Goal: Task Accomplishment & Management: Manage account settings

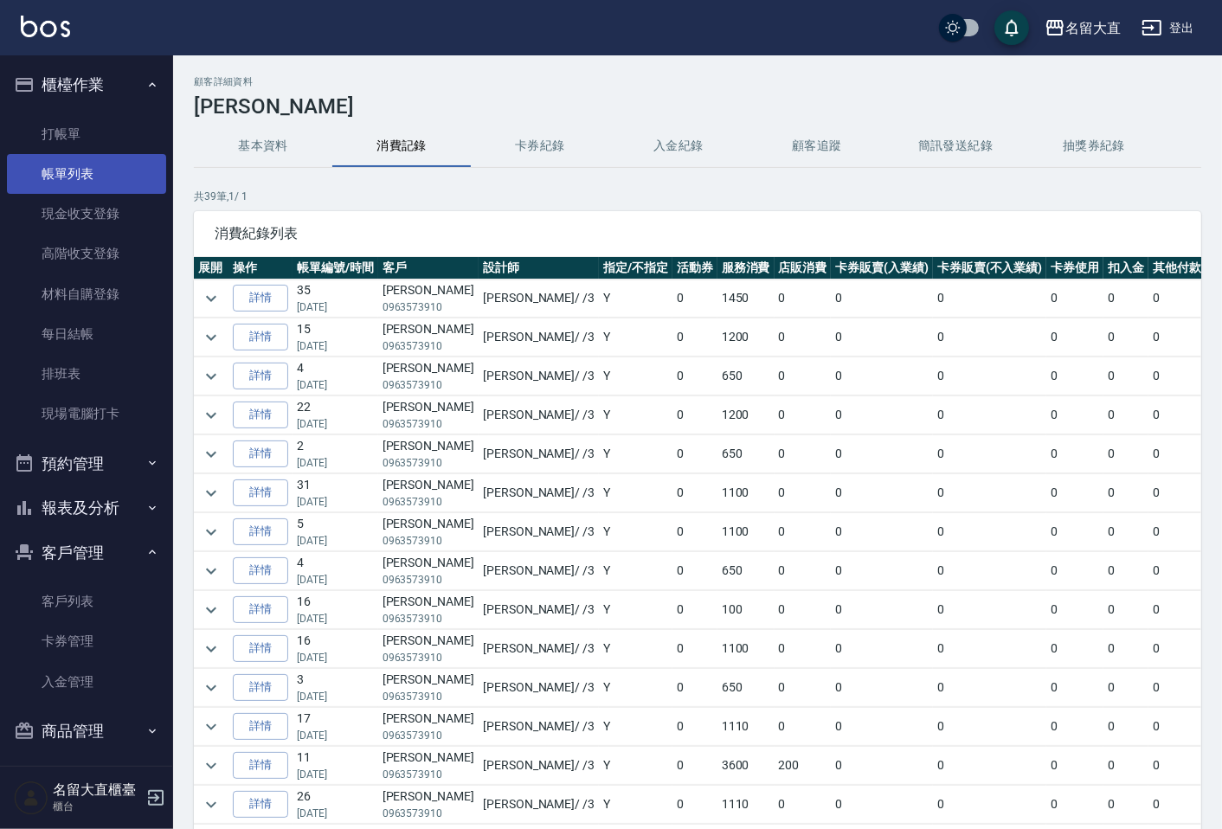
scroll to position [1083, 0]
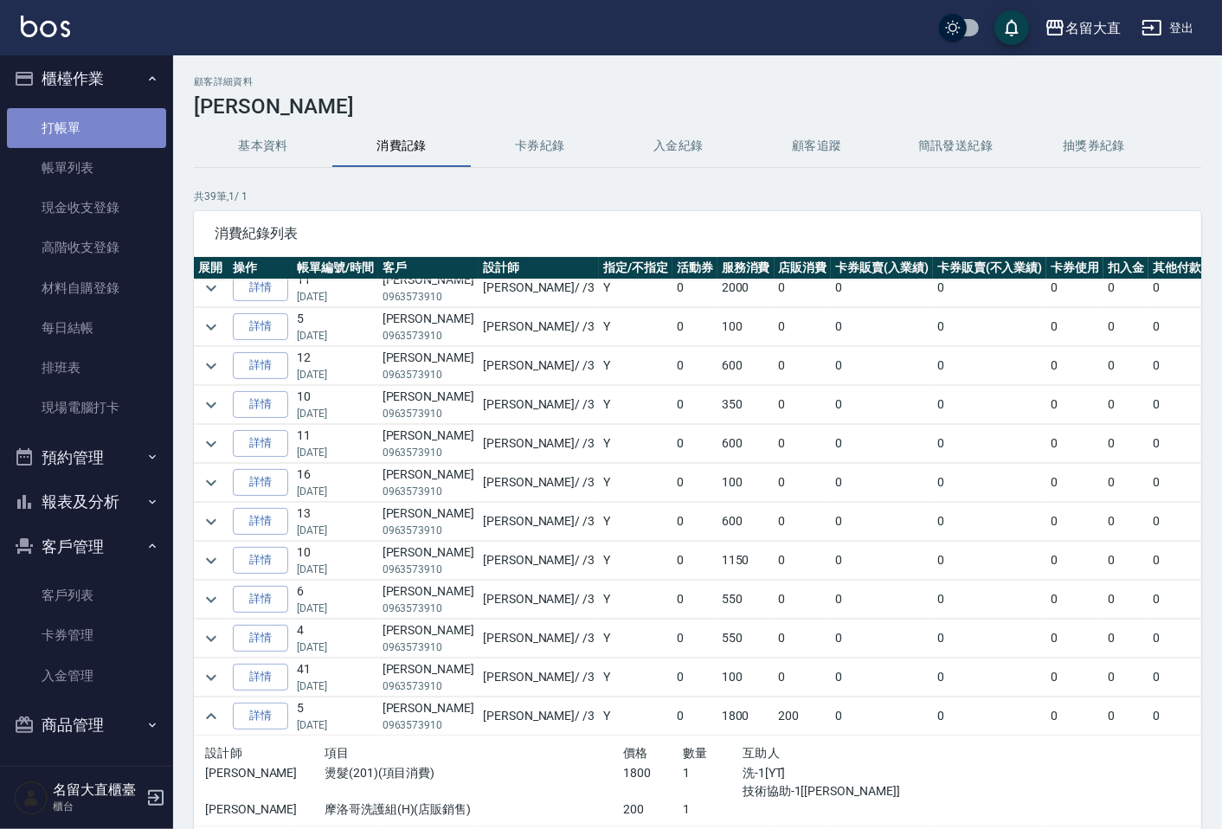
click at [115, 131] on link "打帳單" at bounding box center [86, 128] width 159 height 40
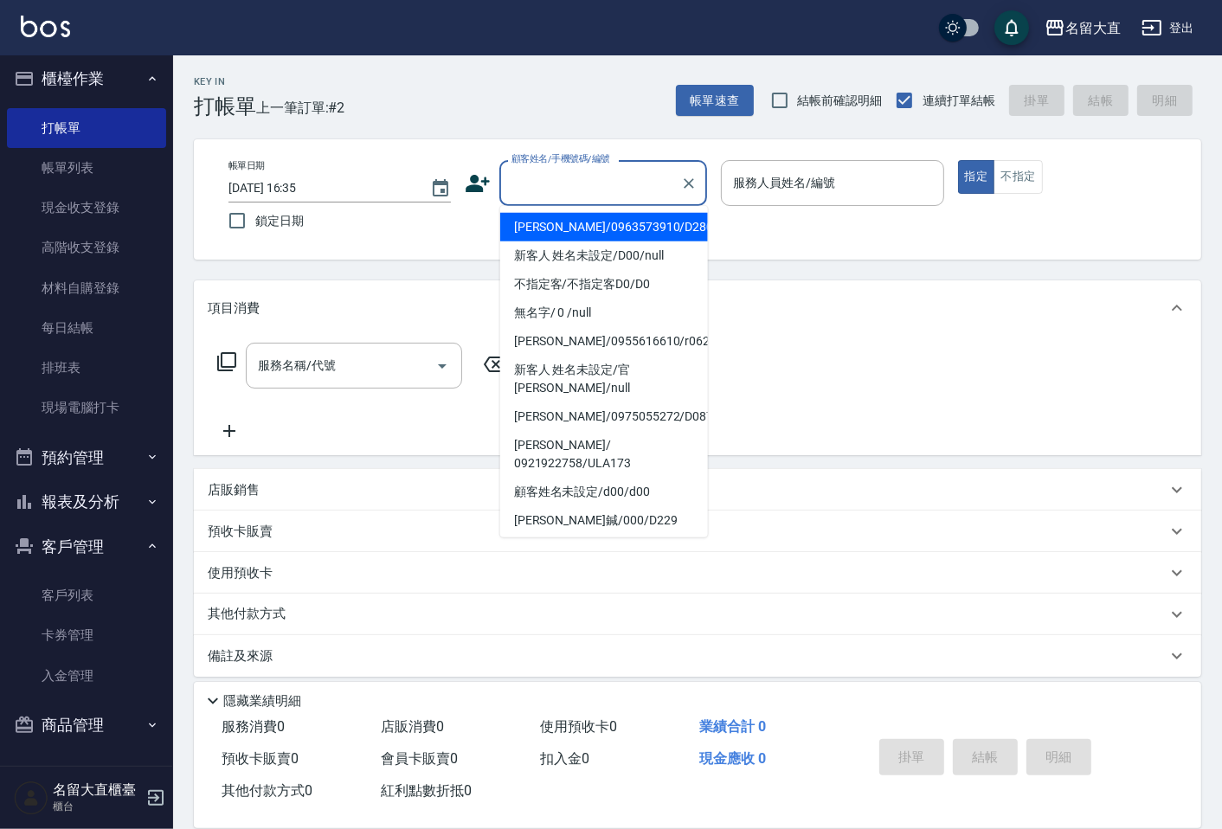
click at [544, 184] on input "顧客姓名/手機號碼/編號" at bounding box center [590, 183] width 166 height 30
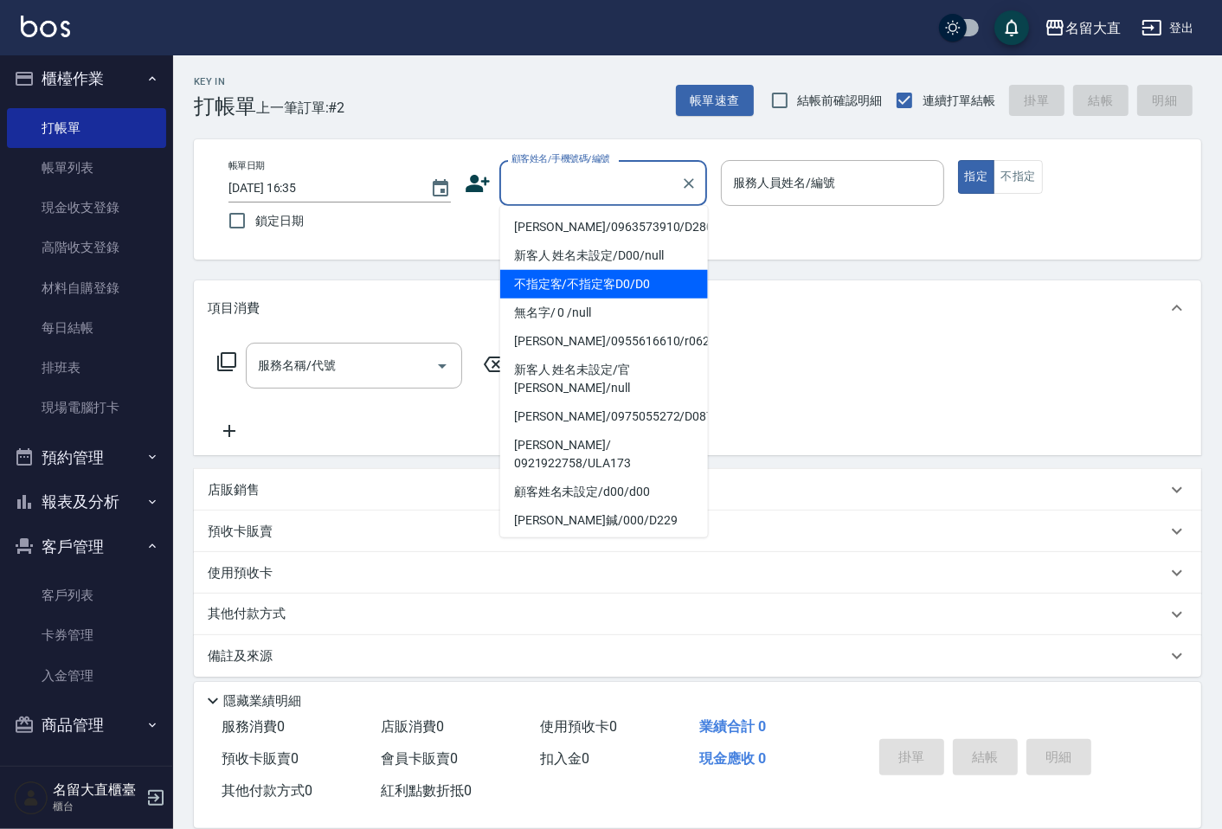
click at [554, 282] on li "不指定客/不指定客D0/D0" at bounding box center [604, 284] width 208 height 29
type input "不指定客/不指定客D0/D0"
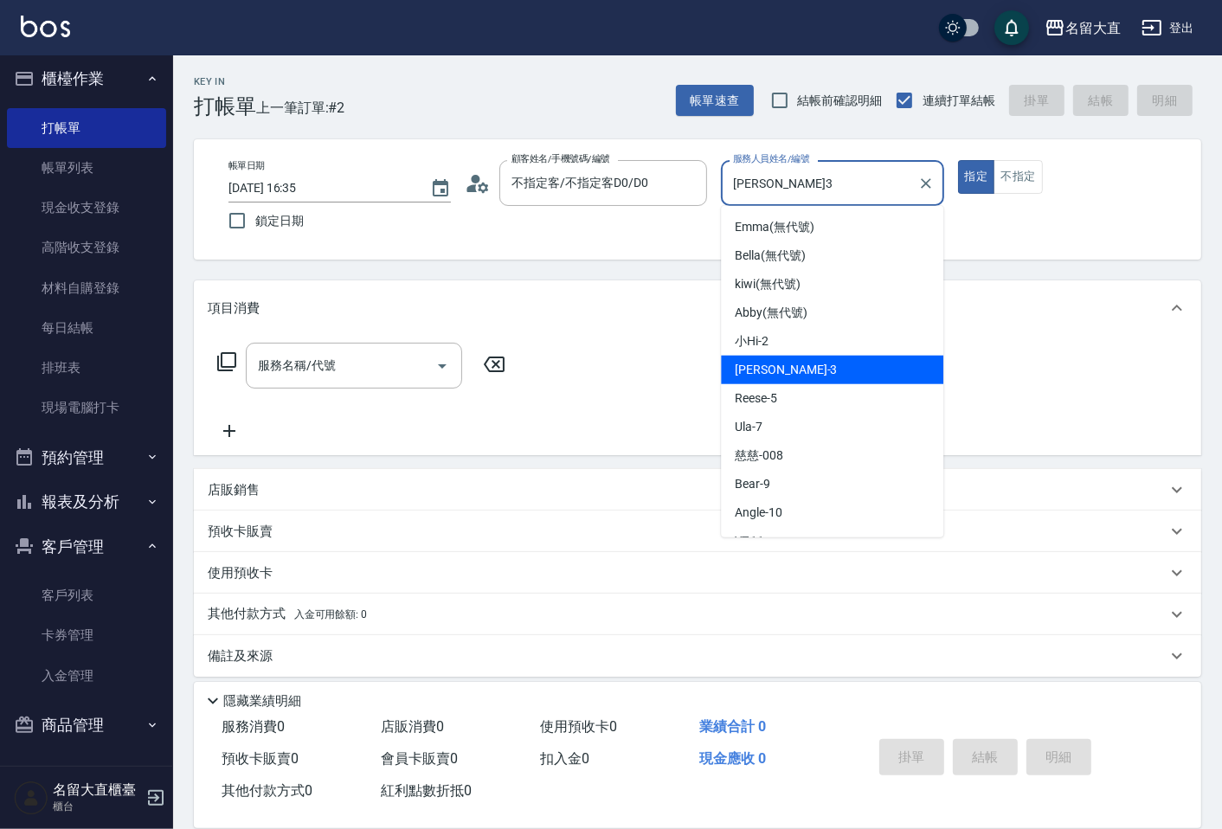
click at [733, 183] on input "[PERSON_NAME]3" at bounding box center [819, 183] width 181 height 30
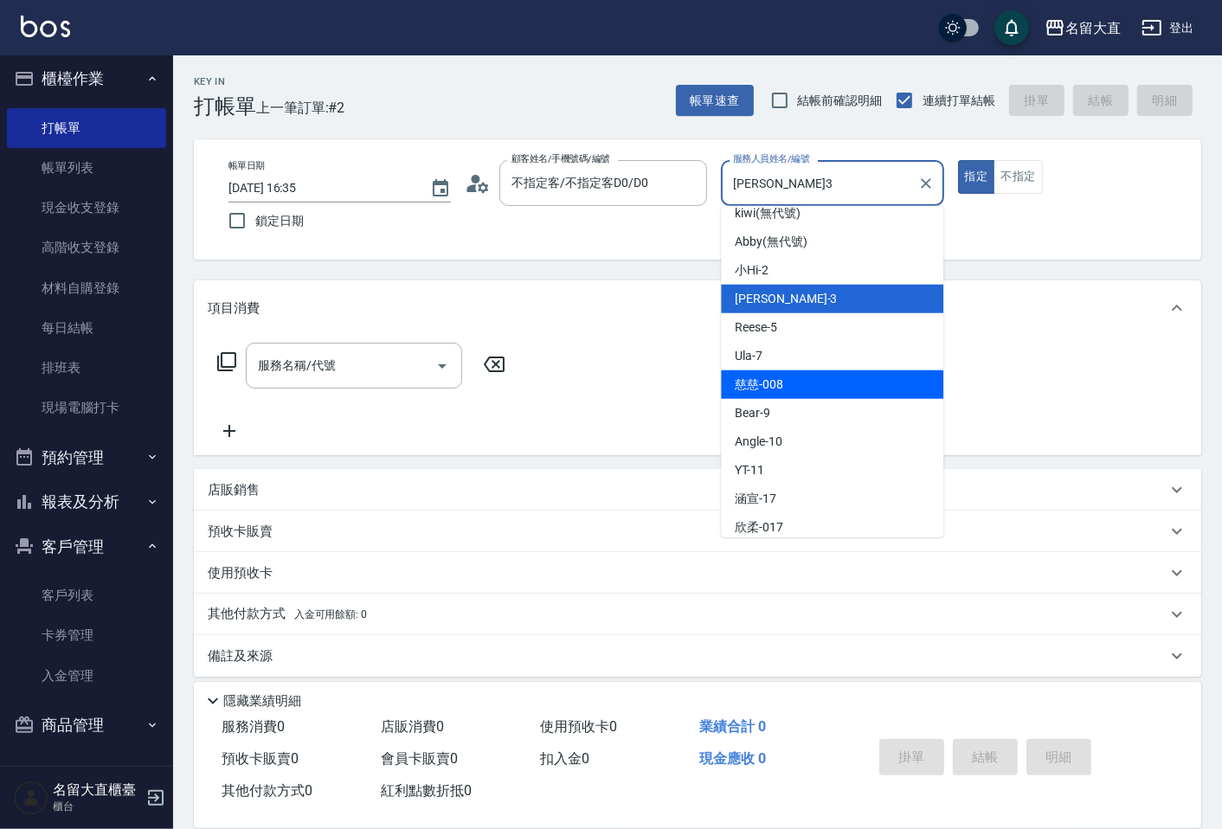
scroll to position [253, 0]
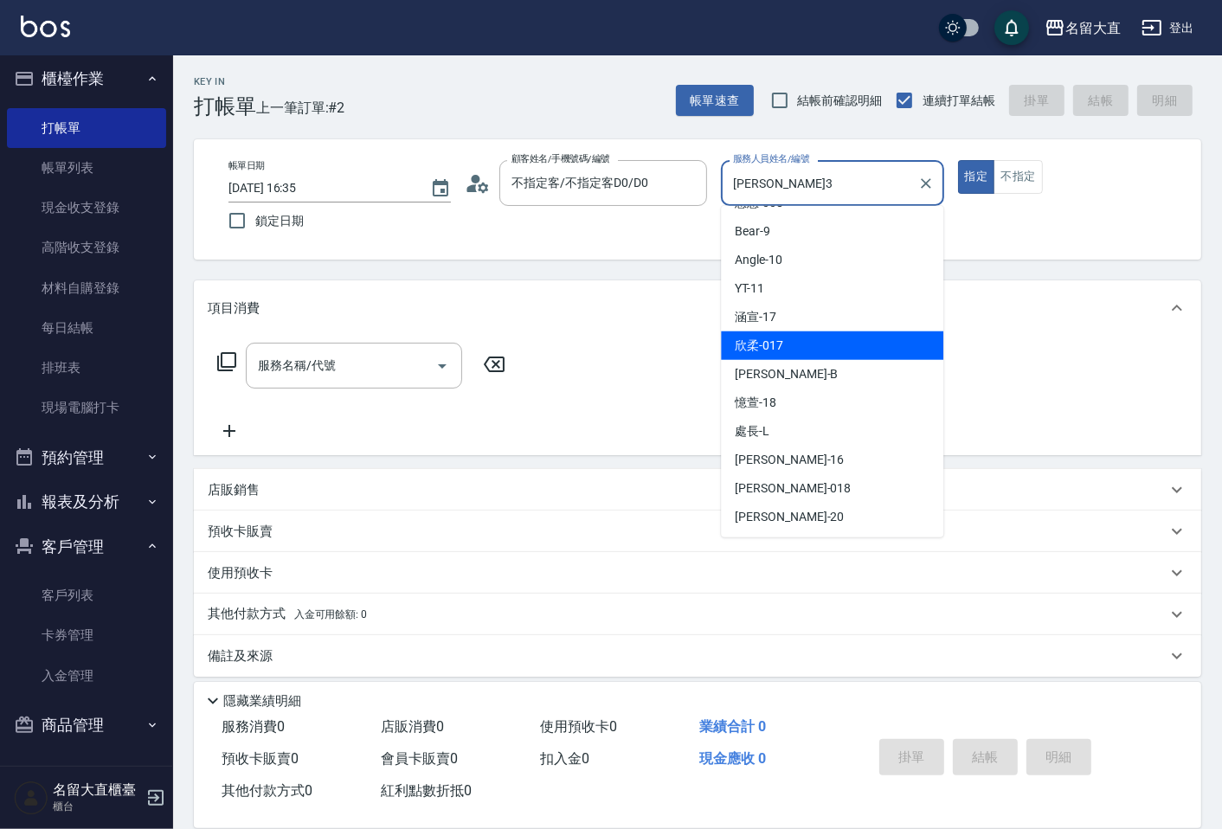
click at [781, 339] on span "欣柔 -017" at bounding box center [759, 346] width 48 height 18
type input "欣柔-017"
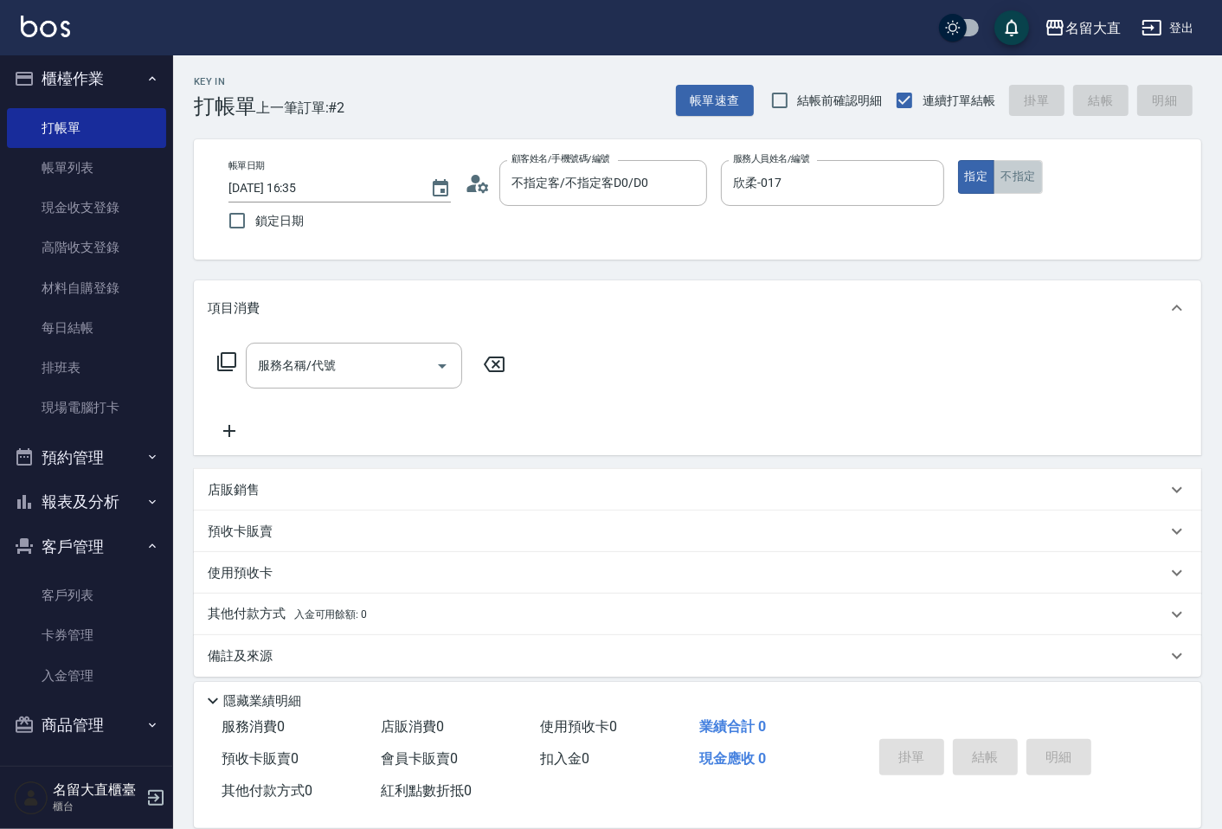
click at [1016, 174] on button "不指定" at bounding box center [1018, 177] width 48 height 34
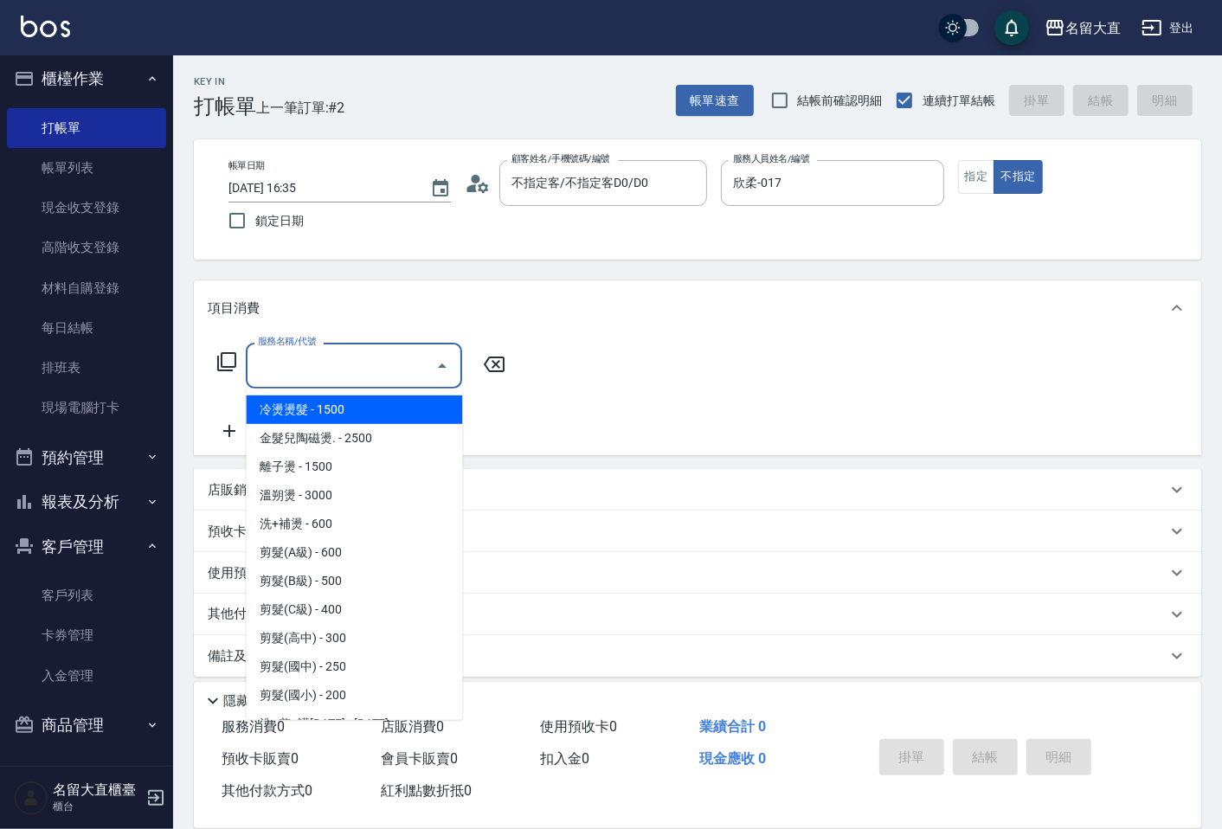
click at [367, 358] on input "服務名稱/代號" at bounding box center [341, 366] width 175 height 30
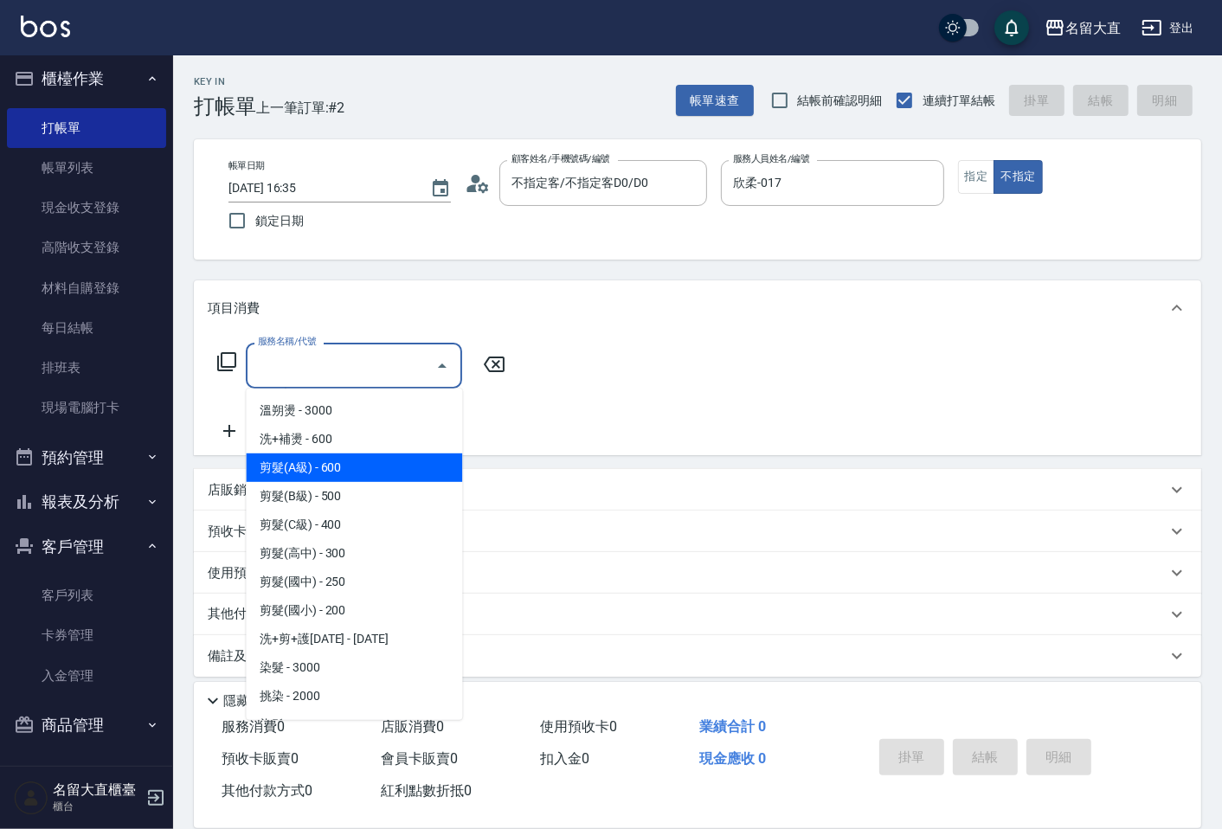
scroll to position [192, 0]
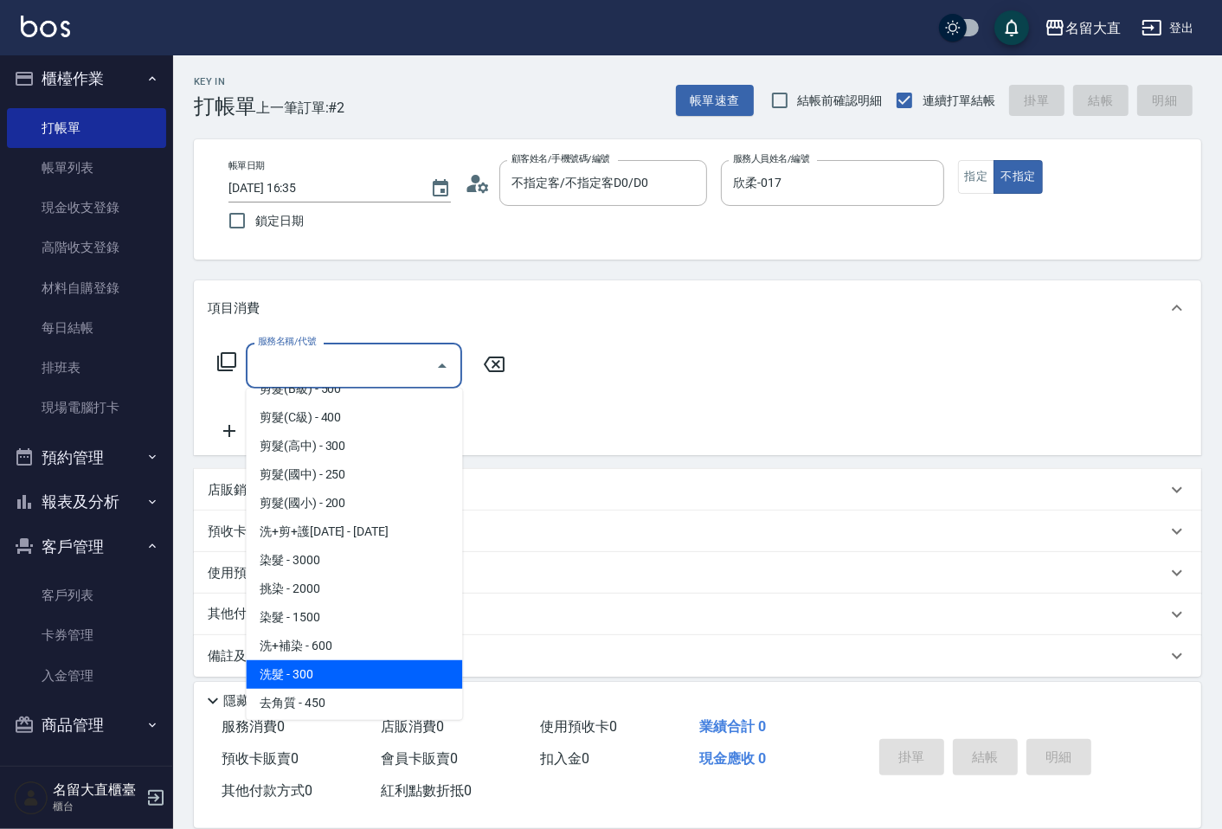
click at [326, 676] on span "洗髮 - 300" at bounding box center [354, 675] width 216 height 29
type input "洗髮(500)"
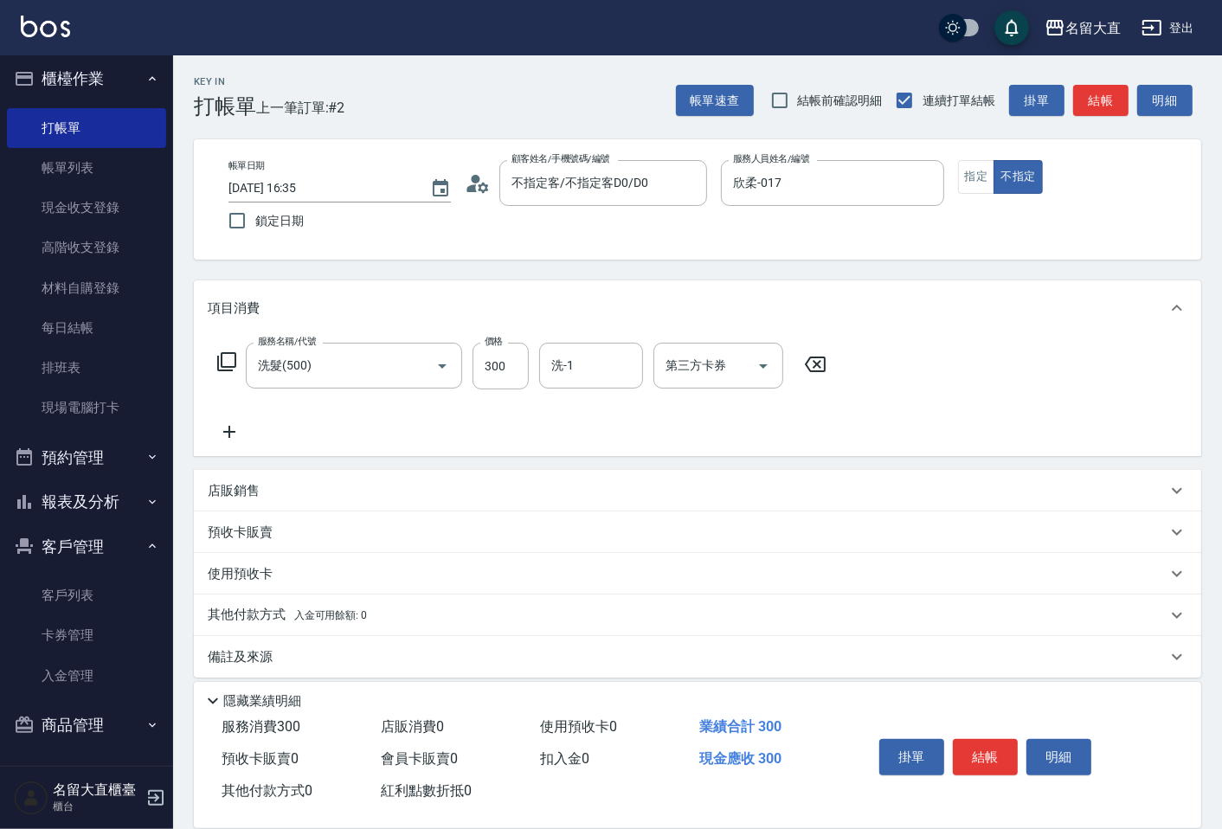
click at [240, 429] on icon at bounding box center [229, 432] width 43 height 21
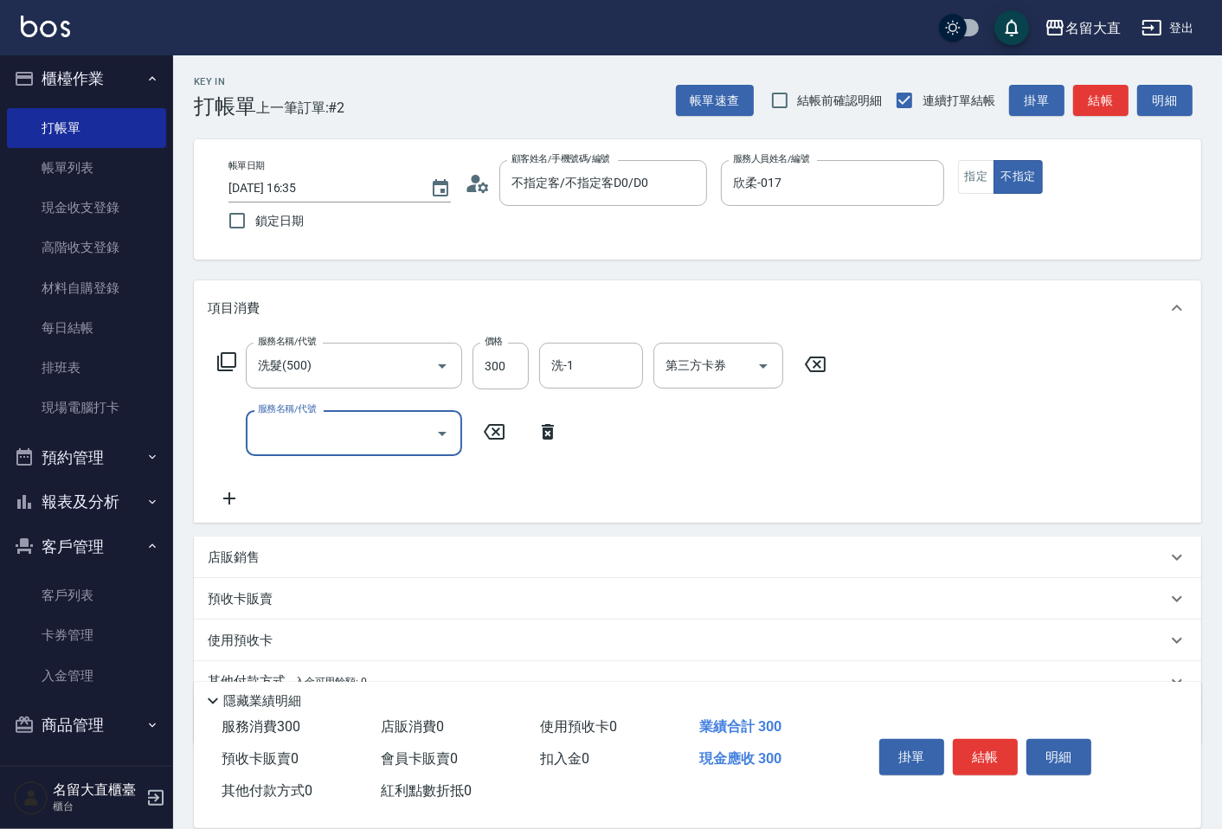
click at [283, 429] on input "服務名稱/代號" at bounding box center [341, 433] width 175 height 30
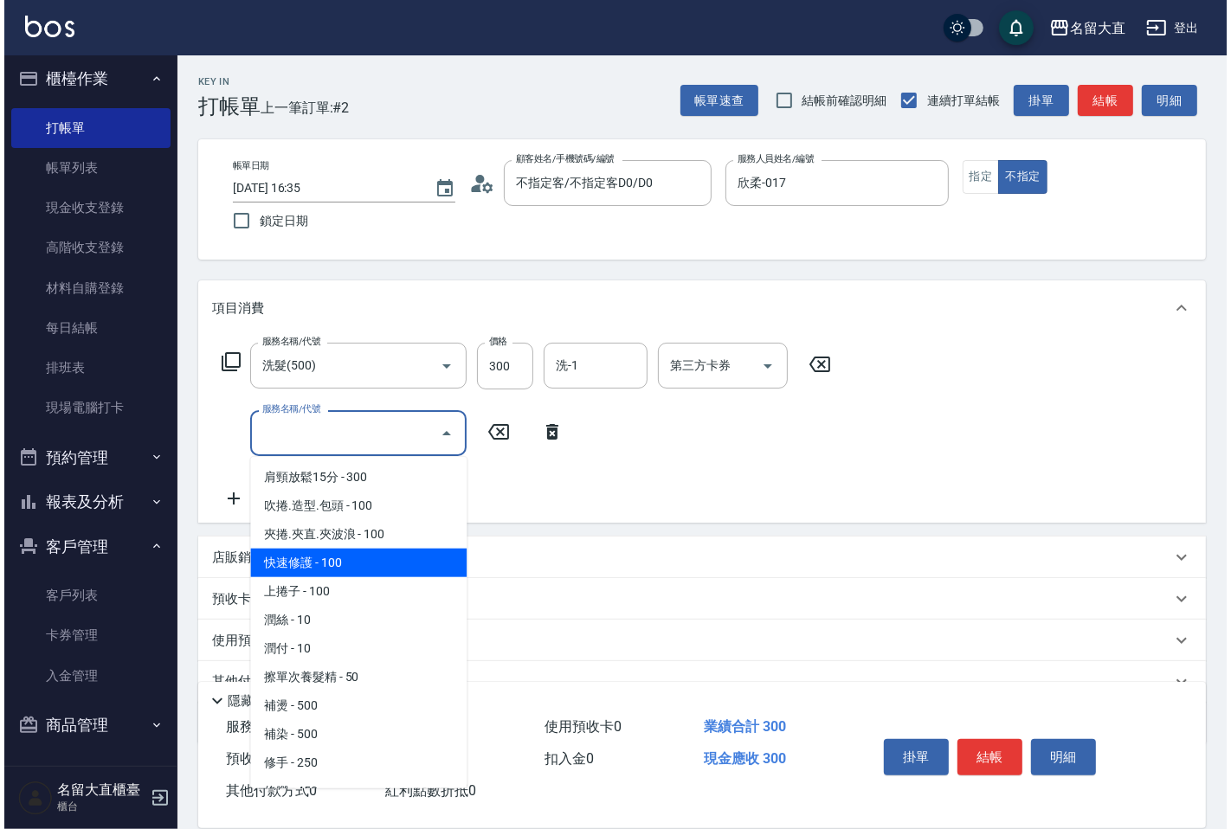
scroll to position [1538, 0]
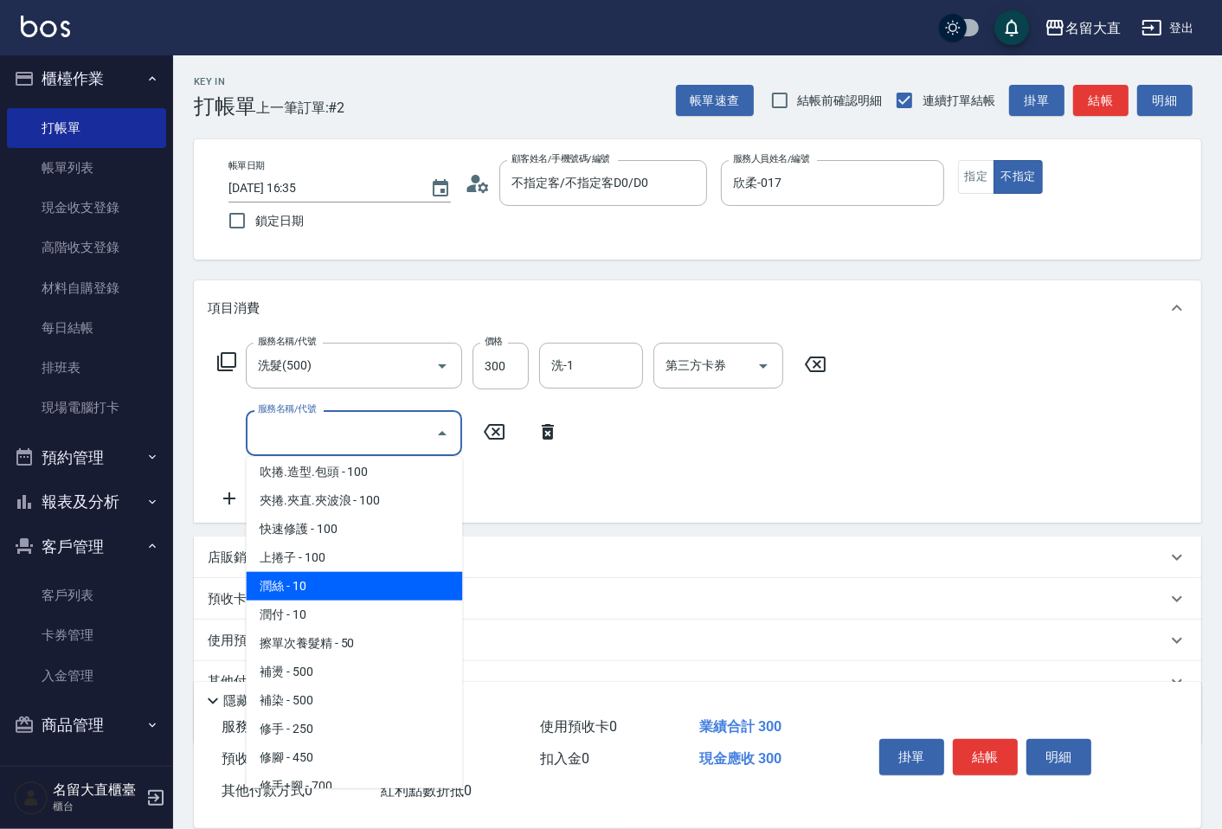
click at [321, 572] on span "潤絲 - 10" at bounding box center [354, 586] width 216 height 29
type input "潤絲(802)"
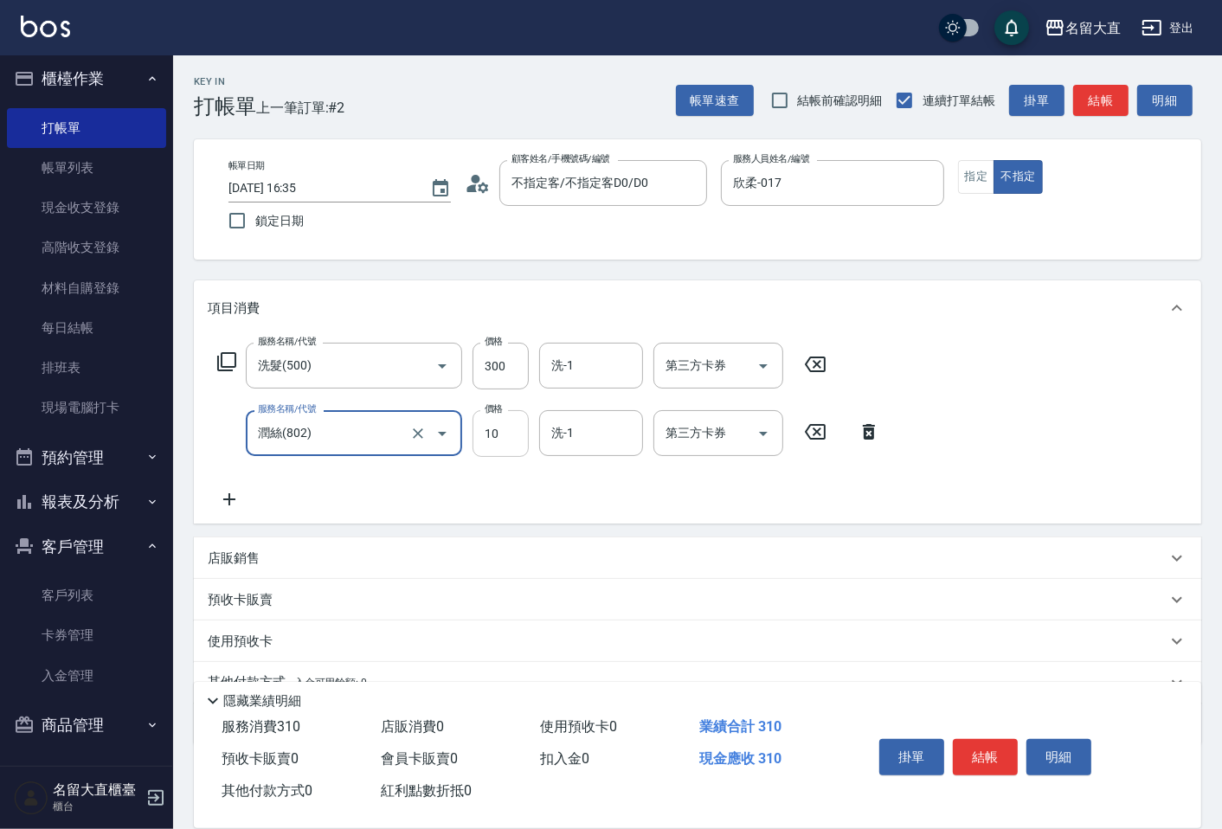
click at [512, 438] on input "10" at bounding box center [501, 433] width 56 height 47
type input "20"
click at [971, 765] on button "結帳" at bounding box center [985, 757] width 65 height 36
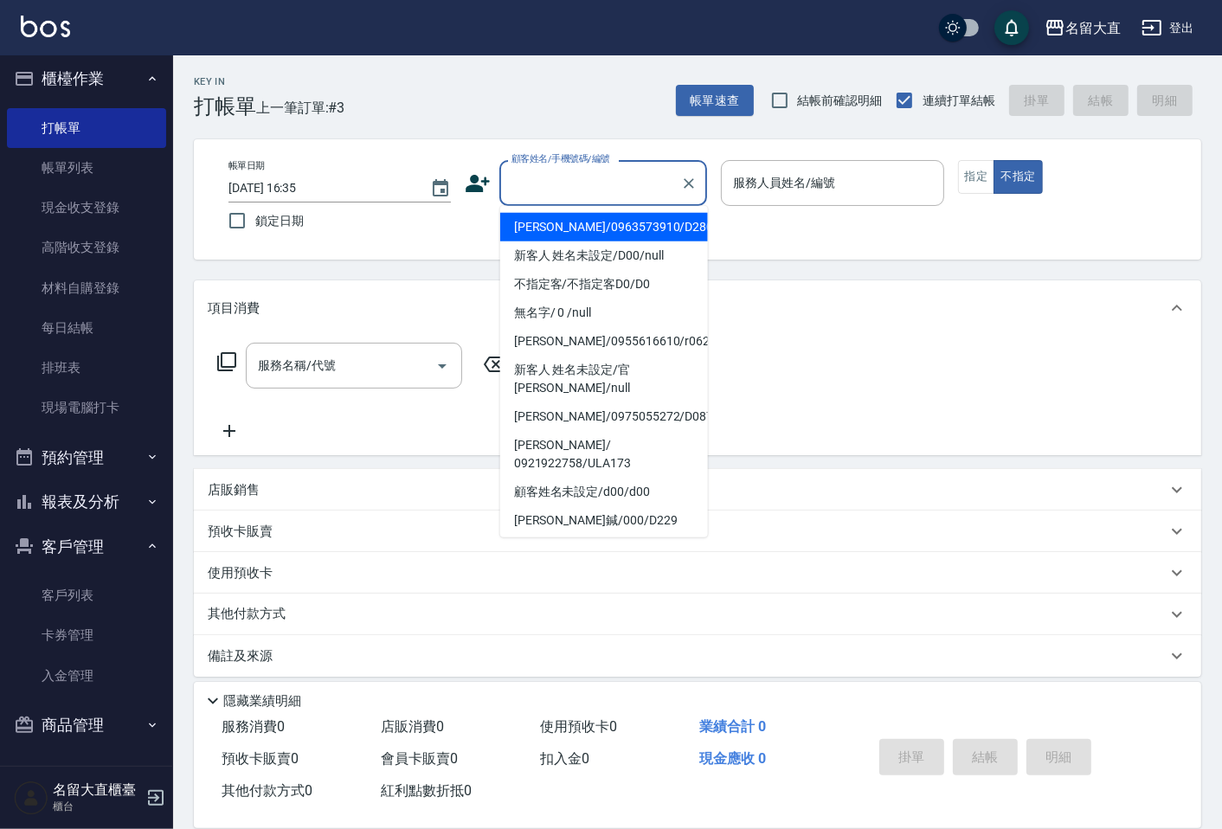
click at [611, 176] on input "顧客姓名/手機號碼/編號" at bounding box center [590, 183] width 166 height 30
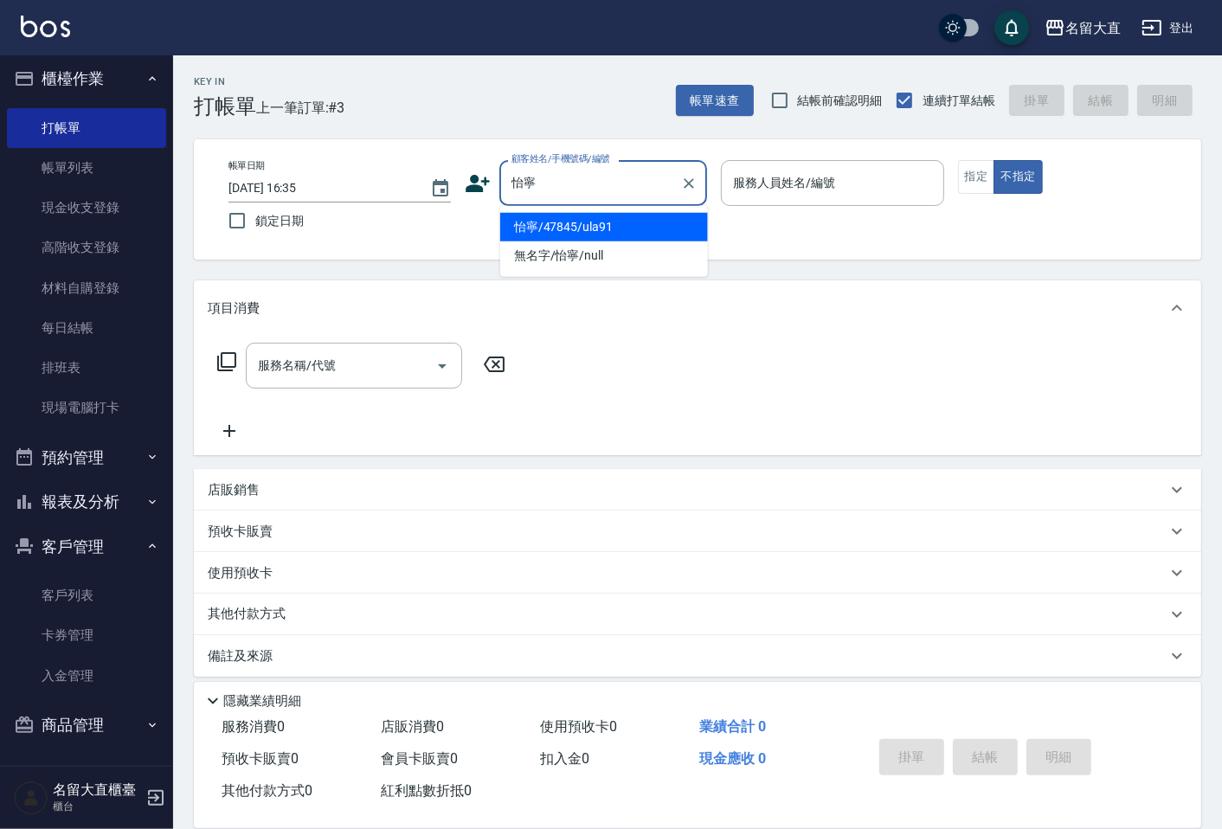
type input "怡寧/47845/ula91"
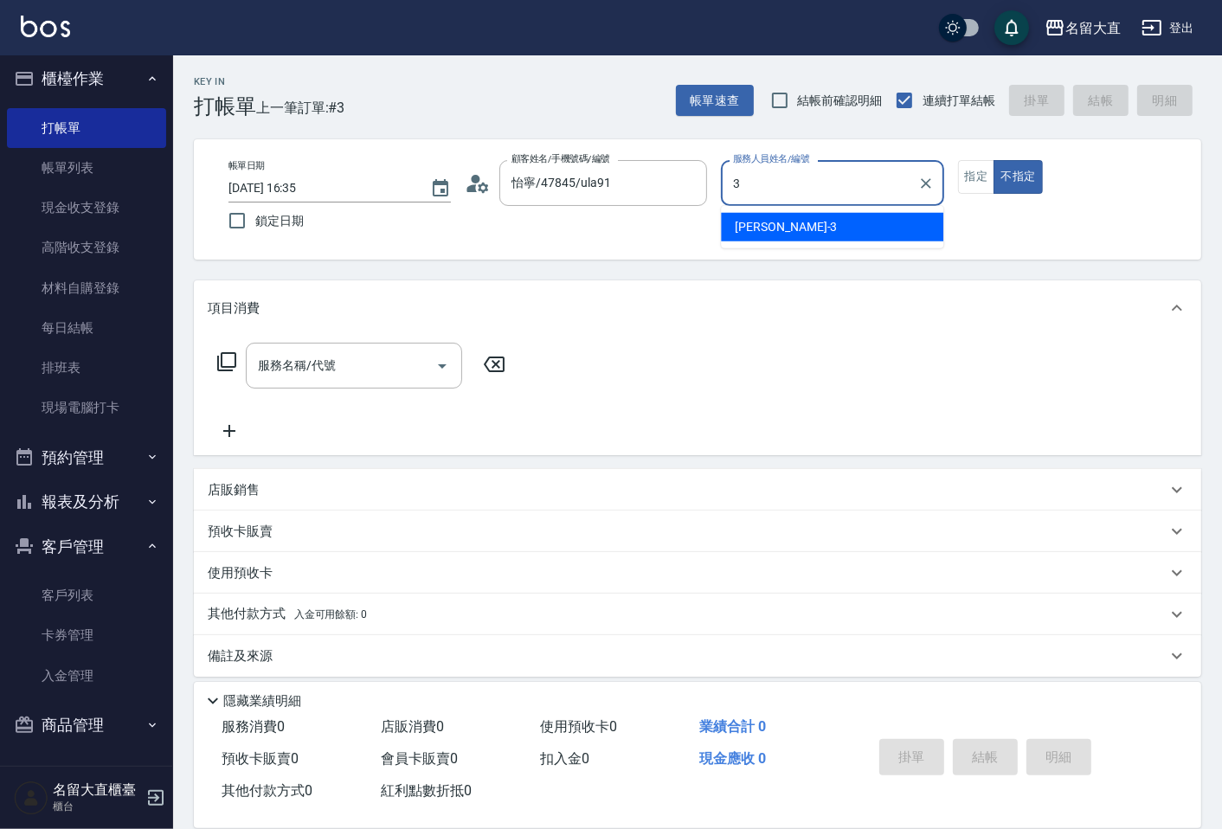
type input "[PERSON_NAME]3"
type button "false"
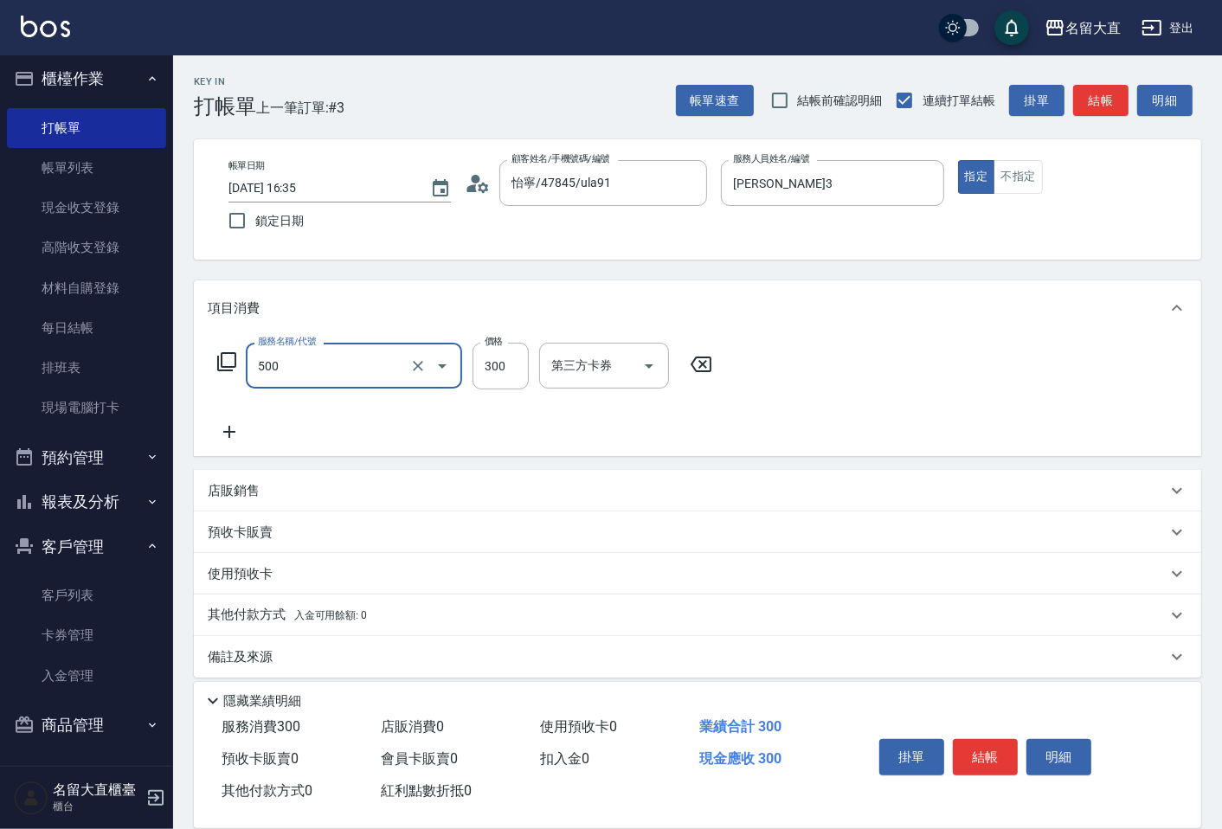
type input "洗髮(500)"
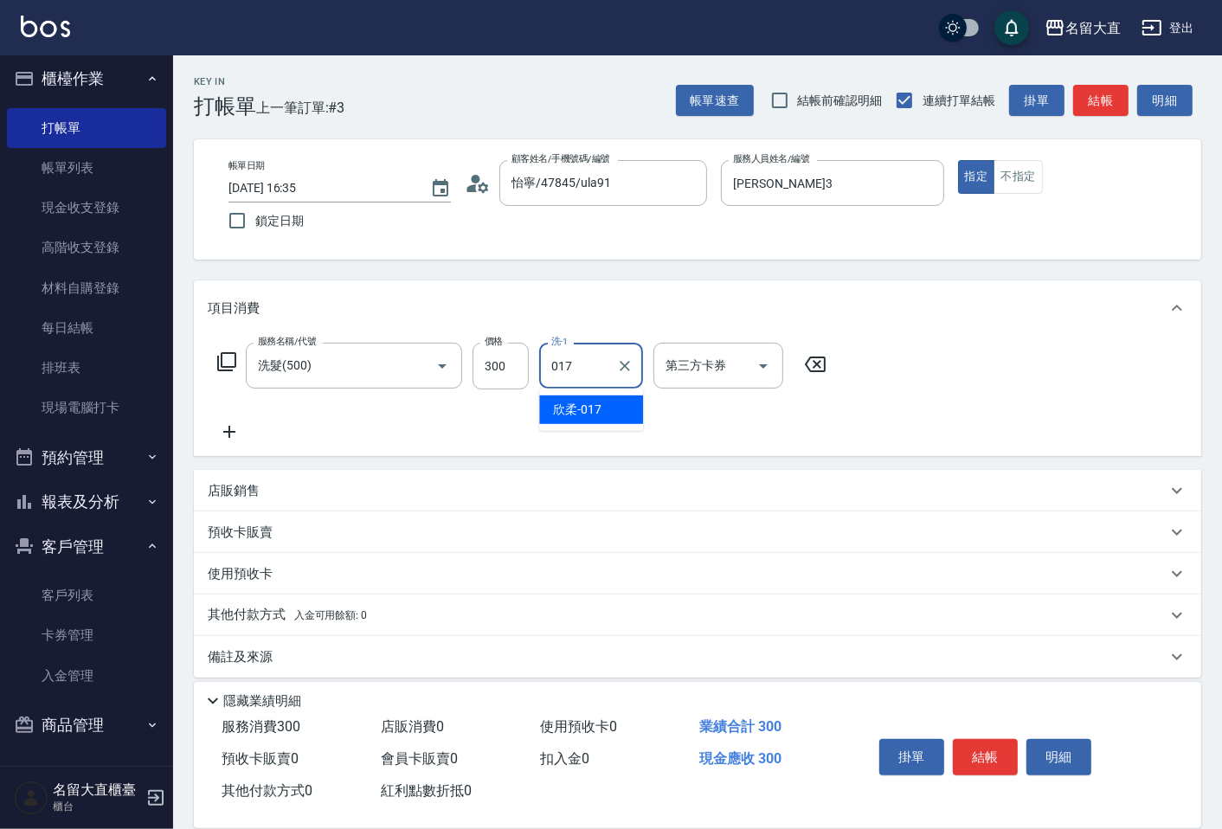
type input "欣柔-017"
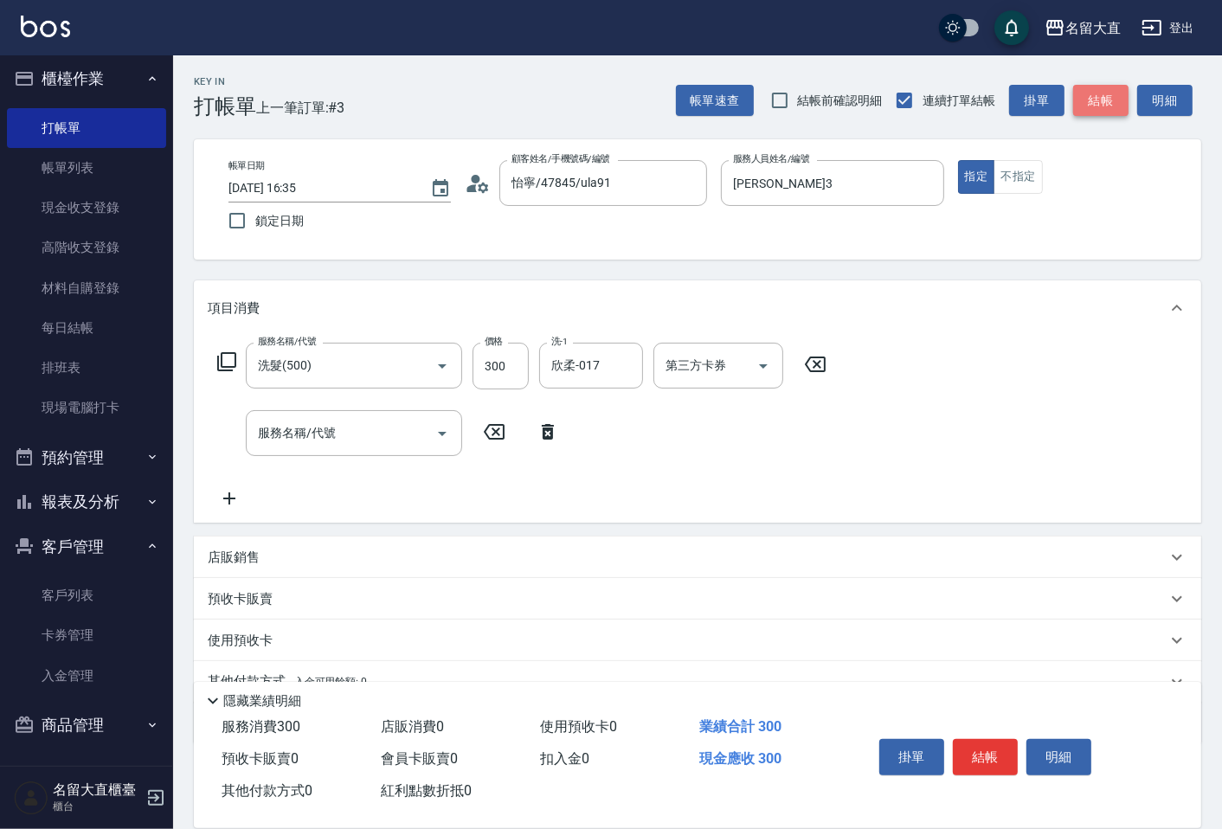
click at [1092, 100] on button "結帳" at bounding box center [1101, 101] width 55 height 32
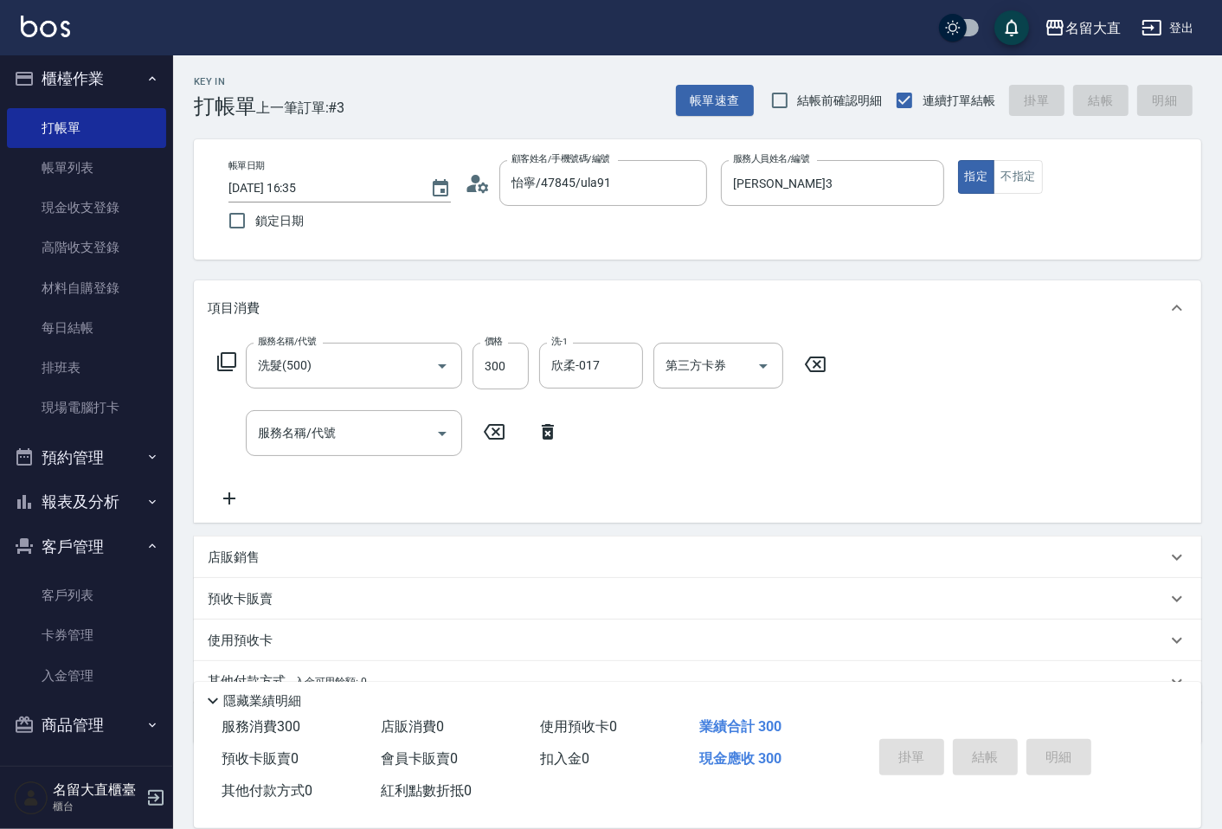
type input "[DATE] 17:03"
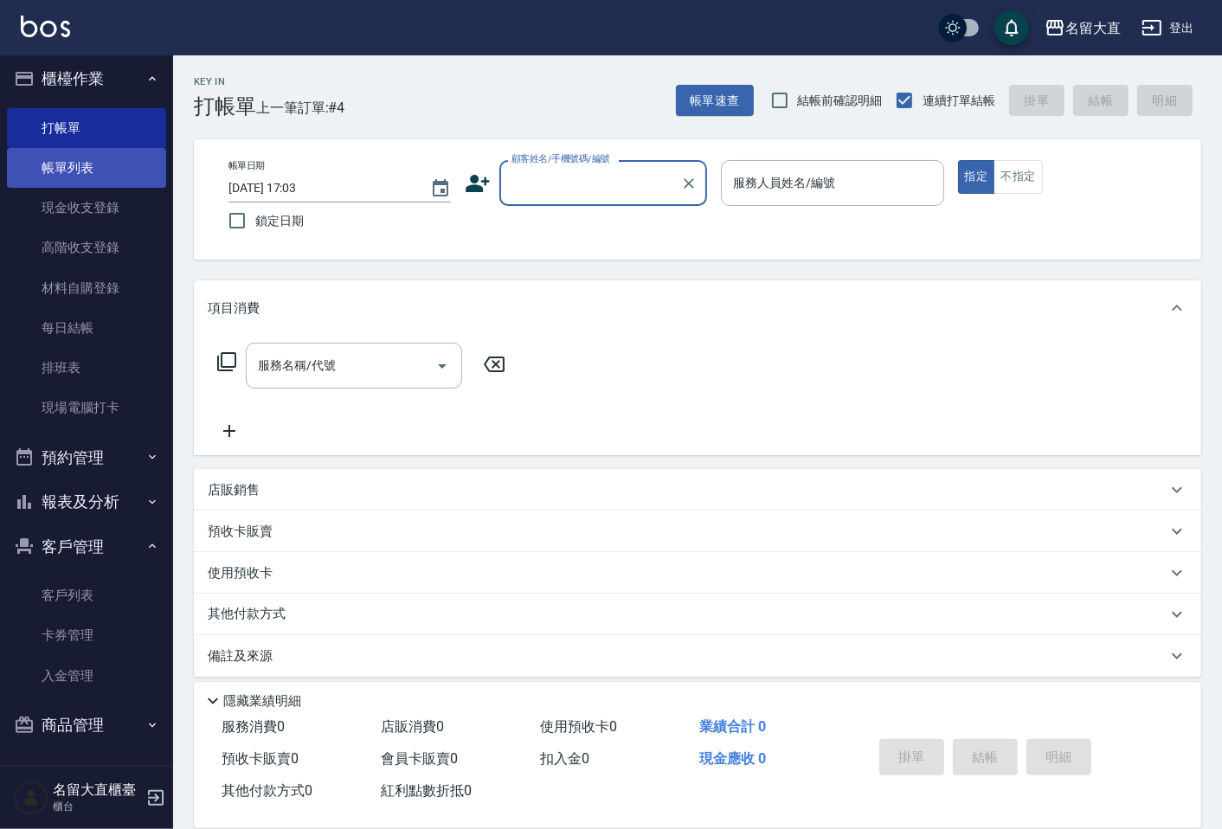
click at [68, 171] on link "帳單列表" at bounding box center [86, 168] width 159 height 40
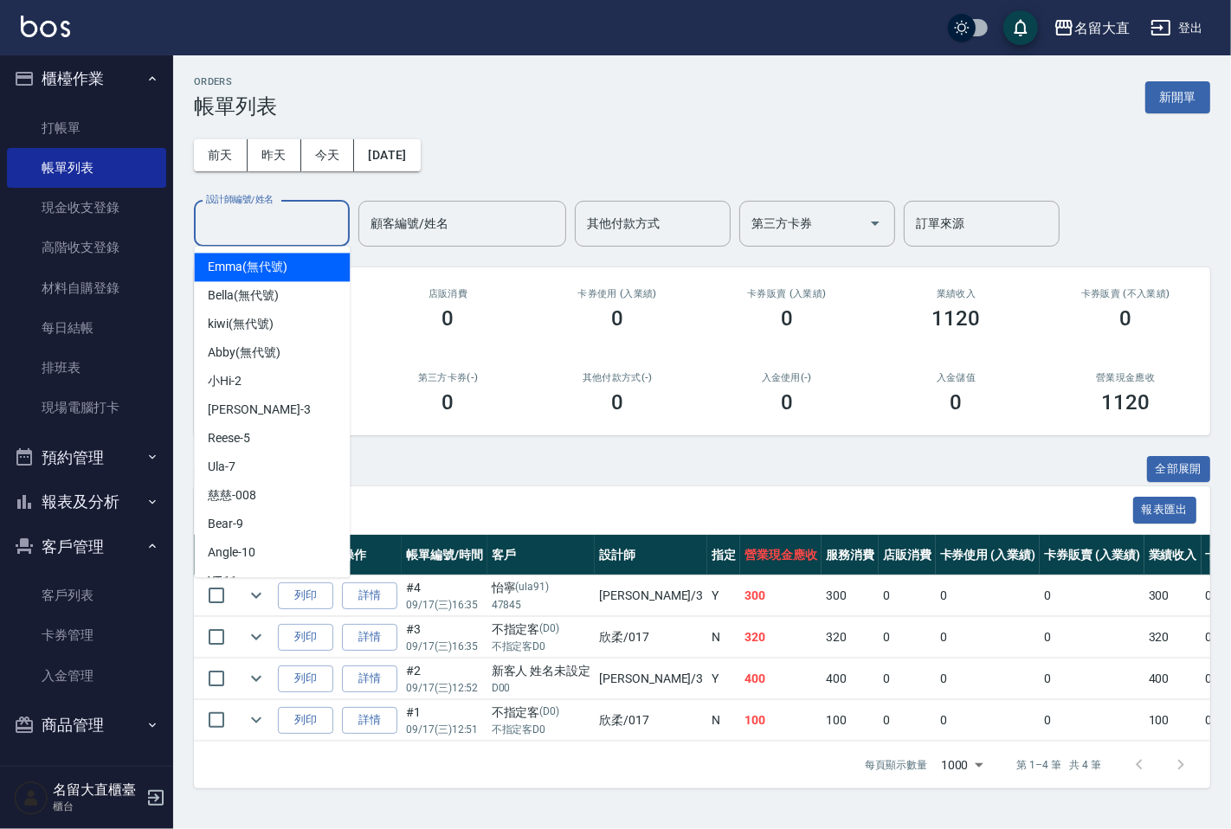
click at [288, 230] on input "設計師編號/姓名" at bounding box center [272, 224] width 140 height 30
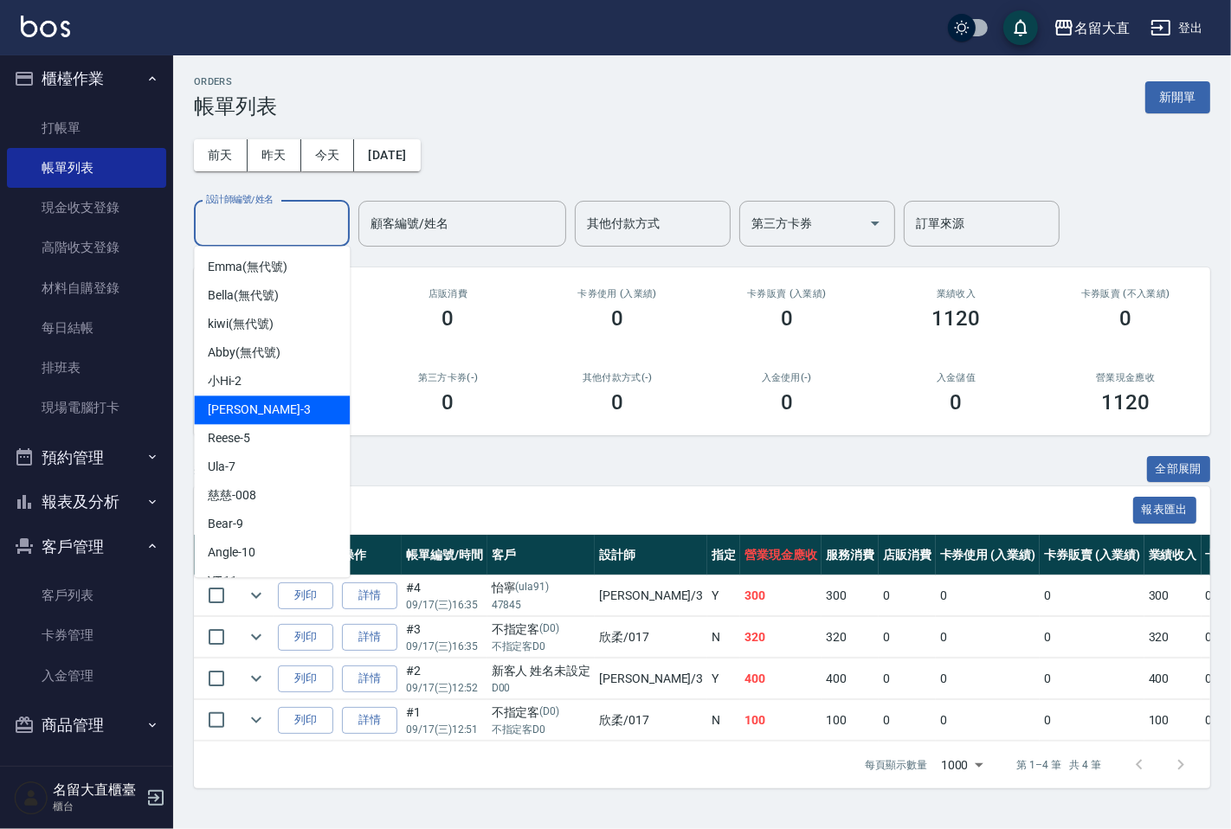
click at [260, 416] on div "[PERSON_NAME]3" at bounding box center [272, 410] width 156 height 29
type input "[PERSON_NAME]3"
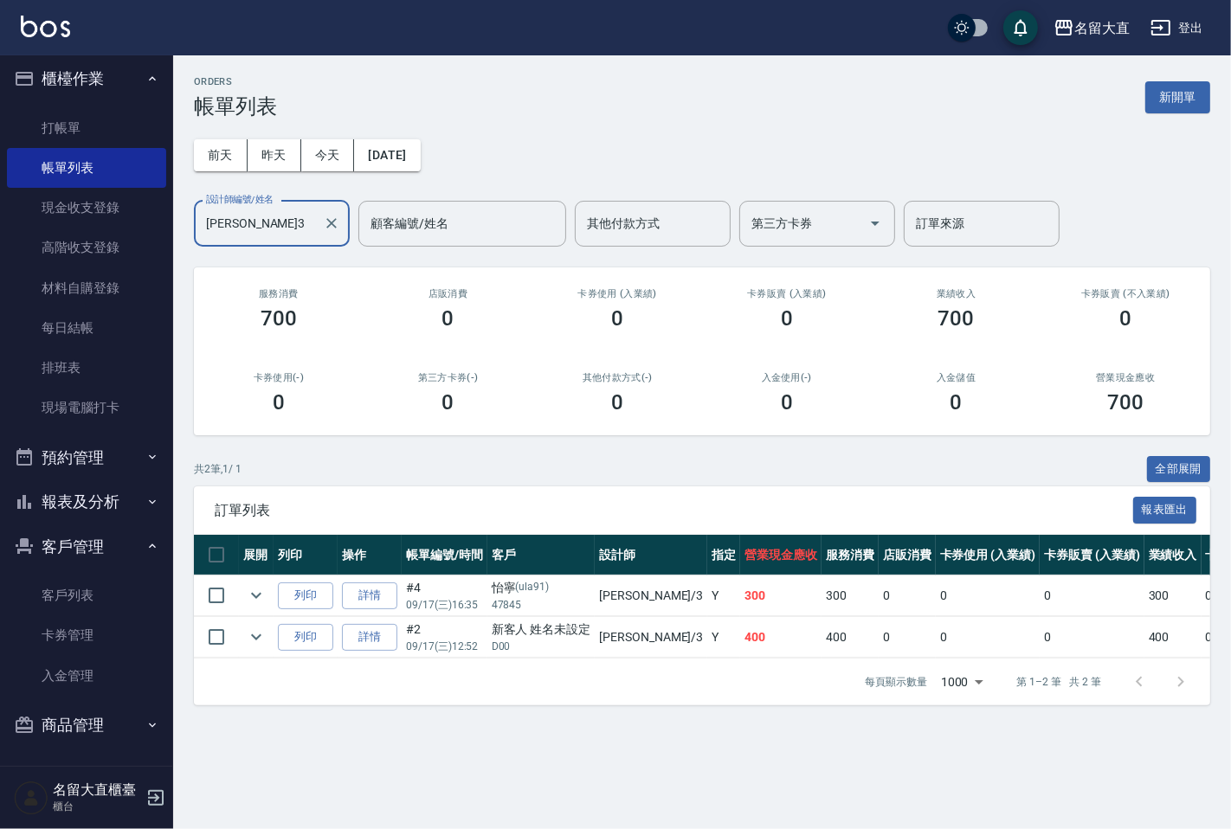
click at [98, 505] on button "報表及分析" at bounding box center [86, 502] width 159 height 45
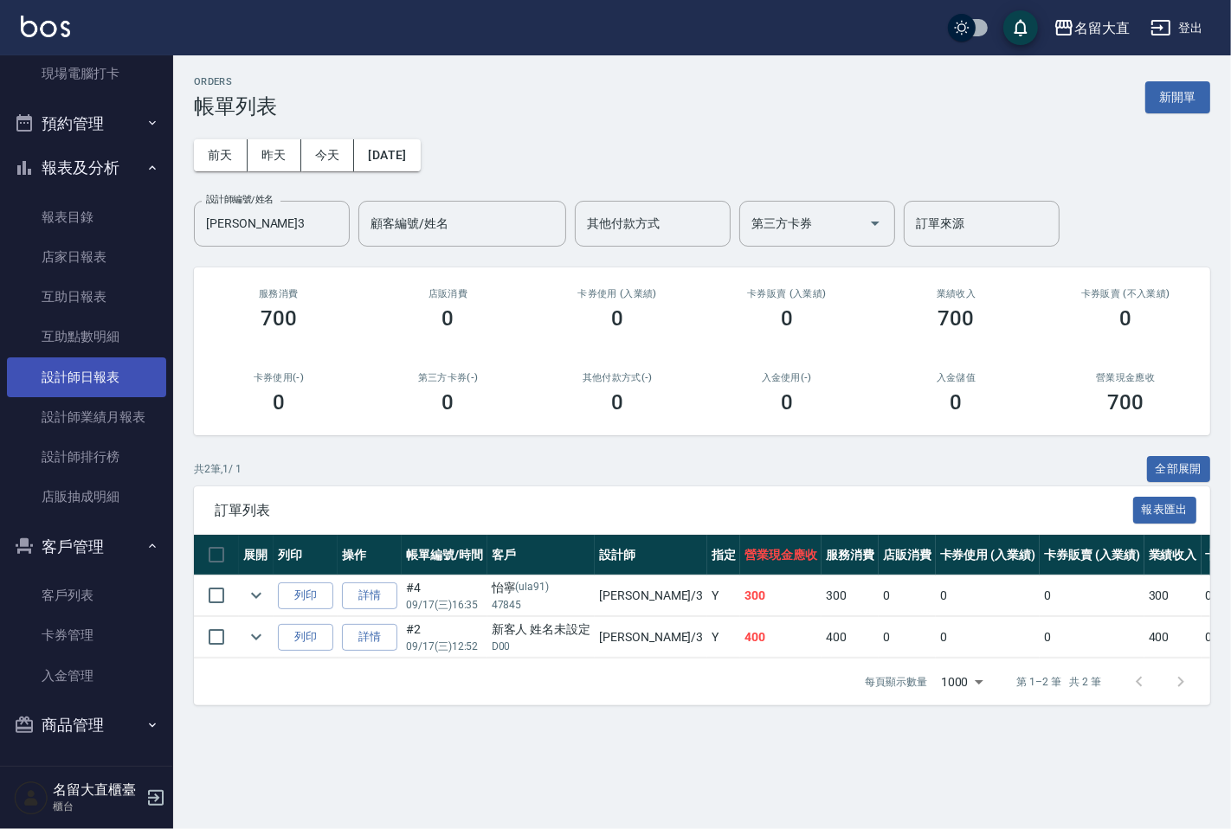
click at [92, 367] on link "設計師日報表" at bounding box center [86, 378] width 159 height 40
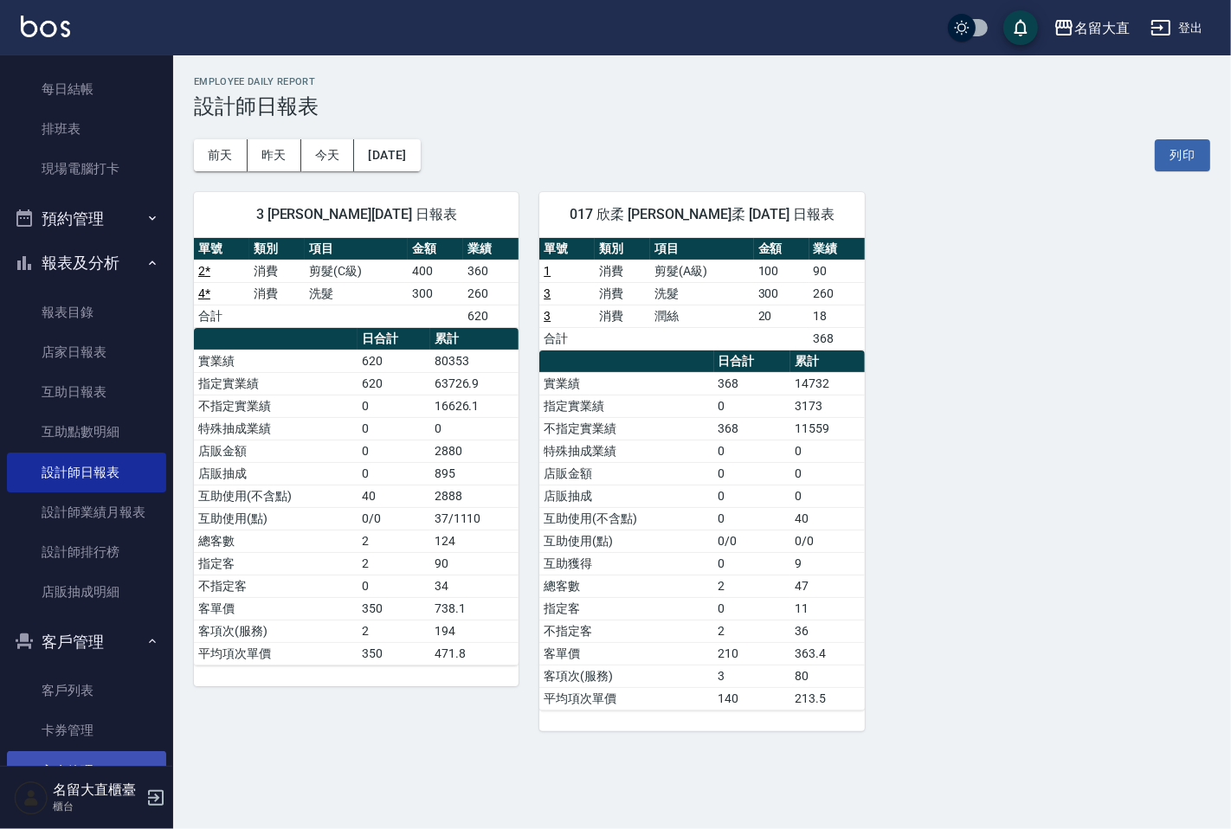
scroll to position [340, 0]
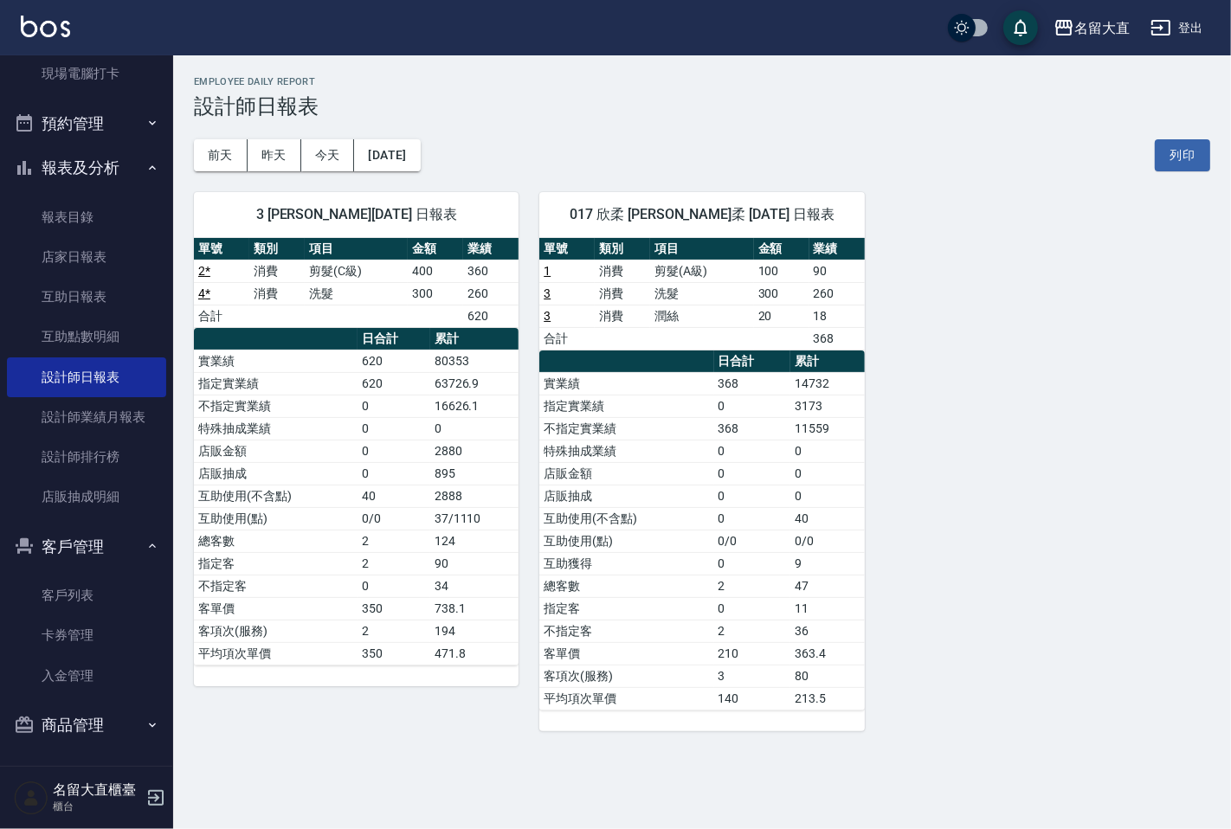
click at [58, 569] on ul "客戶列表 卡券管理 入金管理" at bounding box center [86, 636] width 159 height 134
click at [61, 599] on link "客戶列表" at bounding box center [86, 596] width 159 height 40
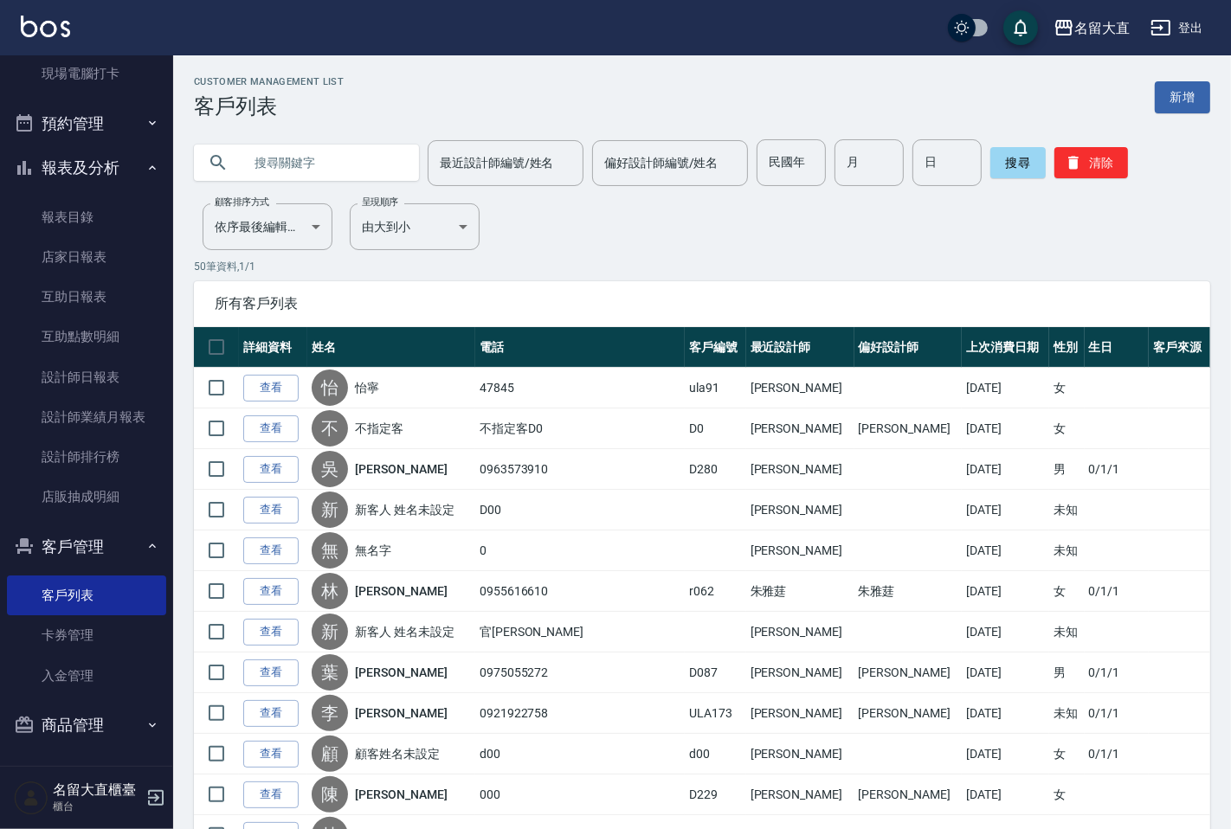
click at [318, 145] on input "text" at bounding box center [323, 162] width 163 height 47
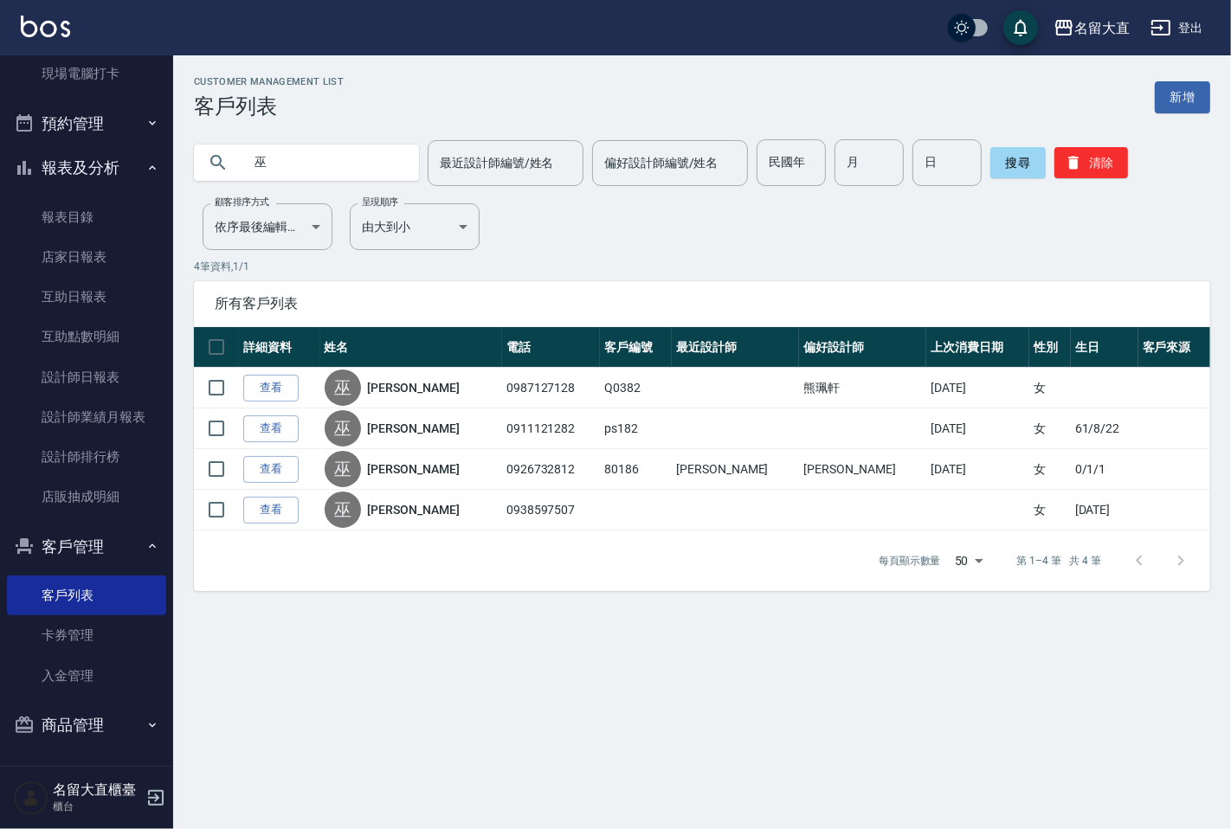
click at [290, 171] on input "巫" at bounding box center [323, 162] width 163 height 47
click at [290, 163] on input "巫" at bounding box center [323, 162] width 163 height 47
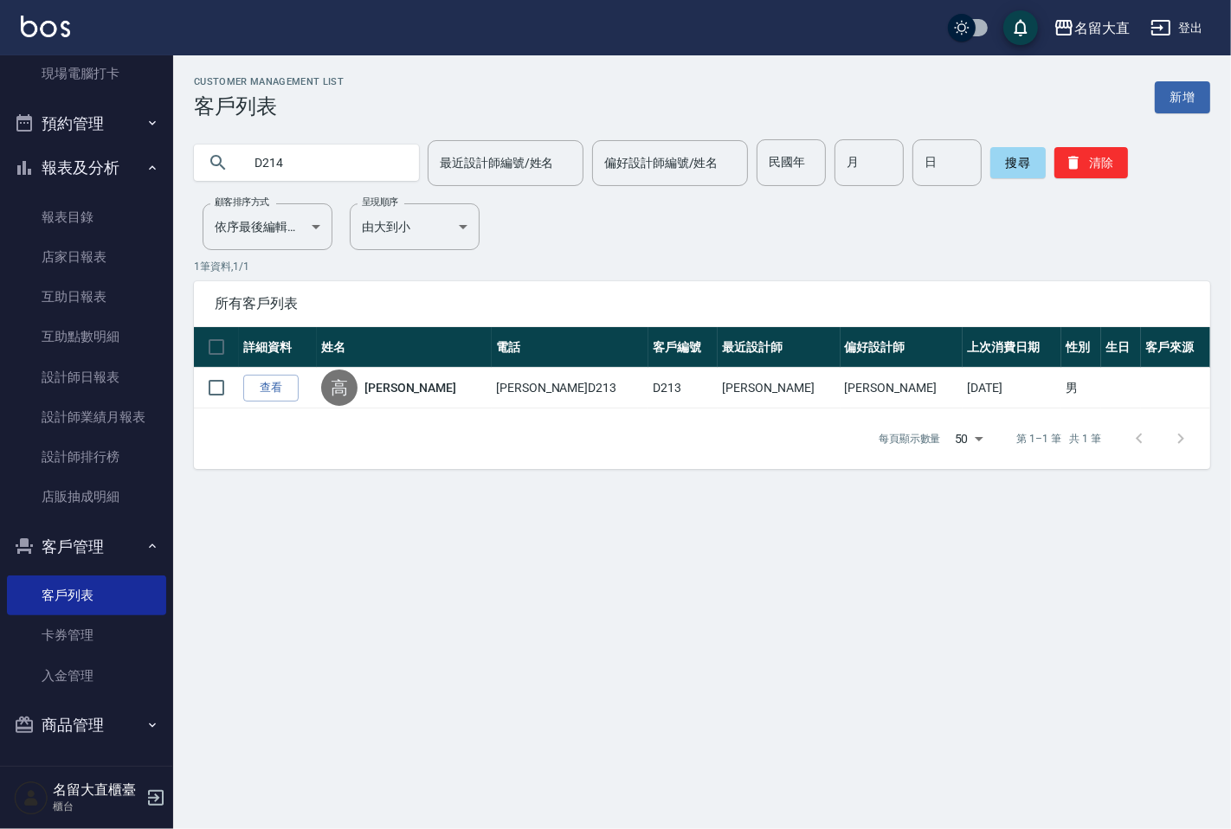
type input "D214"
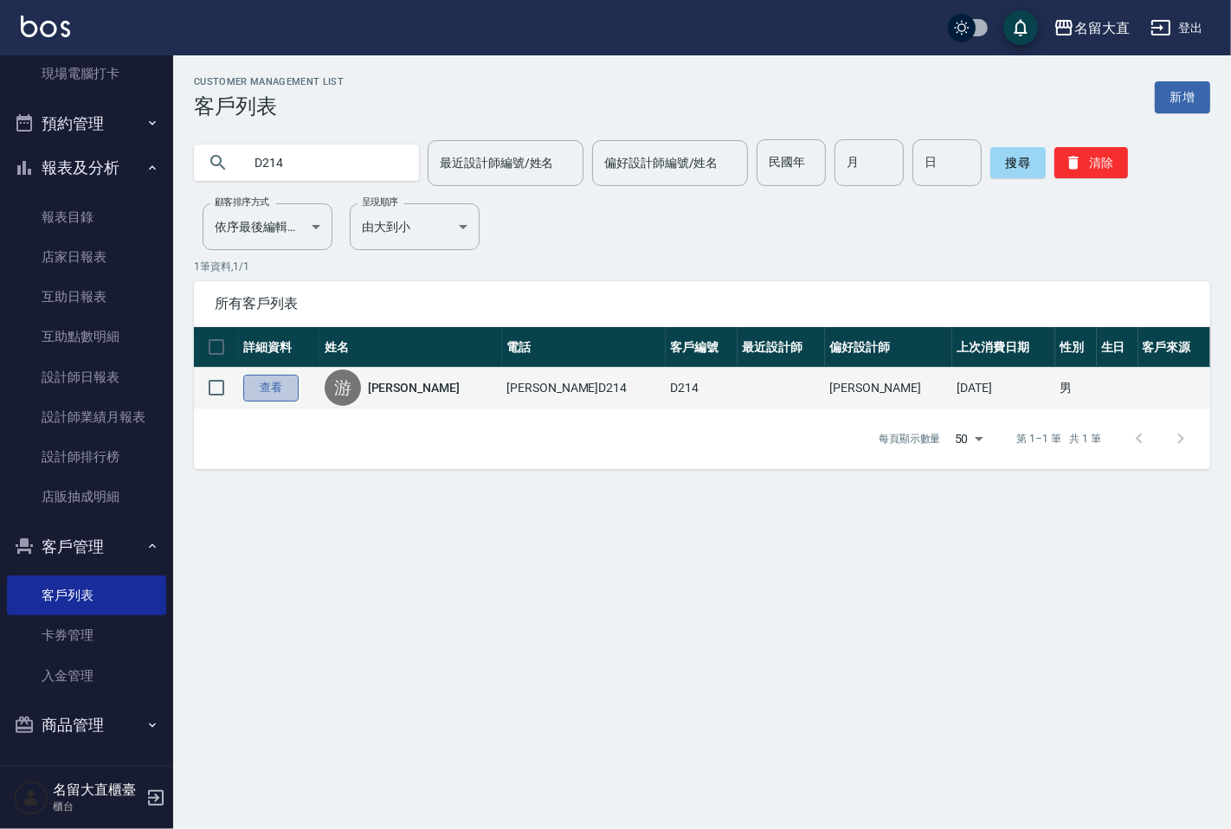
click at [263, 392] on link "查看" at bounding box center [270, 388] width 55 height 27
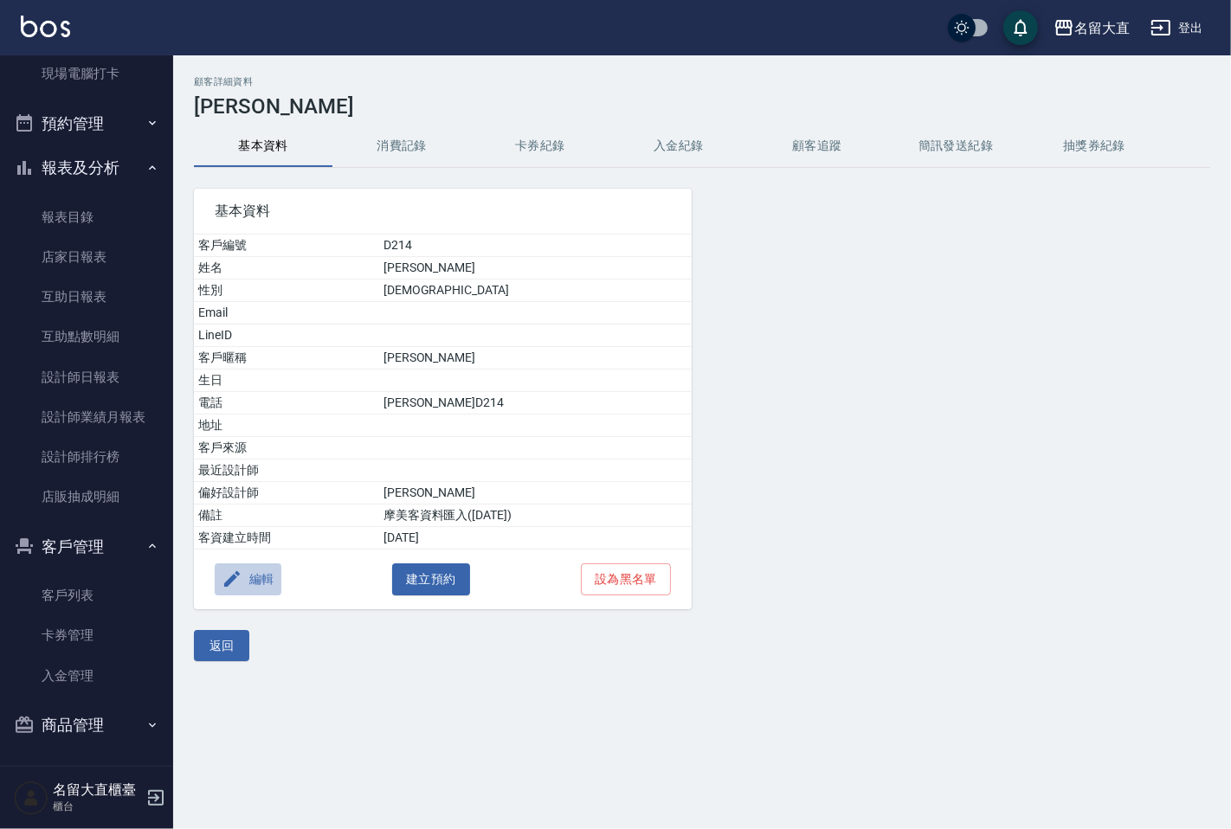
click at [265, 578] on button "編輯" at bounding box center [248, 580] width 67 height 32
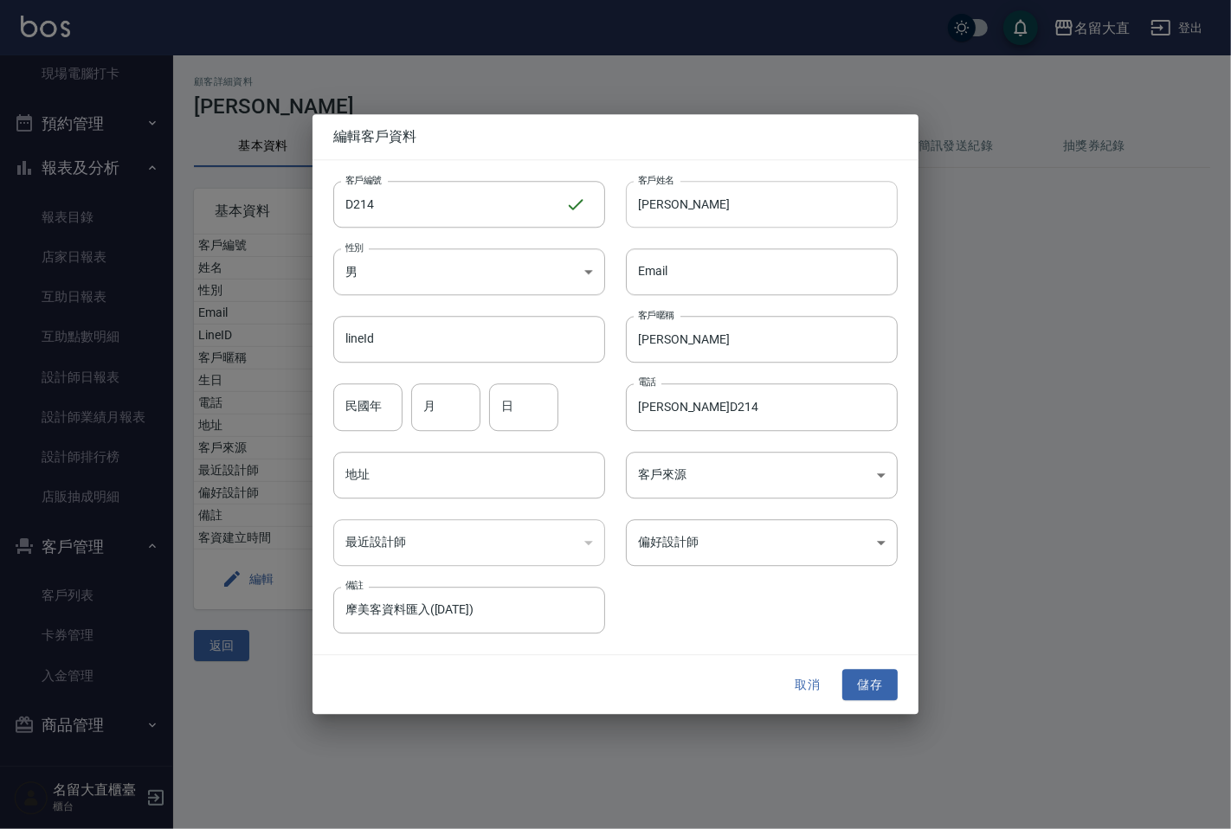
click at [737, 209] on input "[PERSON_NAME]" at bounding box center [762, 204] width 272 height 47
type input "巫小姐"
click at [660, 332] on input "[PERSON_NAME]" at bounding box center [762, 340] width 272 height 47
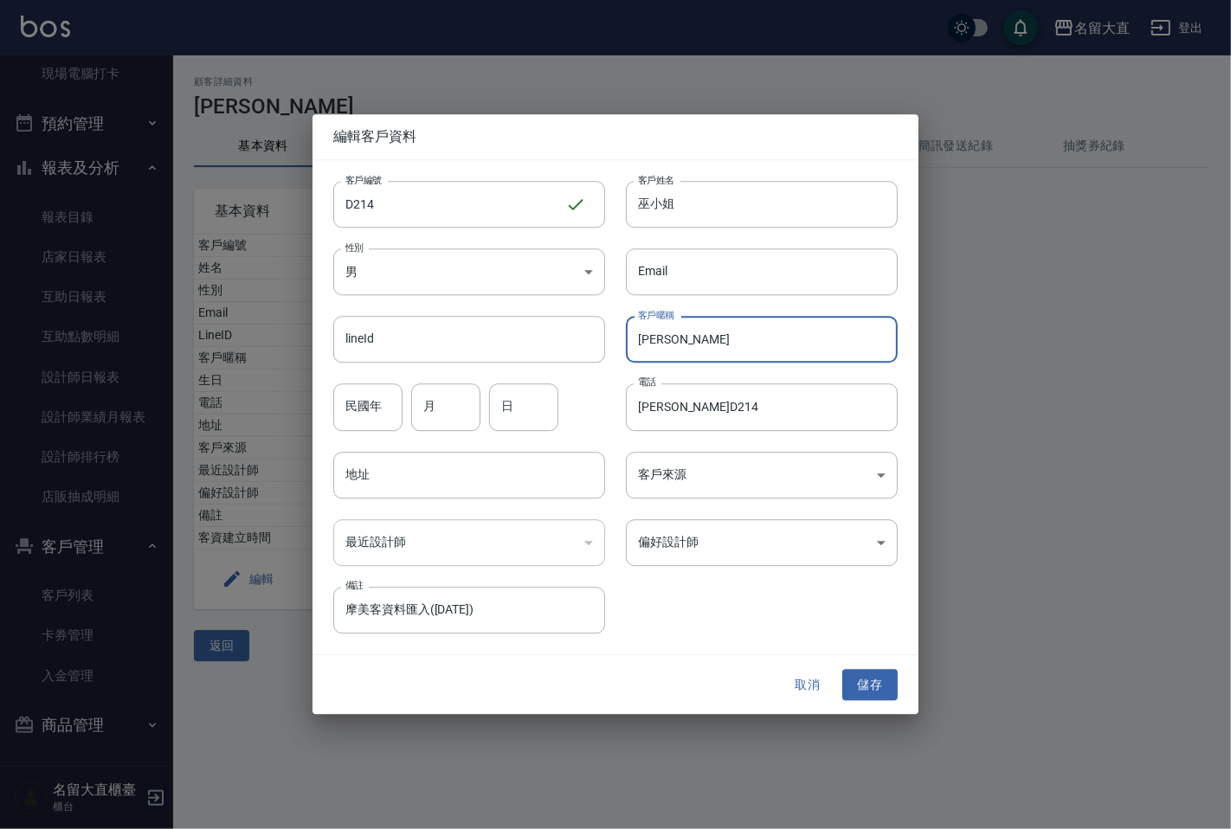
click at [661, 327] on input "[PERSON_NAME]" at bounding box center [762, 340] width 272 height 47
click at [661, 329] on input "[PERSON_NAME]" at bounding box center [762, 340] width 272 height 47
type input "巫小姐"
click at [745, 407] on input "[PERSON_NAME]D214" at bounding box center [762, 407] width 272 height 47
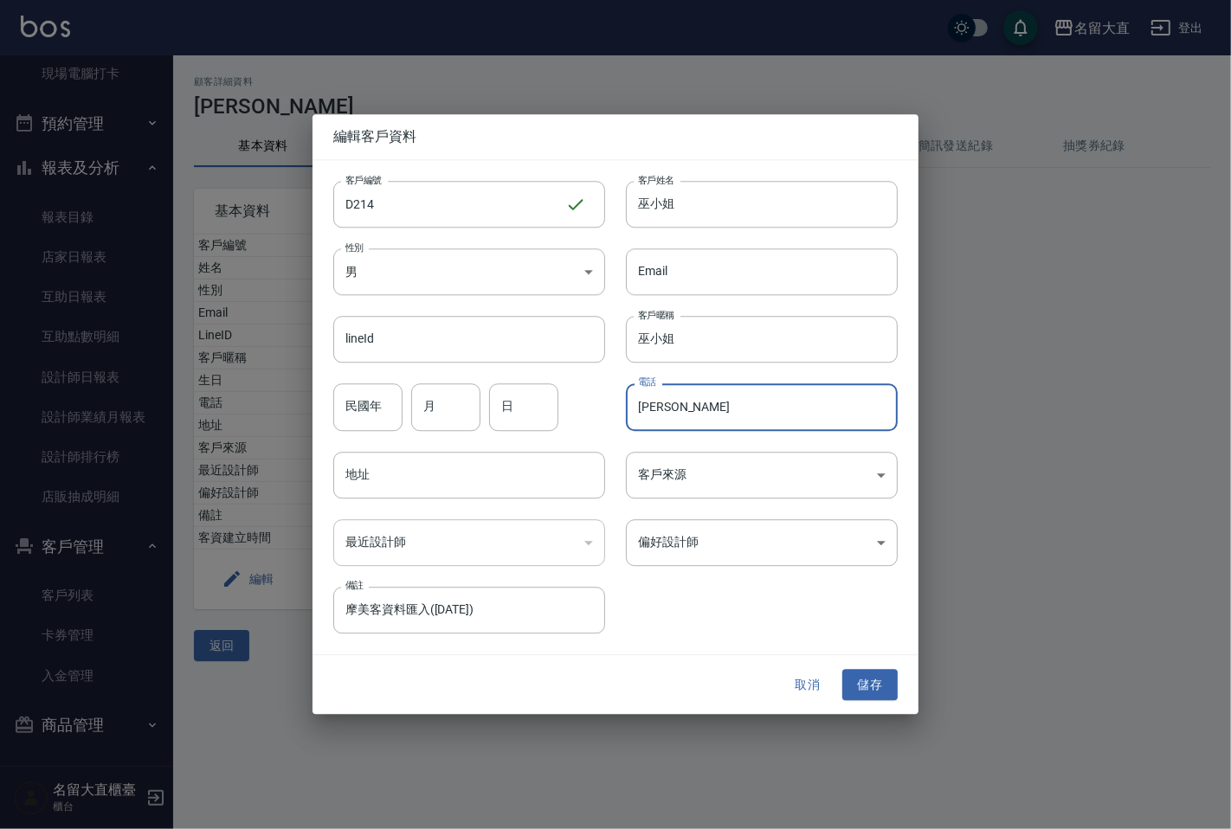
type input "游"
type input "0989504406"
click at [590, 270] on body "名留大直 登出 櫃檯作業 打帳單 帳單列表 現金收支登錄 高階收支登錄 材料自購登錄 每日結帳 排班表 現場電腦打卡 預約管理 預約管理 單日預約紀錄 單週預…" at bounding box center [615, 414] width 1231 height 829
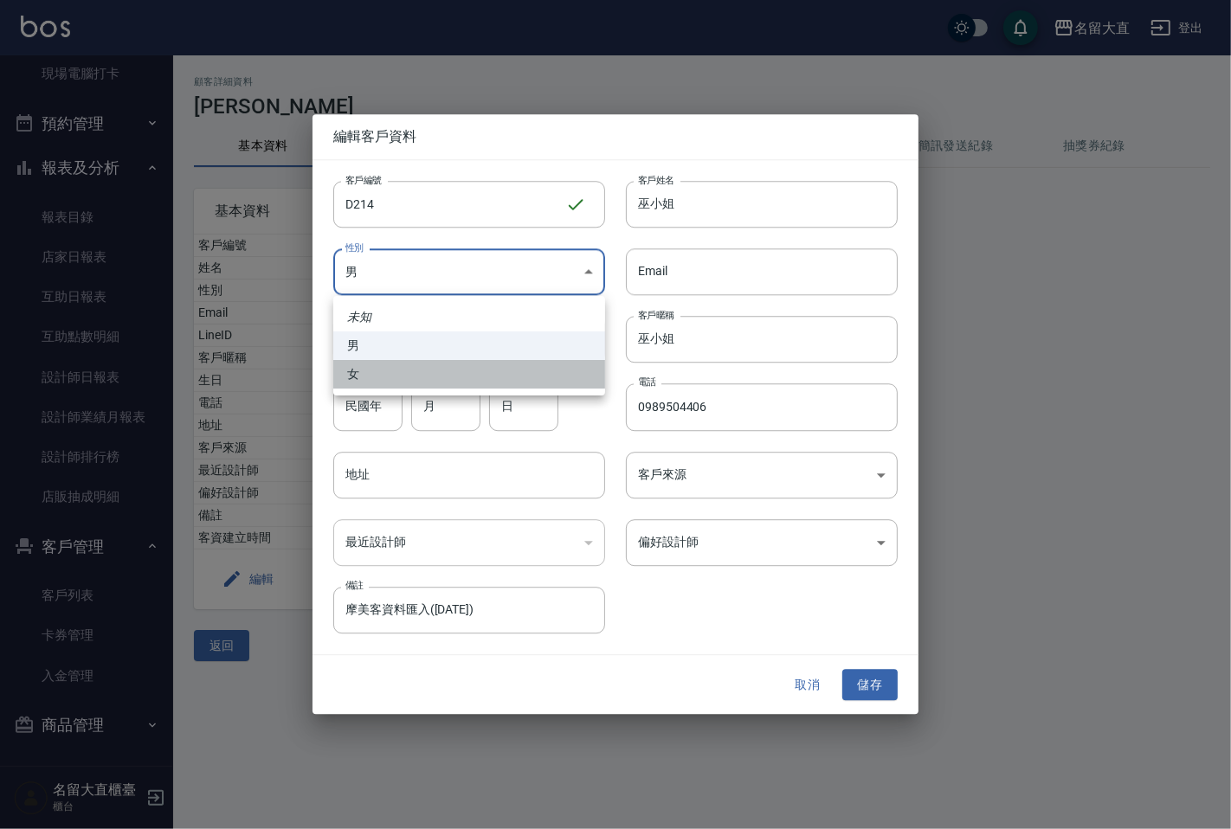
click at [460, 379] on li "女" at bounding box center [469, 374] width 272 height 29
type input "[DEMOGRAPHIC_DATA]"
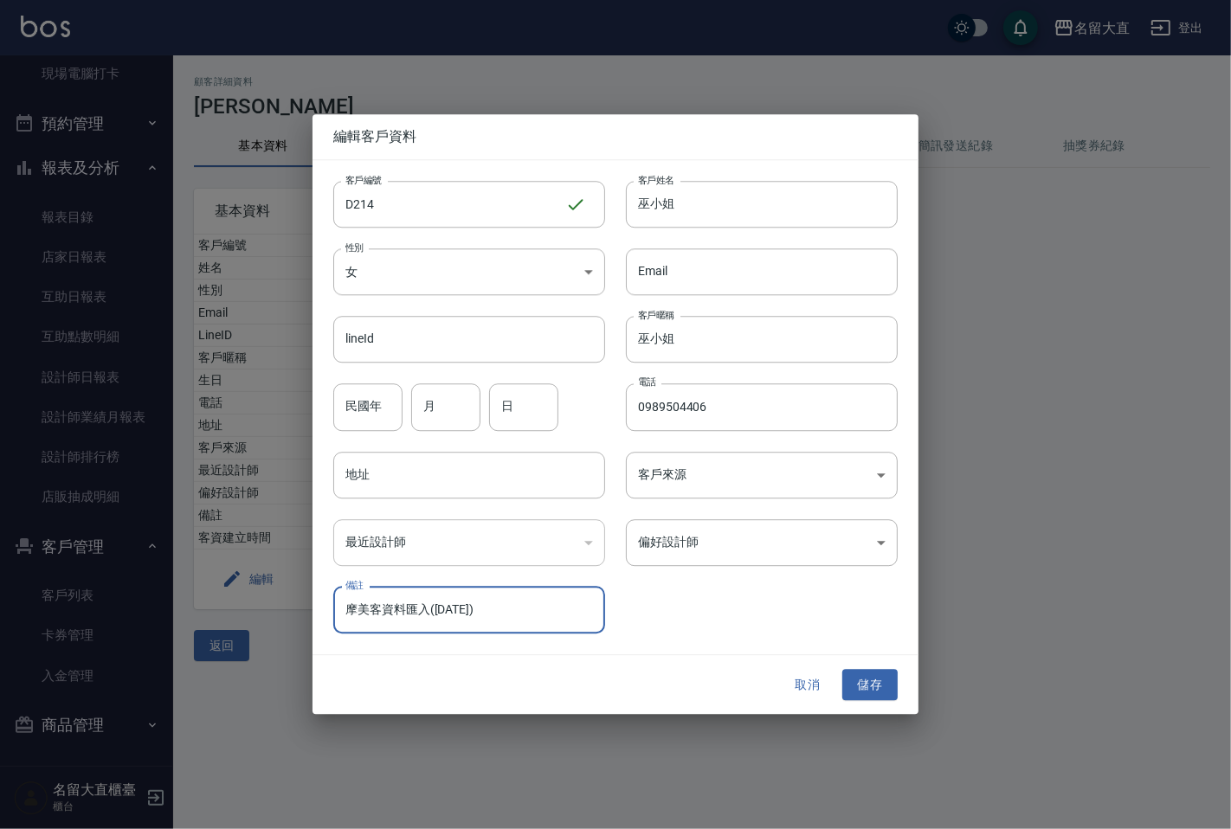
click at [532, 610] on input "摩美客資料匯入([DATE])" at bounding box center [469, 610] width 272 height 47
type input "摩"
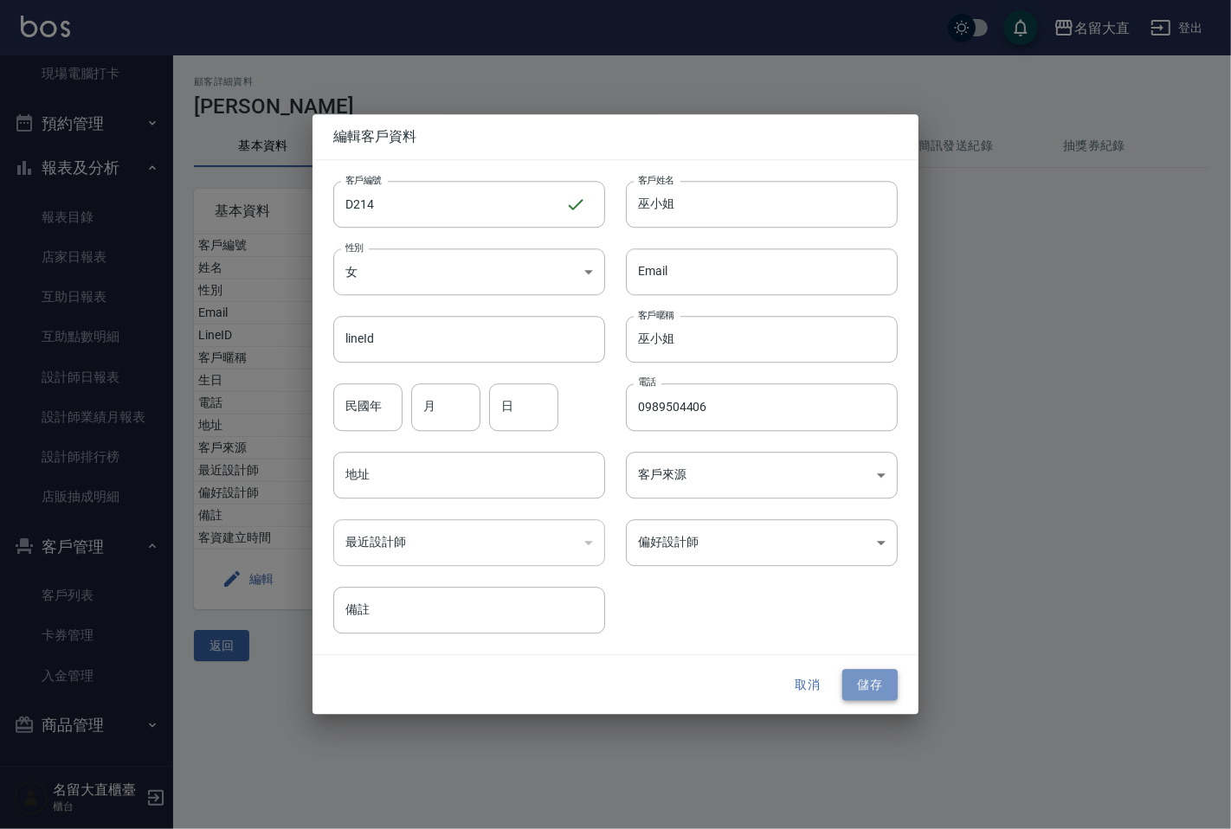
click at [867, 687] on button "儲存" at bounding box center [869, 685] width 55 height 32
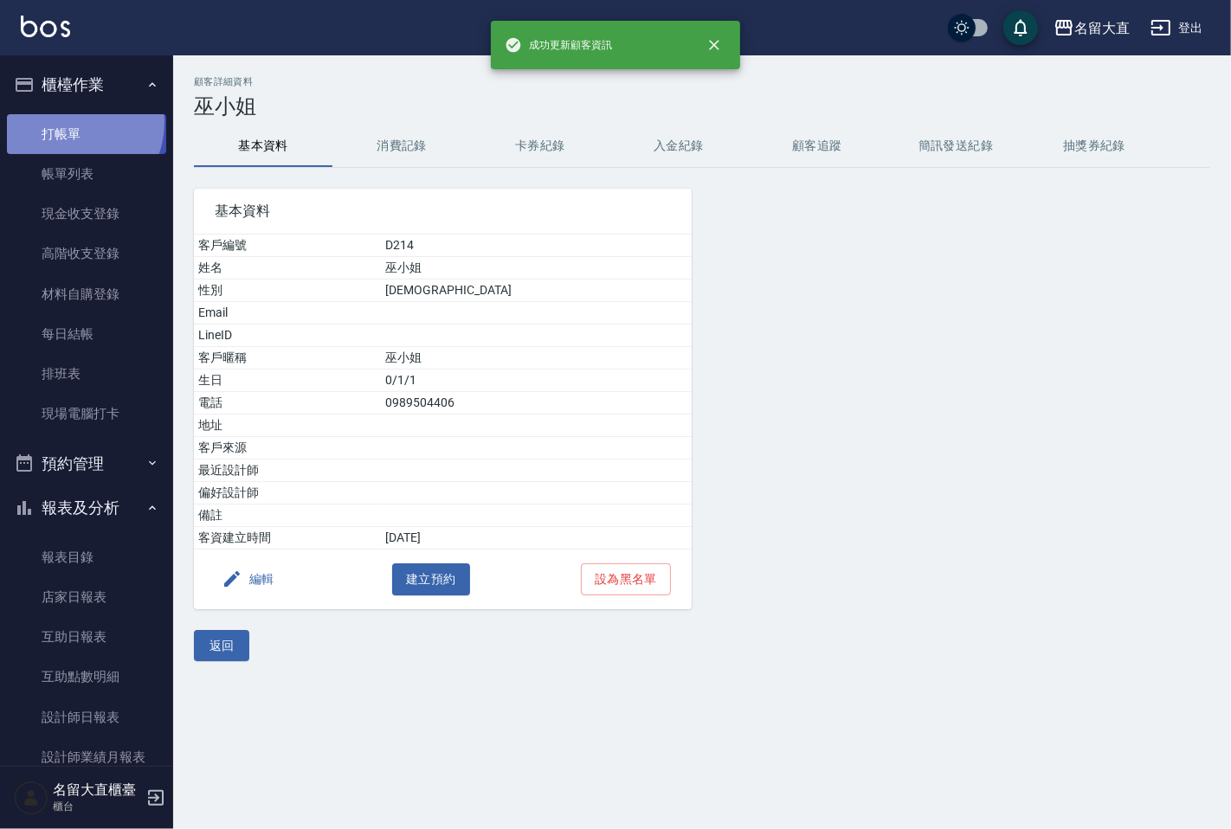
click at [70, 122] on link "打帳單" at bounding box center [86, 134] width 159 height 40
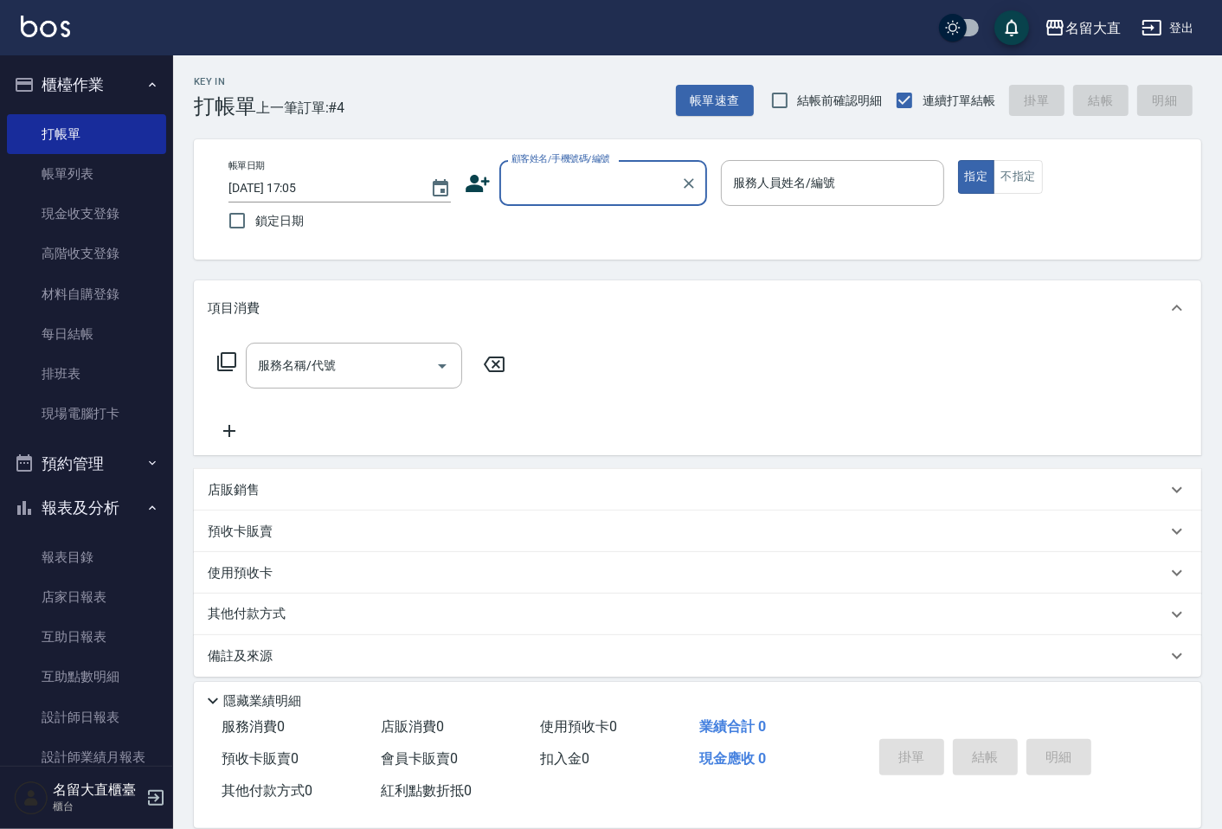
click at [592, 192] on input "顧客姓名/手機號碼/編號" at bounding box center [590, 183] width 166 height 30
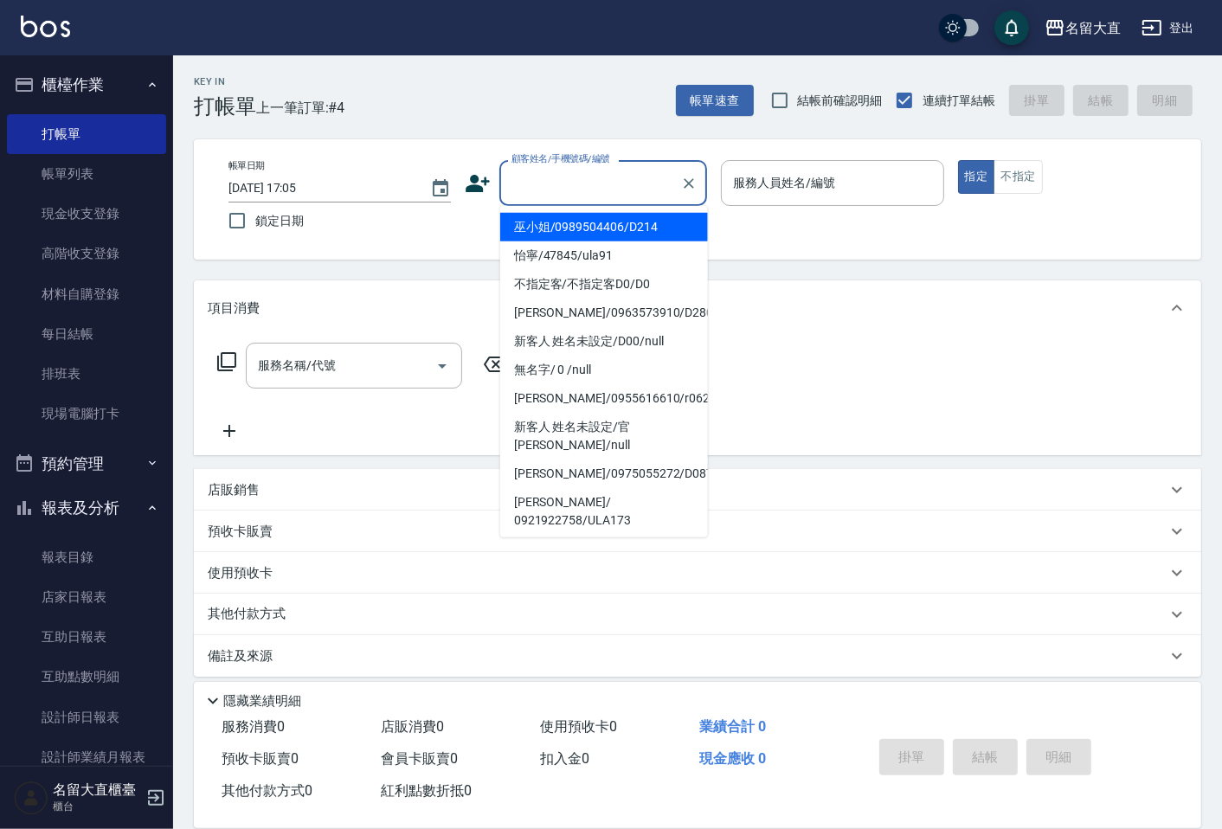
click at [584, 226] on li "巫小姐/0989504406/D214" at bounding box center [604, 227] width 208 height 29
type input "巫小姐/0989504406/D214"
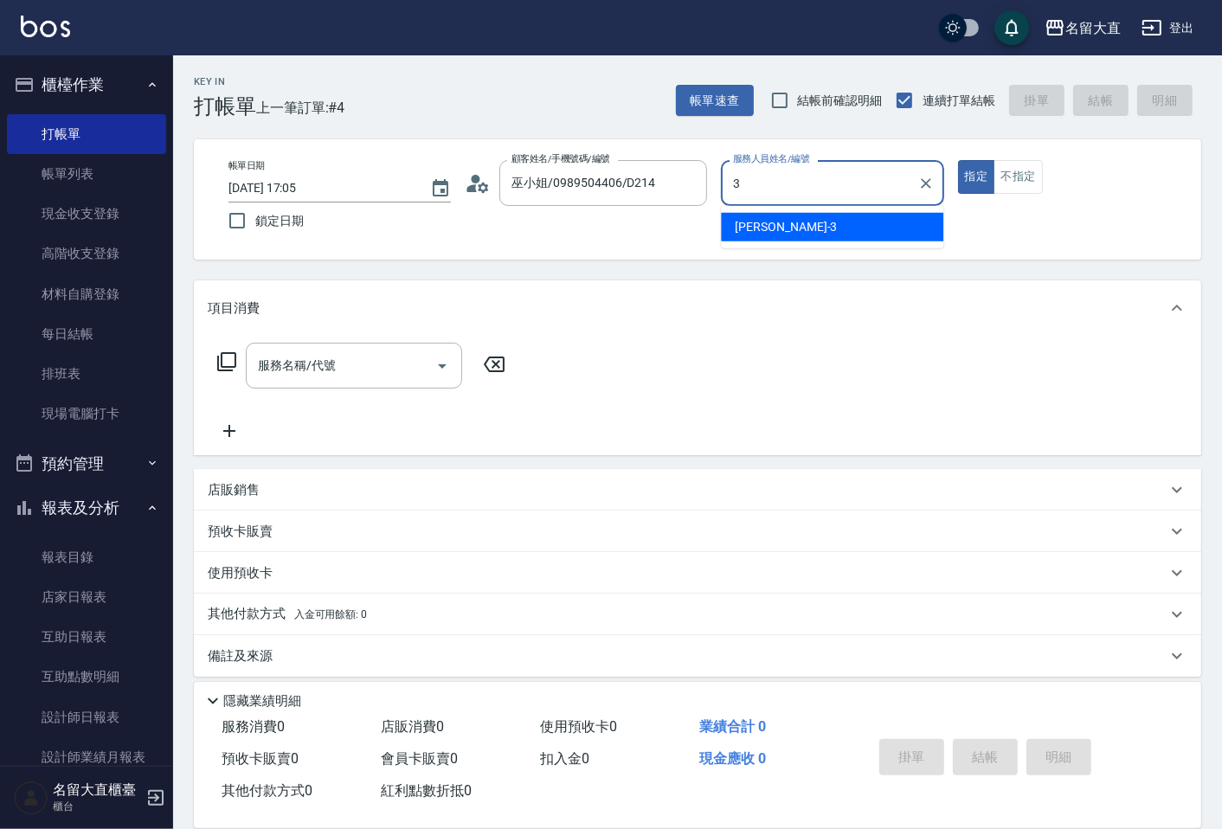
type input "[PERSON_NAME]3"
type button "true"
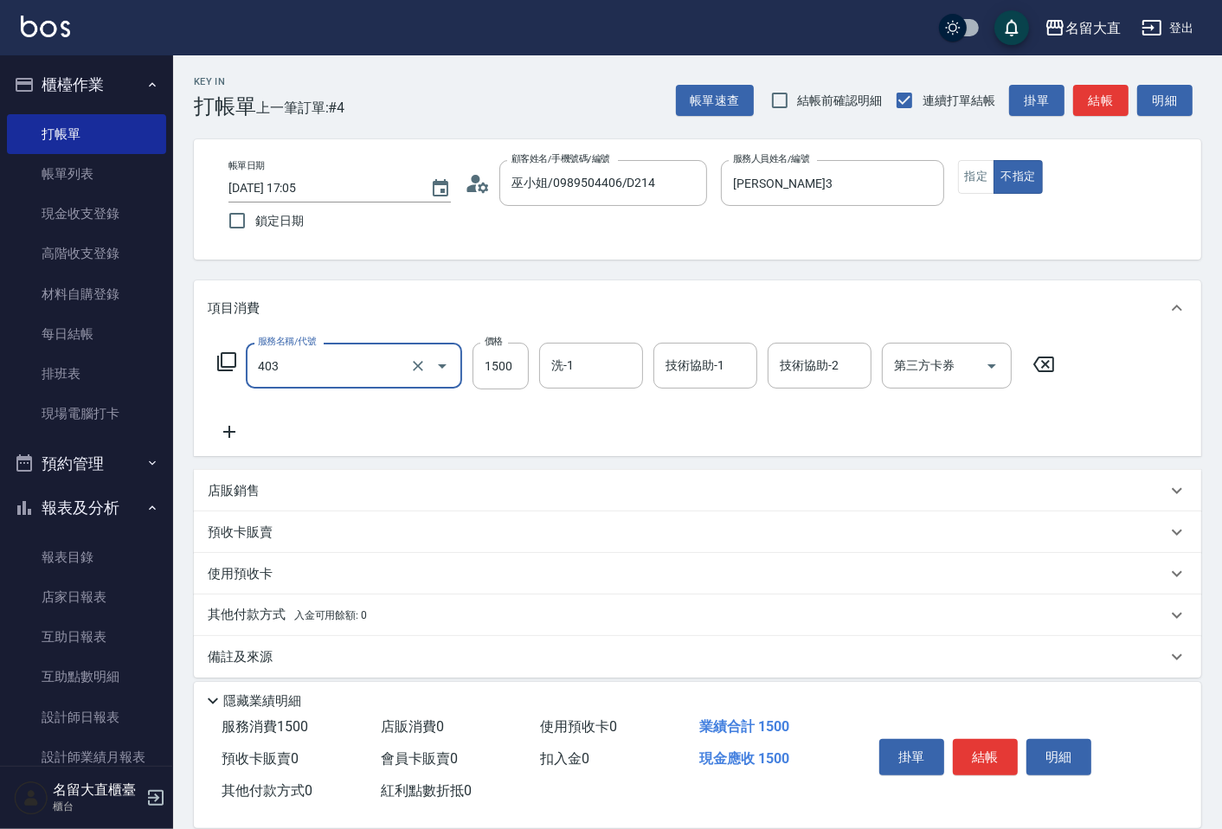
type input "染髮(403)"
type input "2899"
type input "0"
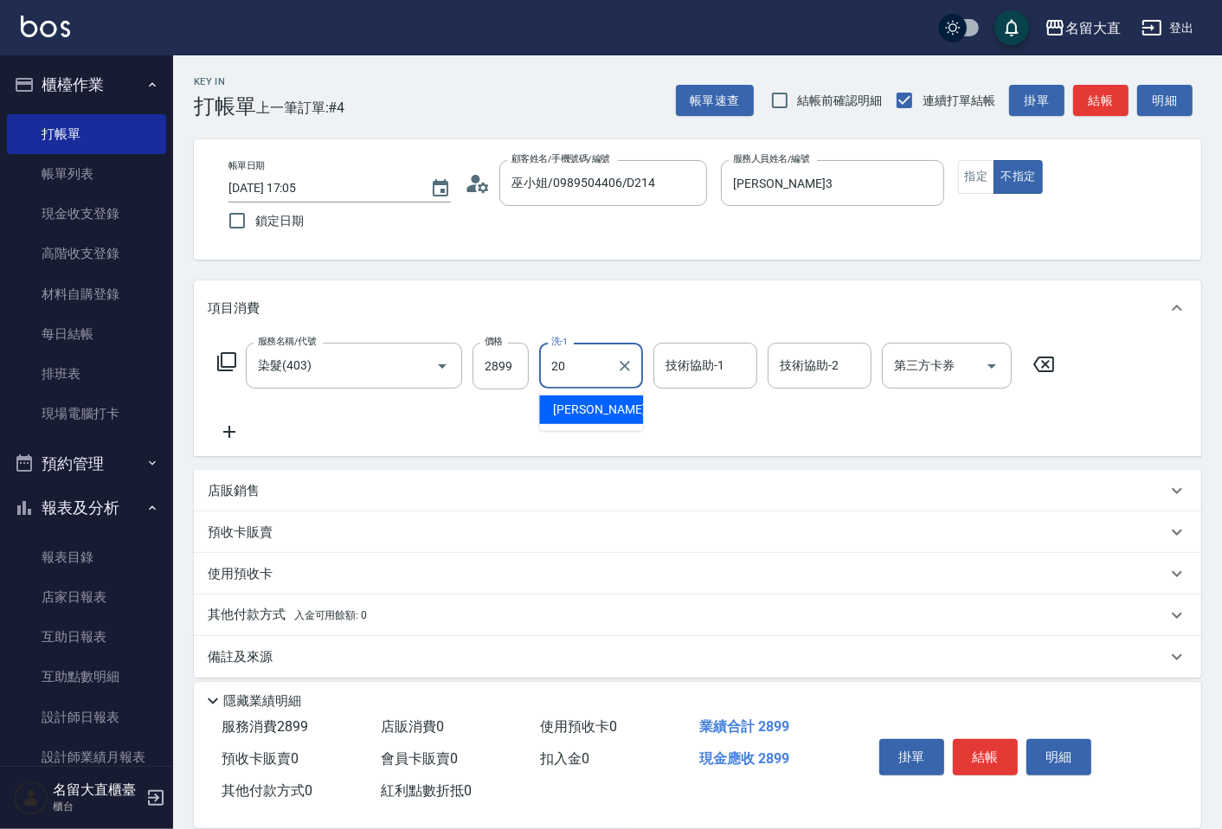
type input "詩雅-20"
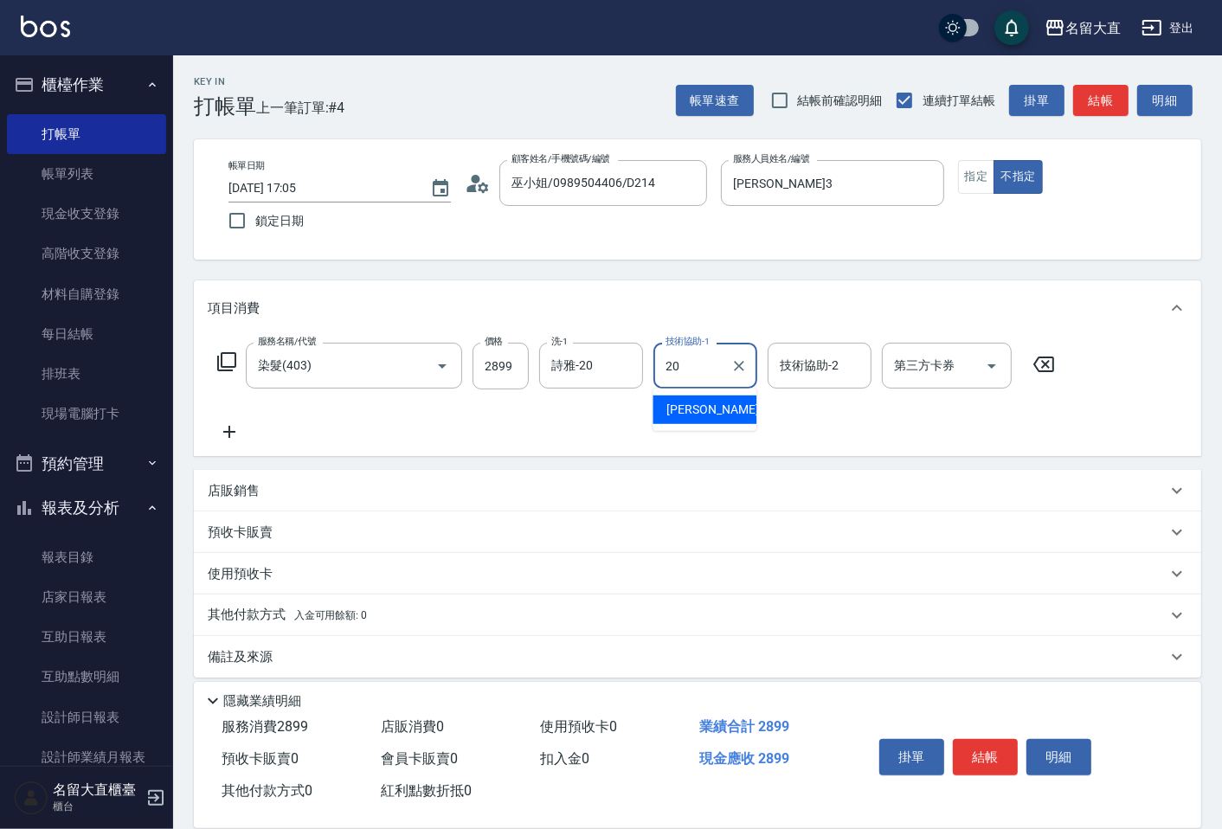
type input "詩雅-20"
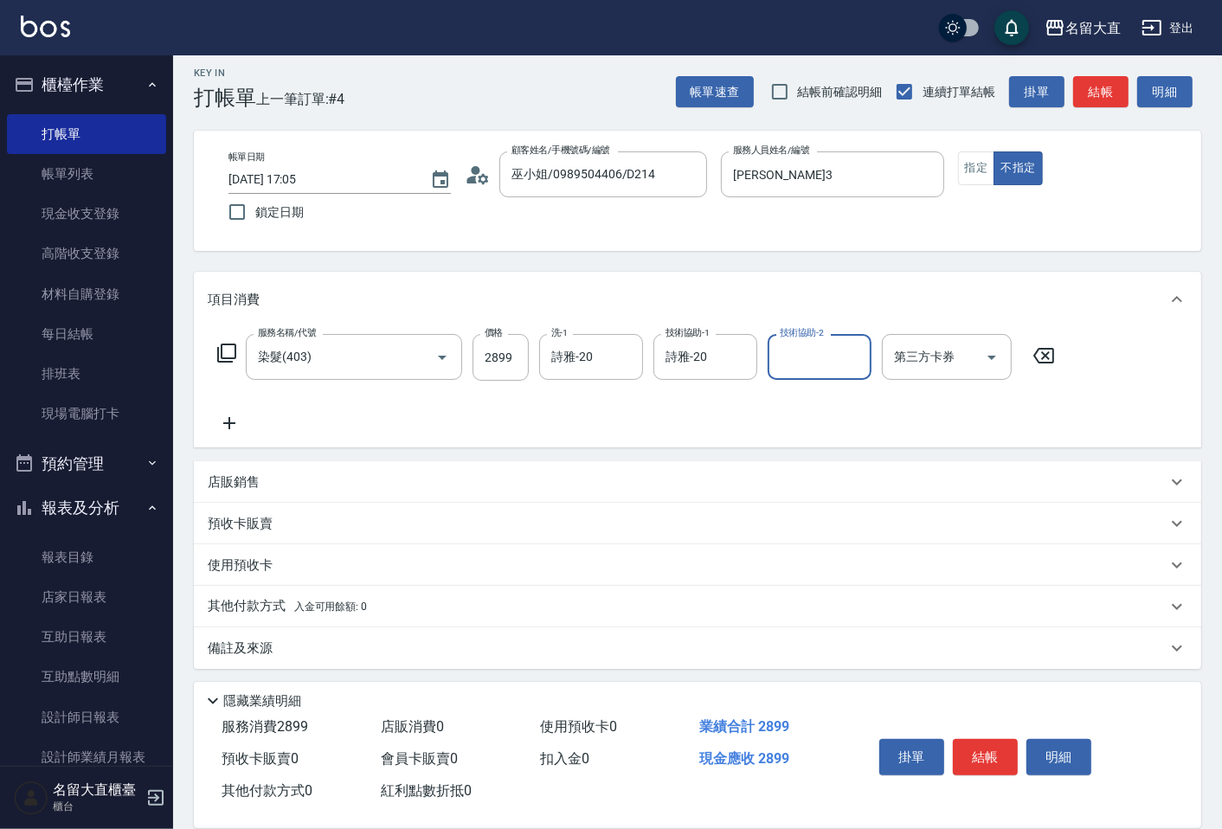
scroll to position [12, 0]
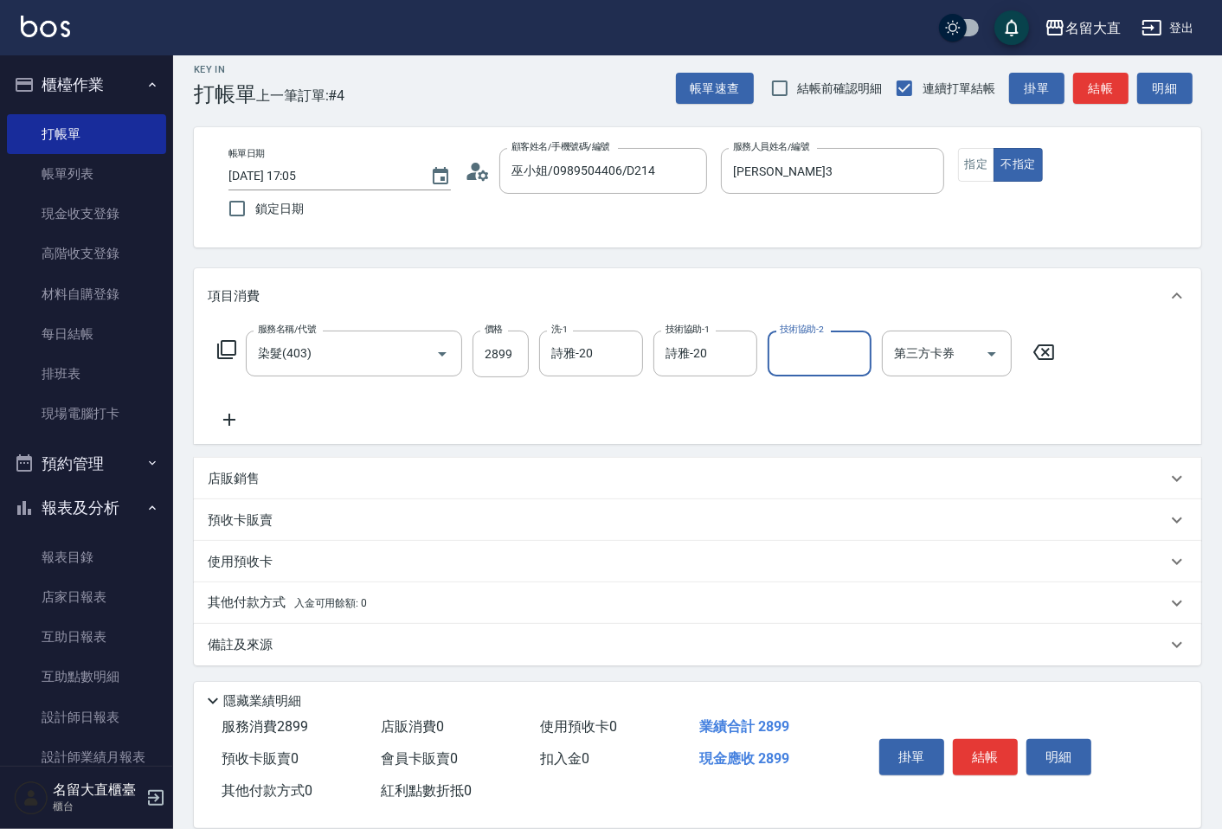
click at [269, 641] on p "備註及來源" at bounding box center [240, 645] width 65 height 18
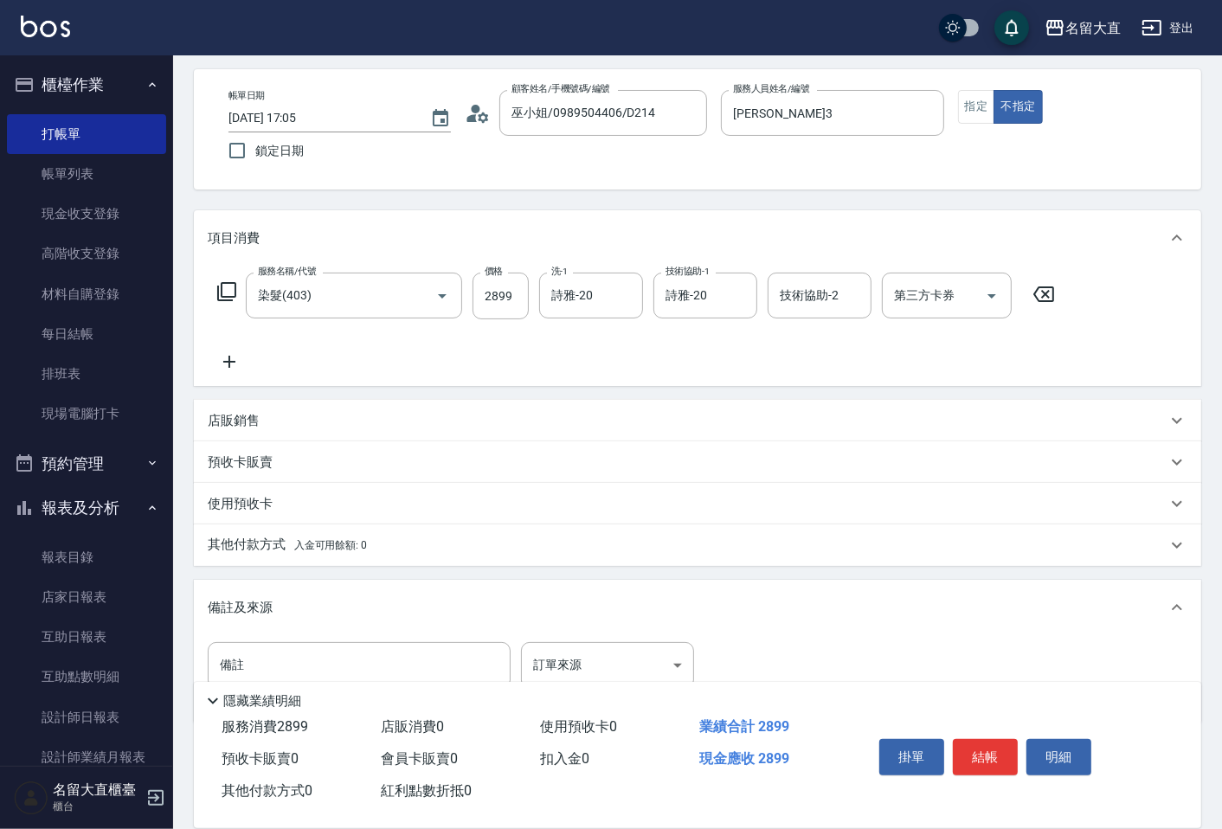
scroll to position [127, 0]
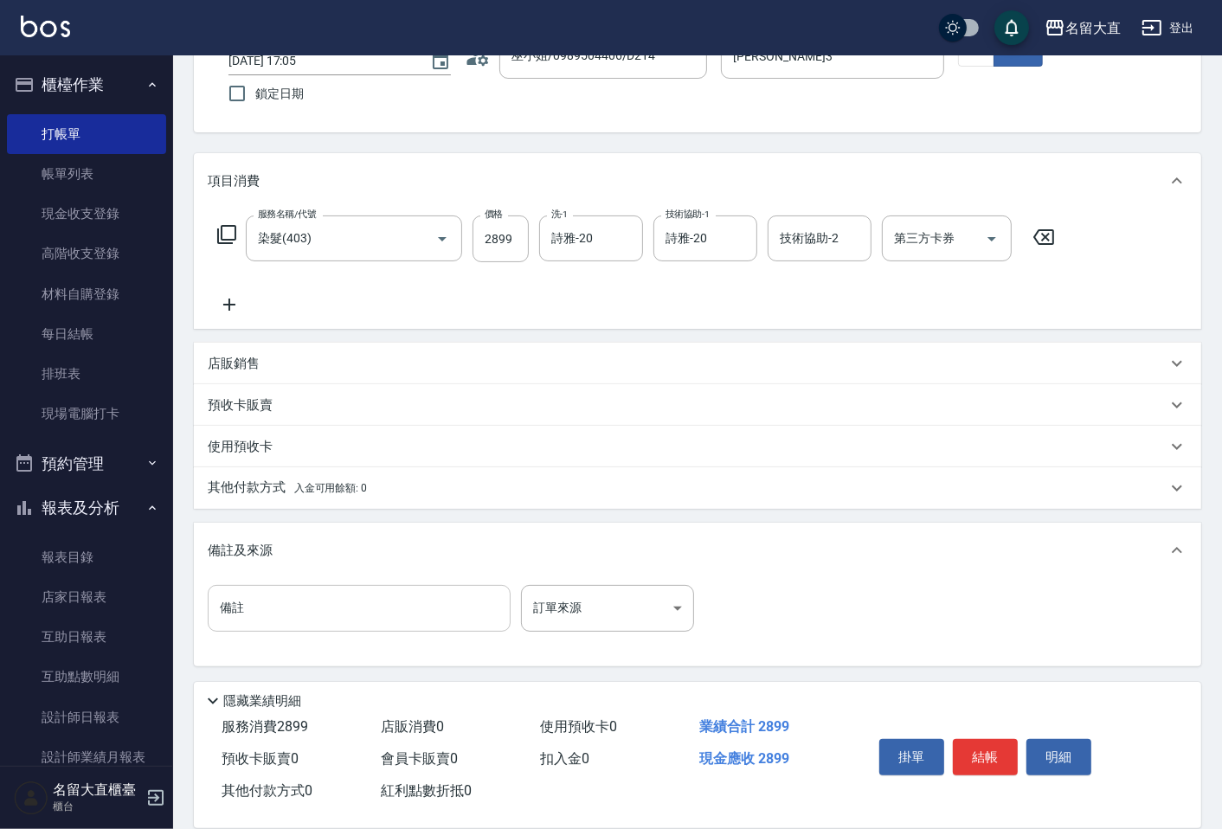
click at [283, 602] on input "備註" at bounding box center [359, 608] width 303 height 47
type input "8"
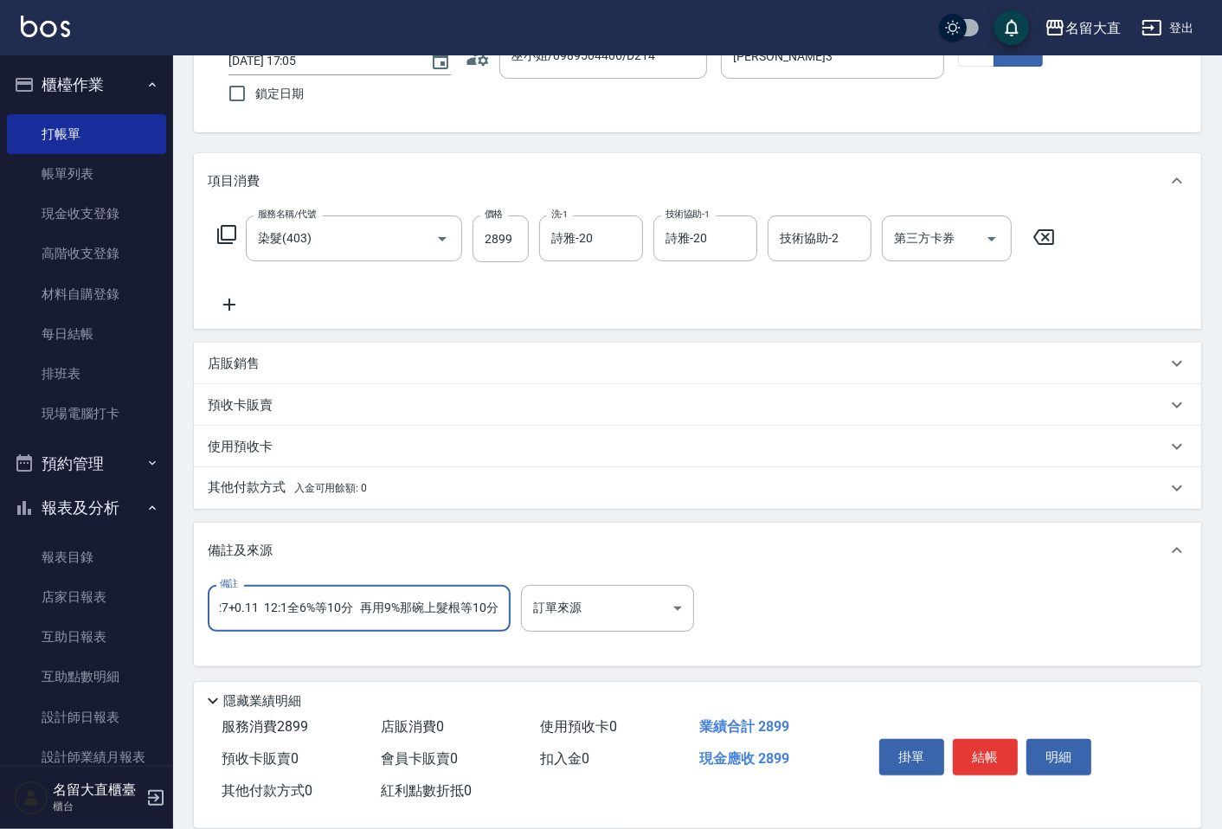
scroll to position [0, 0]
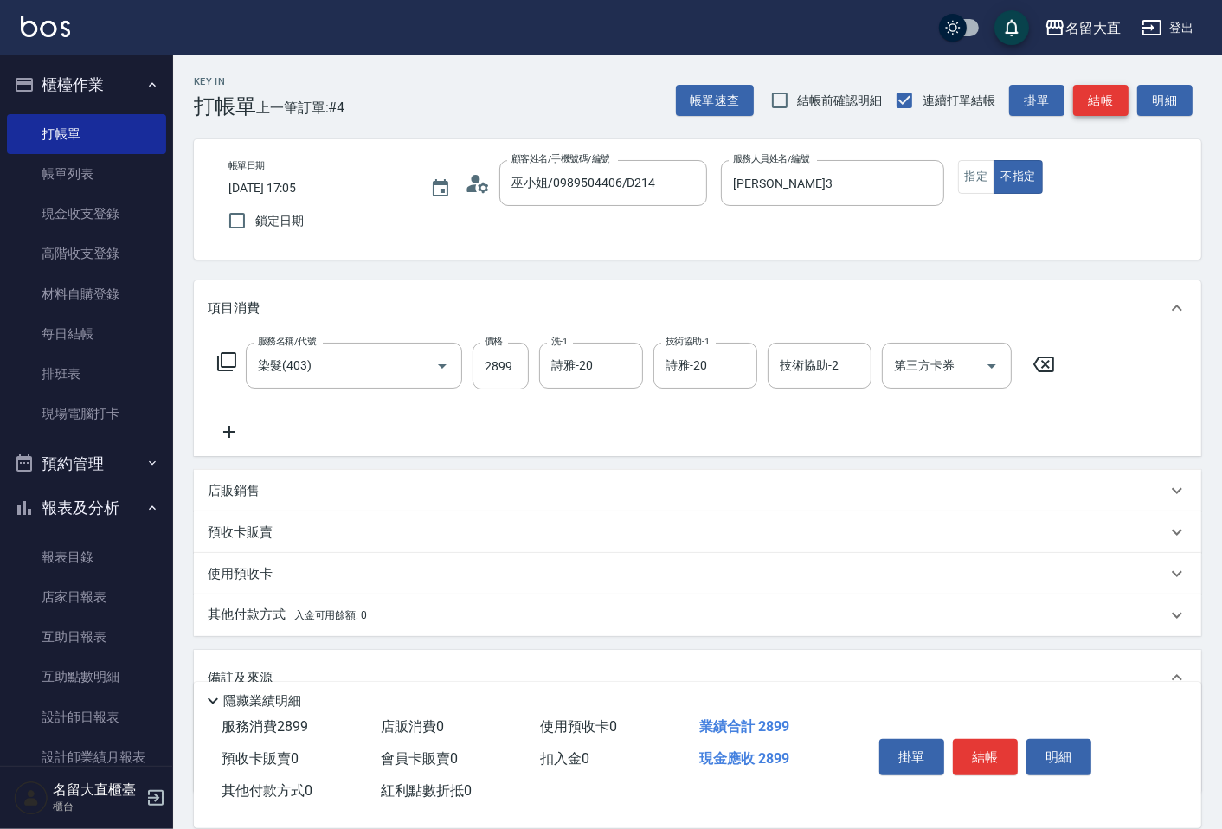
type input "727+7/18 60:5 全9% 上髮中黑髮 蒸350燈10+10分 髮尾7/27+0.11 12:1全6%等10分 再用9%那碗上髮根等10分"
click at [1100, 96] on button "結帳" at bounding box center [1101, 101] width 55 height 32
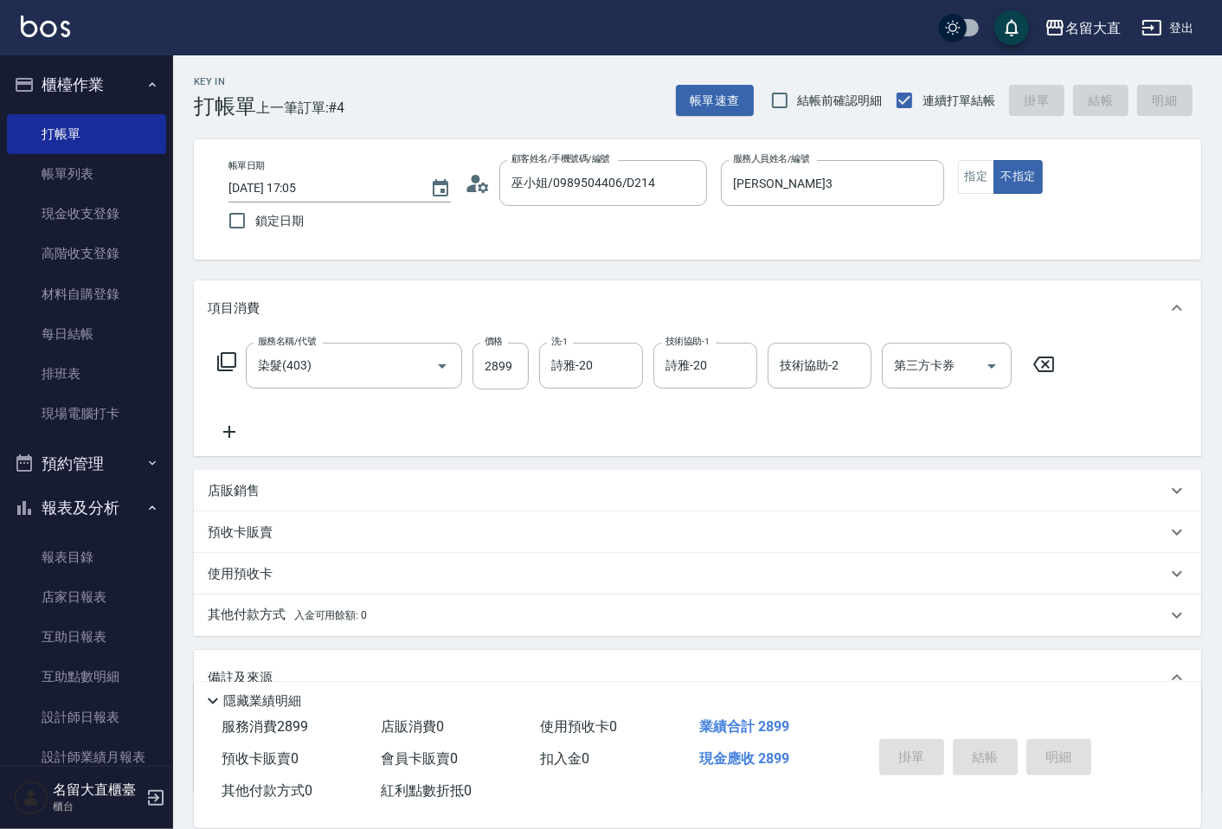
type input "[DATE] 17:08"
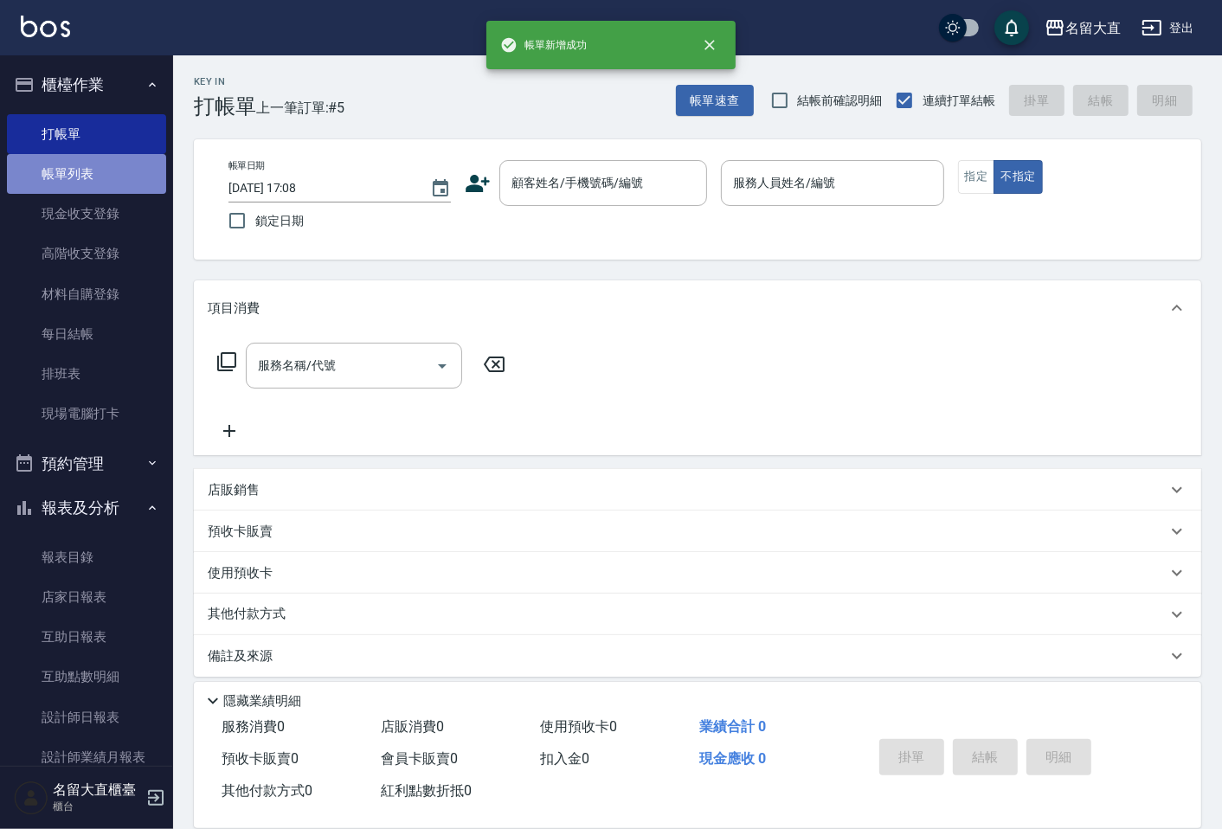
click at [115, 169] on link "帳單列表" at bounding box center [86, 174] width 159 height 40
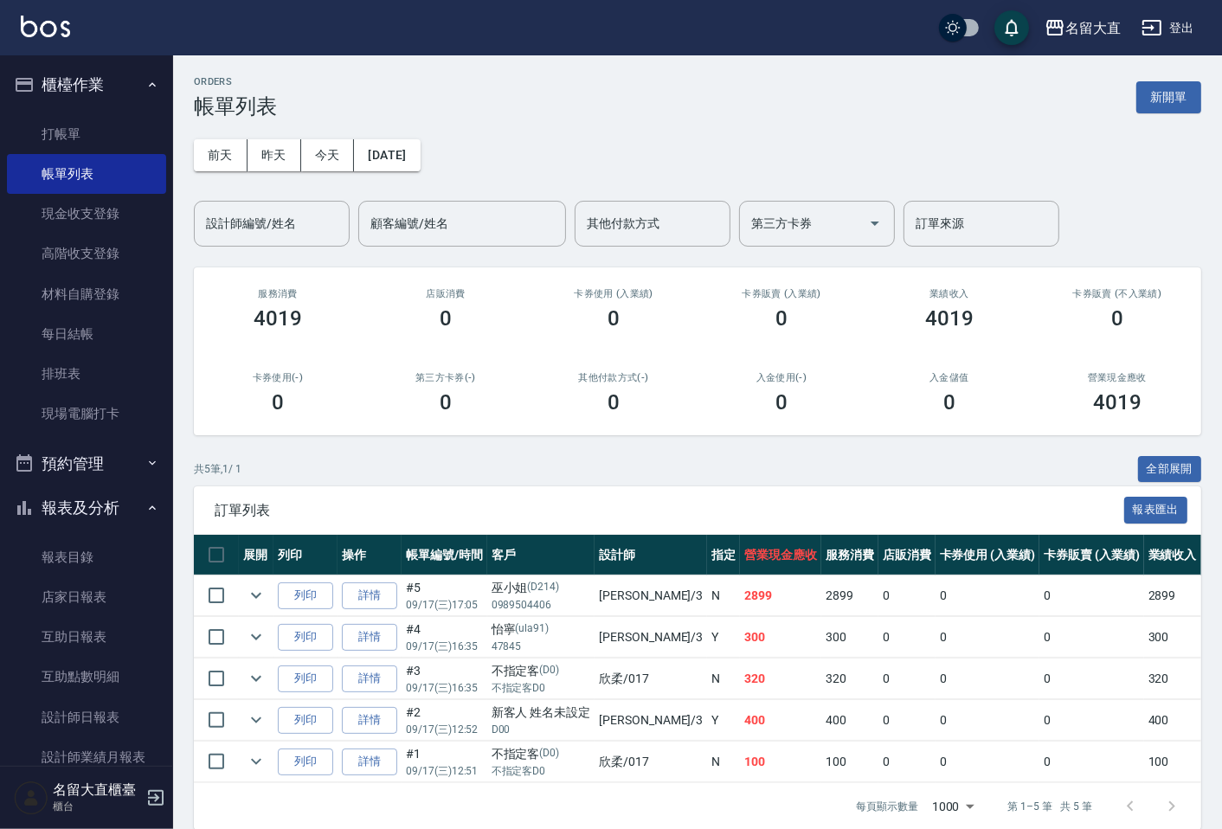
click at [249, 247] on div "ORDERS 帳單列表 新開單 [DATE] [DATE] [DATE] [DATE] 設計師編號/姓名 設計師編號/姓名 顧客編號/姓名 顧客編號/姓名 其…" at bounding box center [697, 453] width 1049 height 796
click at [247, 227] on input "設計師編號/姓名" at bounding box center [272, 224] width 140 height 30
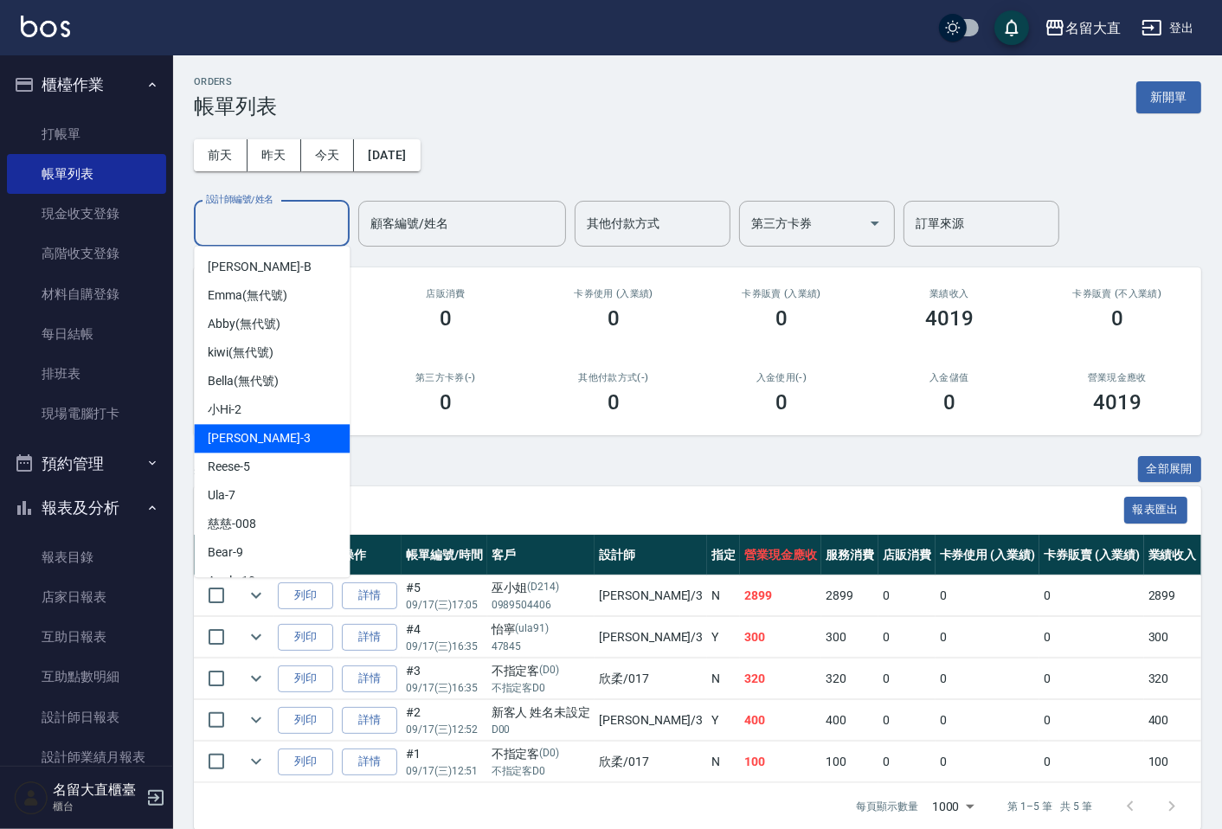
click at [261, 448] on div "[PERSON_NAME]3" at bounding box center [272, 438] width 156 height 29
type input "[PERSON_NAME]3"
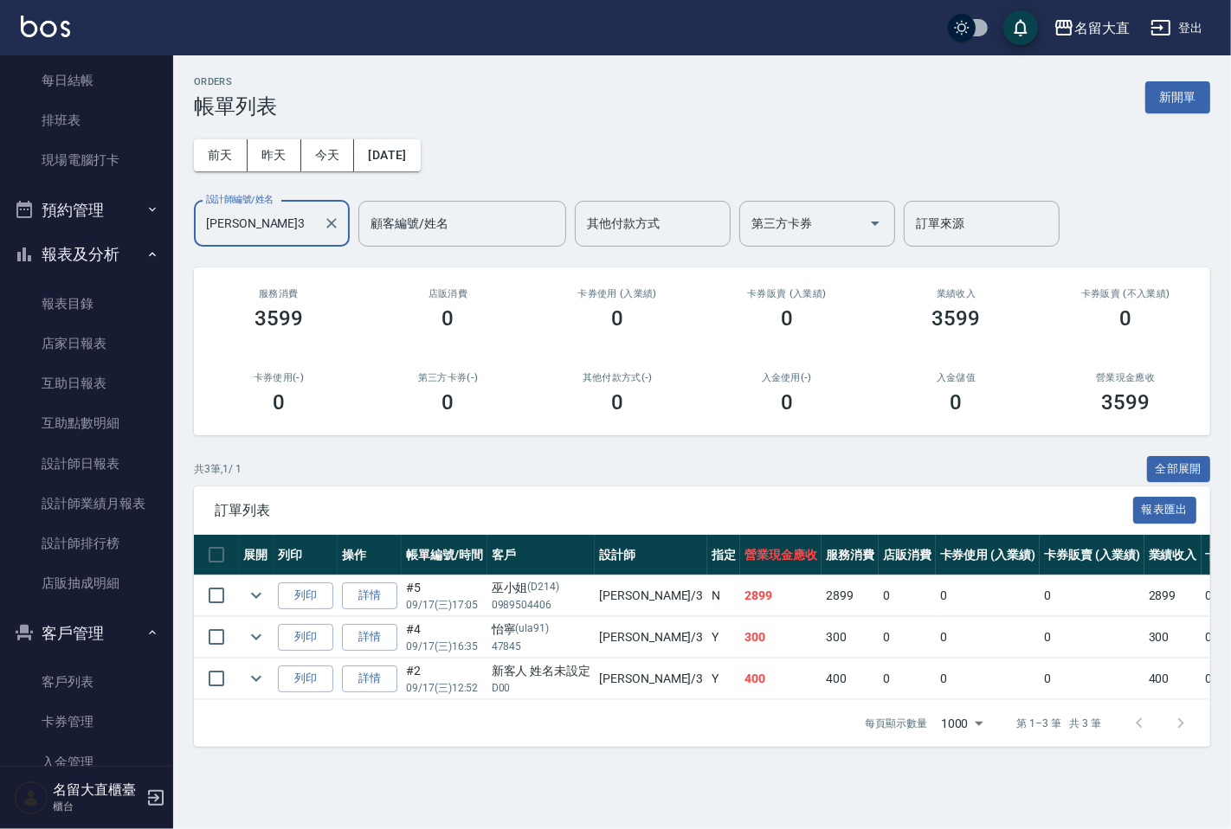
scroll to position [288, 0]
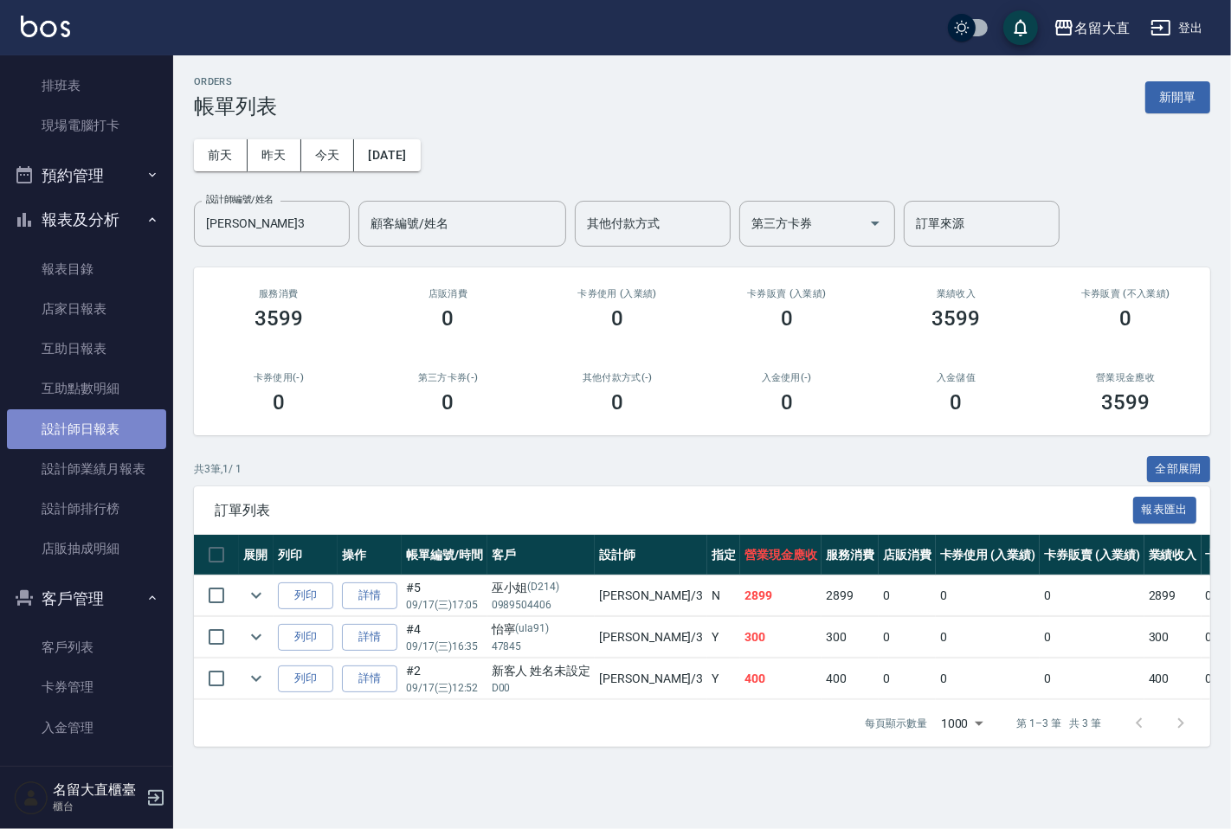
click at [87, 417] on link "設計師日報表" at bounding box center [86, 430] width 159 height 40
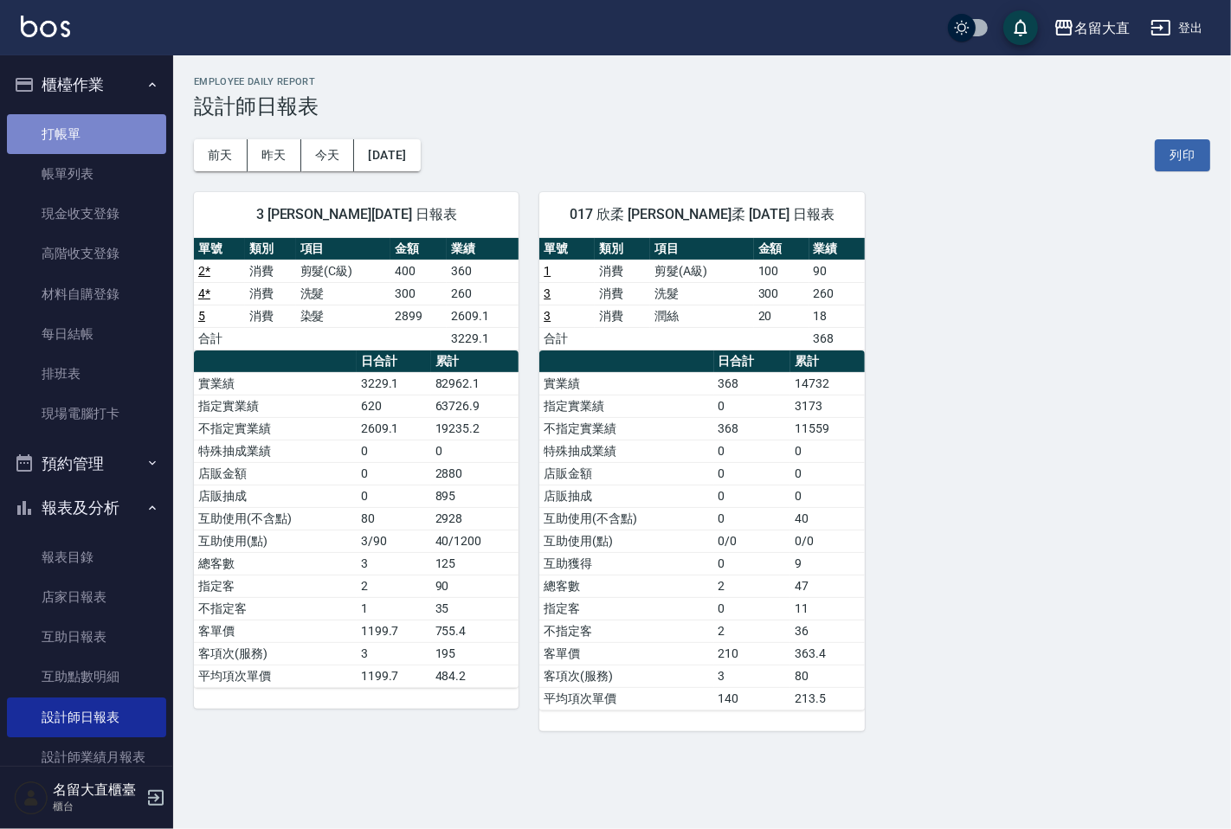
click at [102, 118] on link "打帳單" at bounding box center [86, 134] width 159 height 40
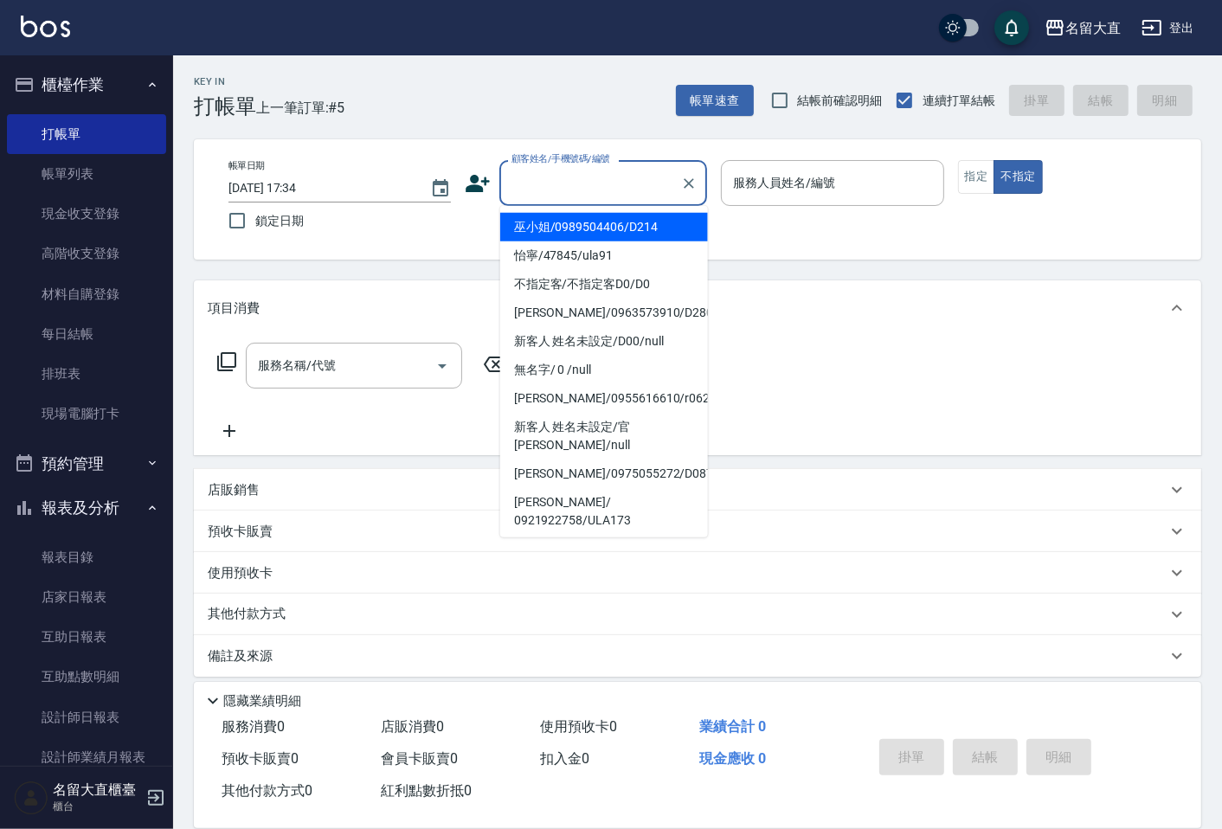
click at [568, 196] on input "顧客姓名/手機號碼/編號" at bounding box center [590, 183] width 166 height 30
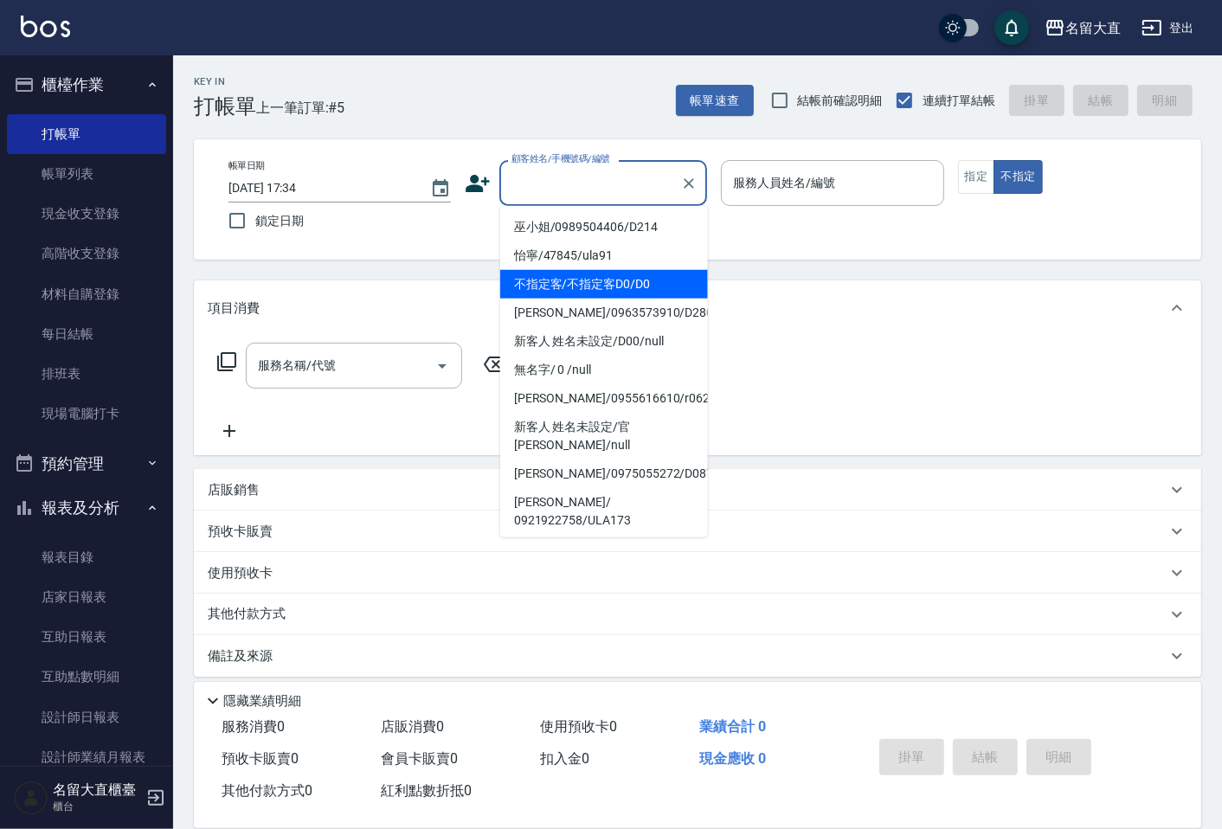
click at [571, 292] on li "不指定客/不指定客D0/D0" at bounding box center [604, 284] width 208 height 29
type input "不指定客/不指定客D0/D0"
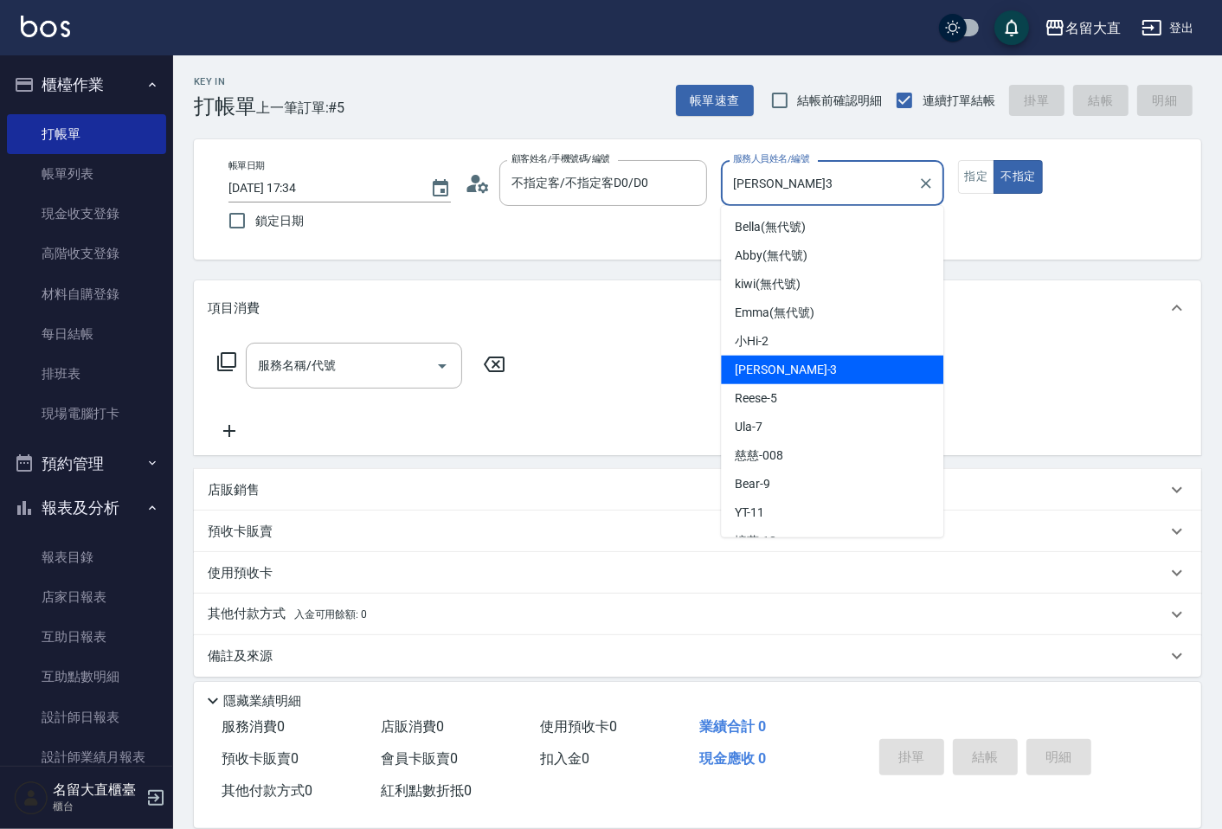
drag, startPoint x: 766, startPoint y: 192, endPoint x: 776, endPoint y: 235, distance: 44.3
click at [766, 194] on input "[PERSON_NAME]3" at bounding box center [819, 183] width 181 height 30
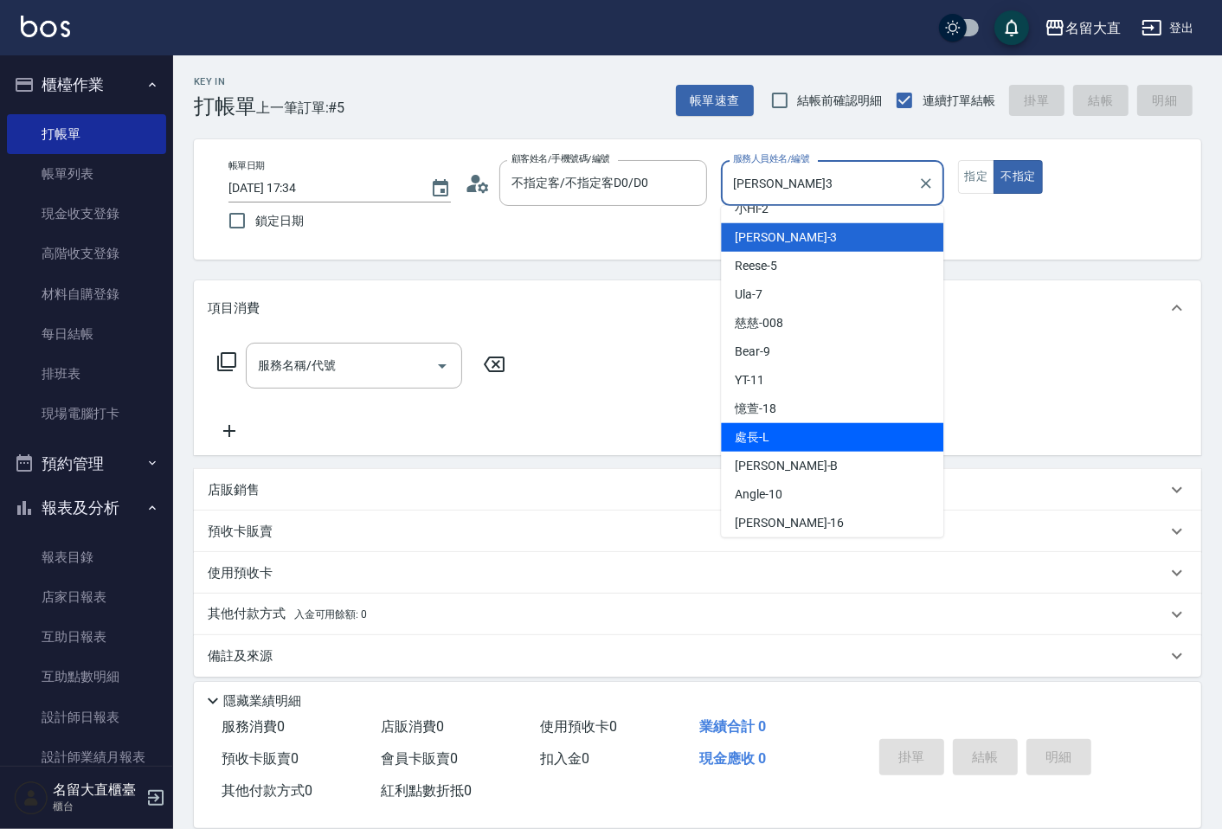
scroll to position [253, 0]
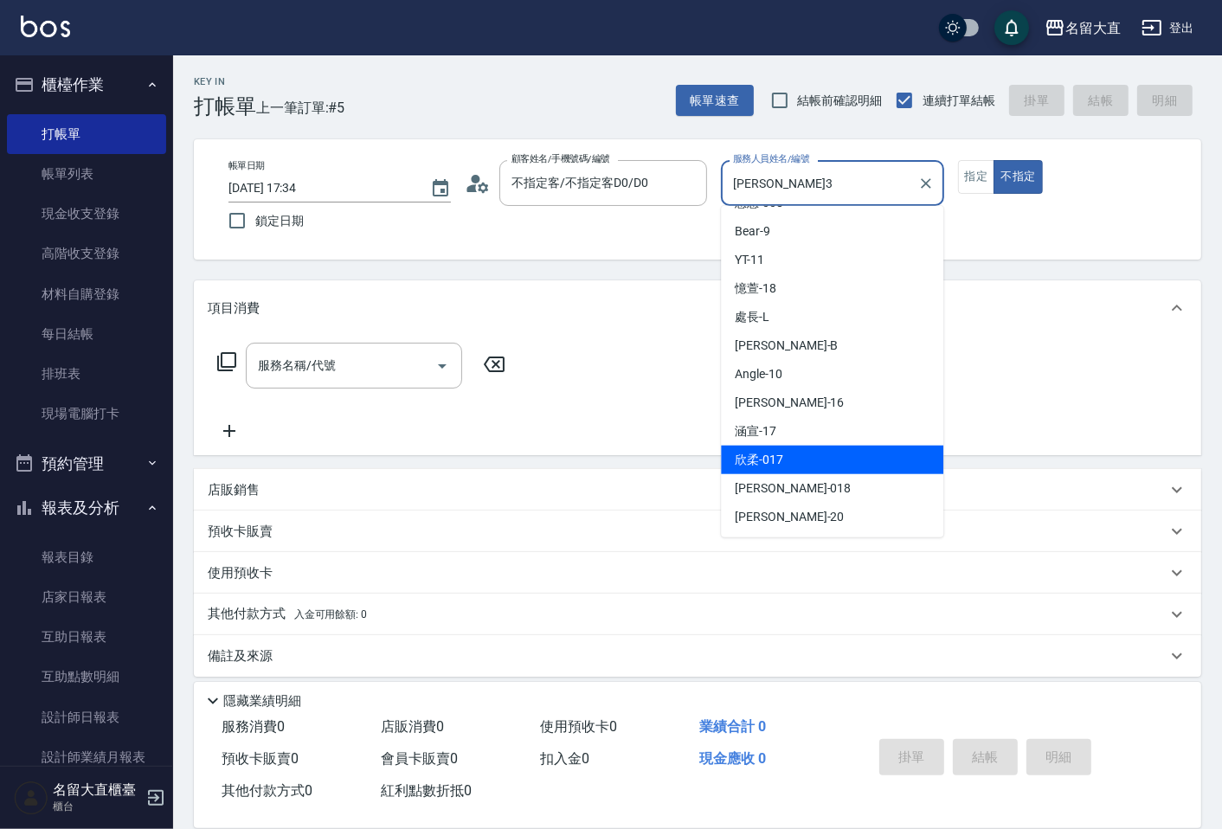
click at [757, 447] on div "欣柔 -017" at bounding box center [832, 460] width 223 height 29
type input "欣柔-017"
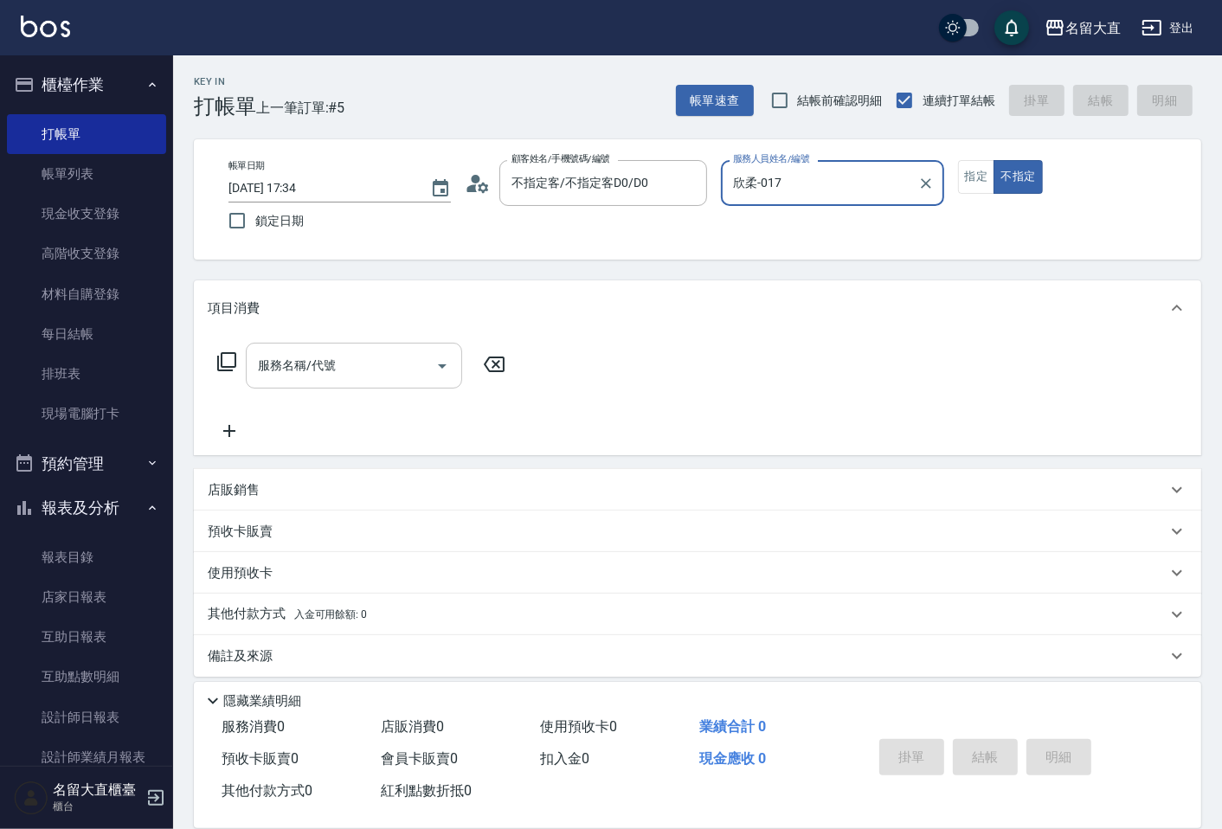
click at [410, 358] on input "服務名稱/代號" at bounding box center [341, 366] width 175 height 30
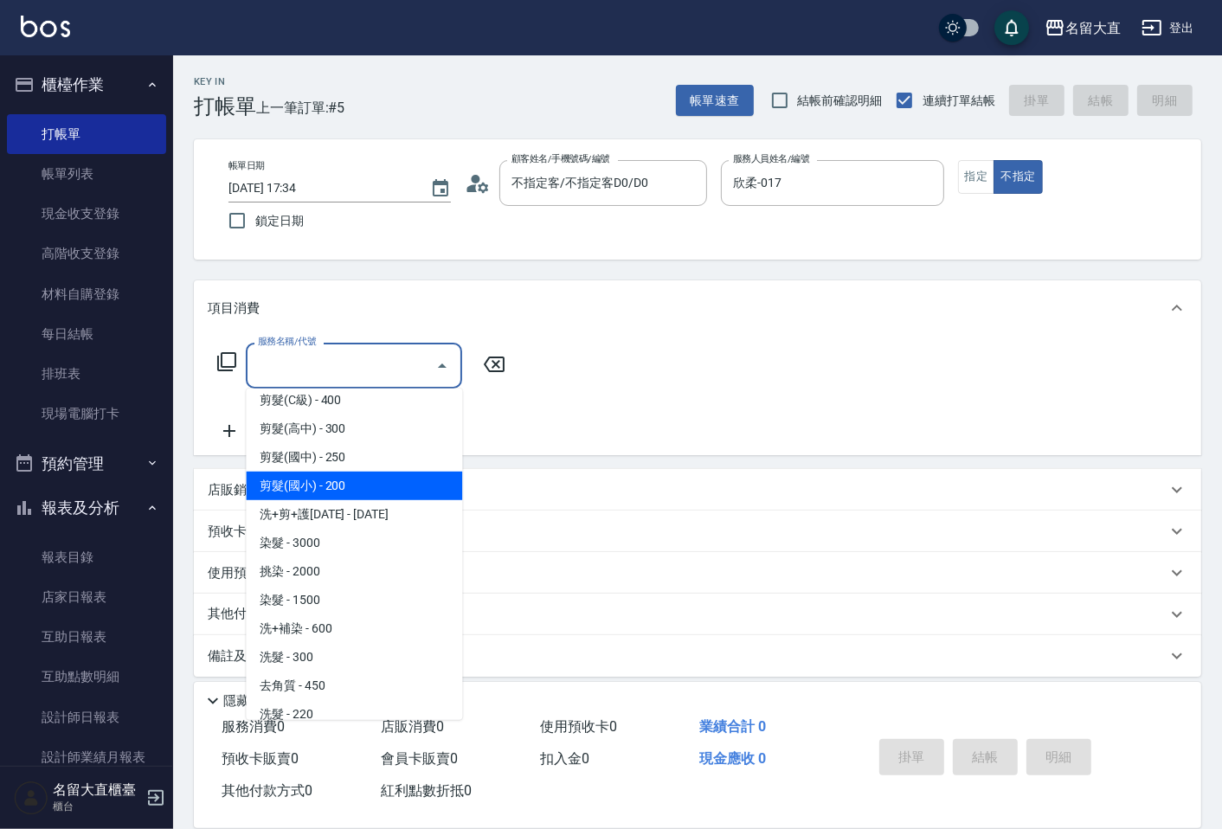
scroll to position [384, 0]
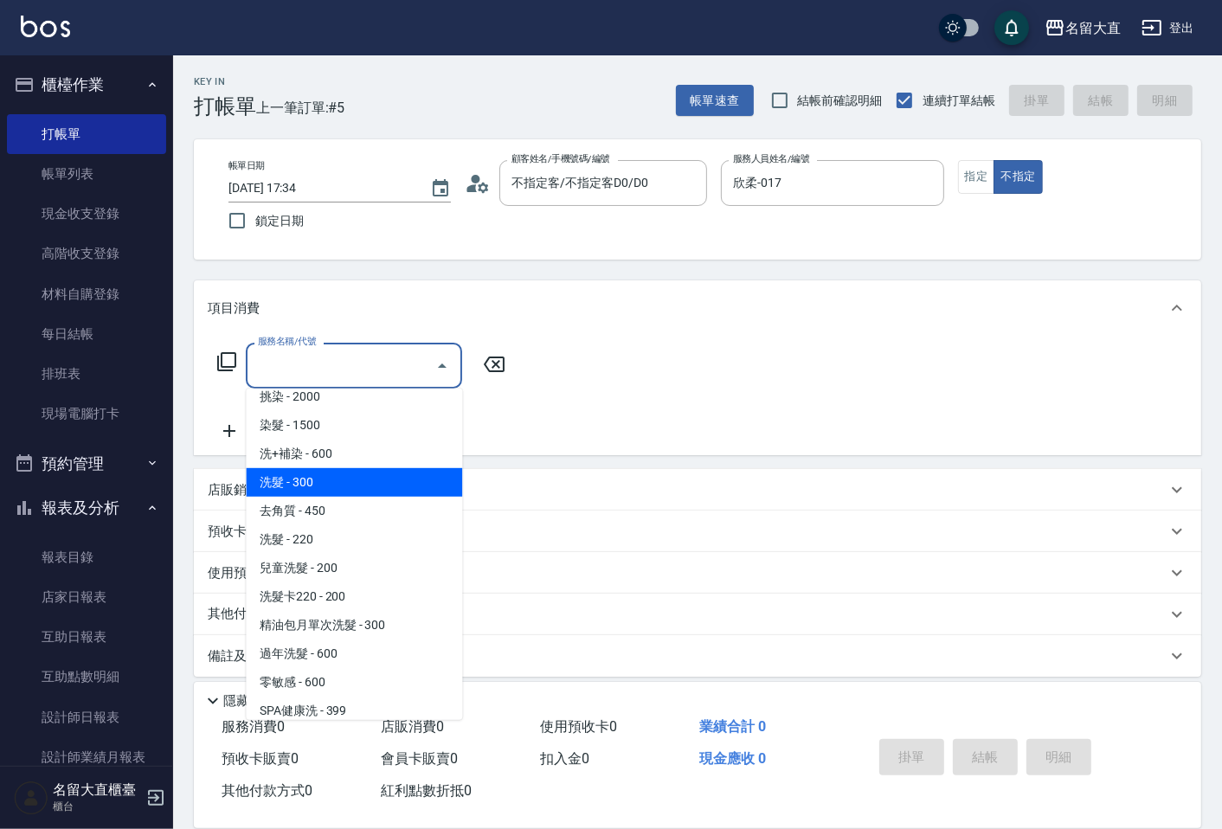
click at [334, 494] on span "洗髮 - 300" at bounding box center [354, 482] width 216 height 29
type input "洗髮(500)"
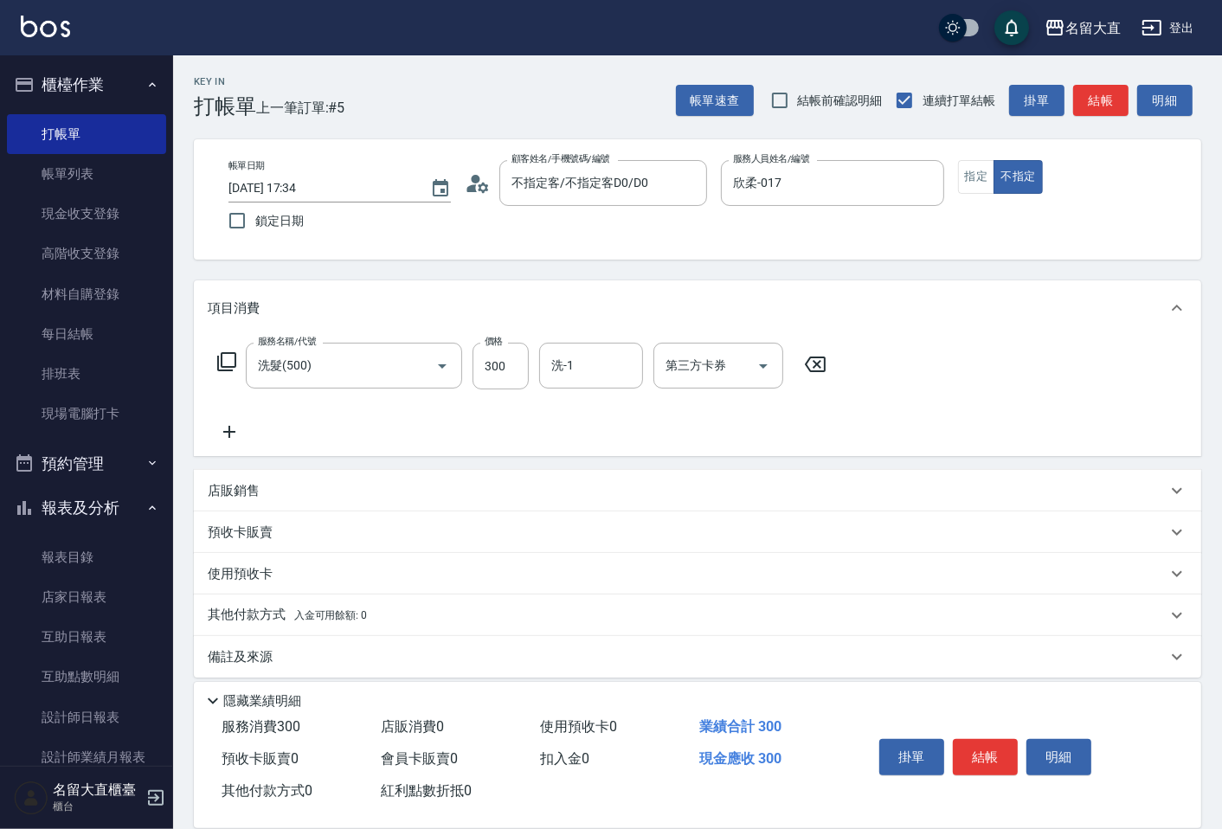
click at [235, 435] on icon at bounding box center [229, 432] width 43 height 21
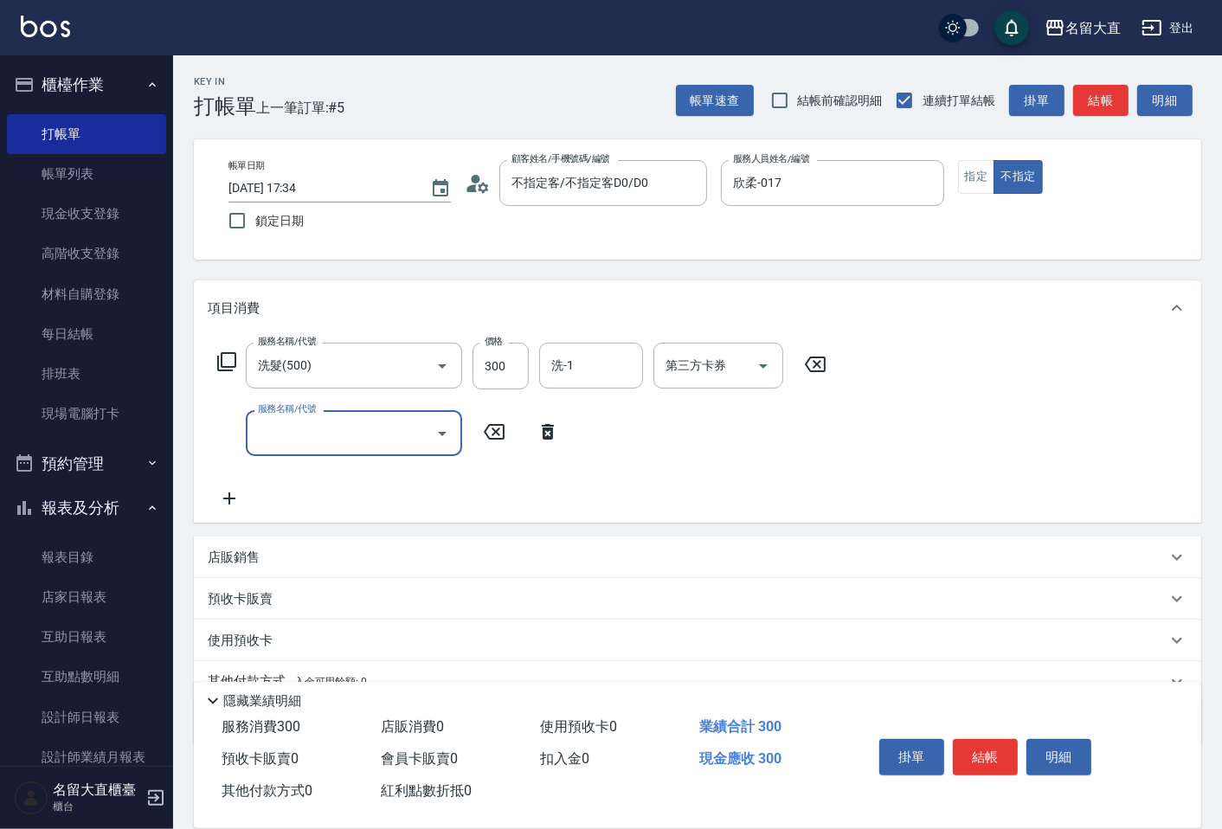
click at [278, 431] on input "服務名稱/代號" at bounding box center [341, 433] width 175 height 30
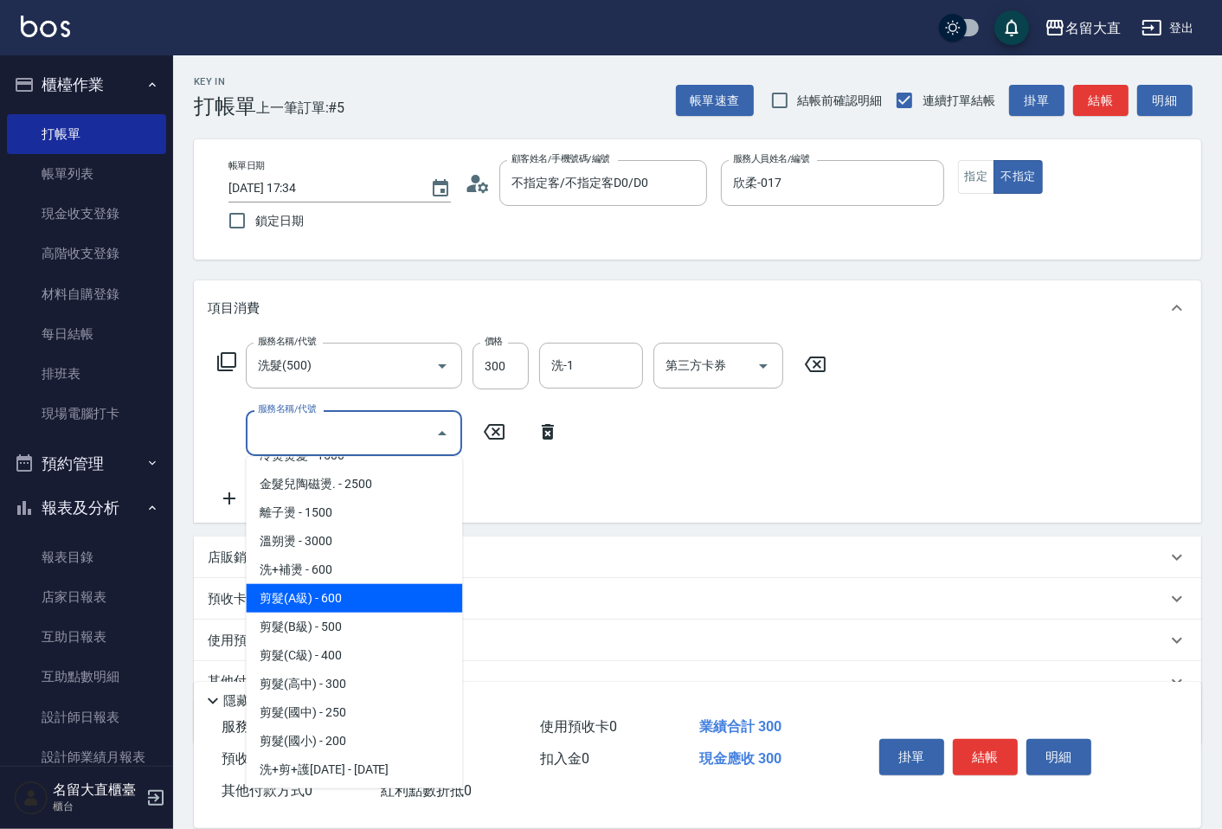
scroll to position [0, 0]
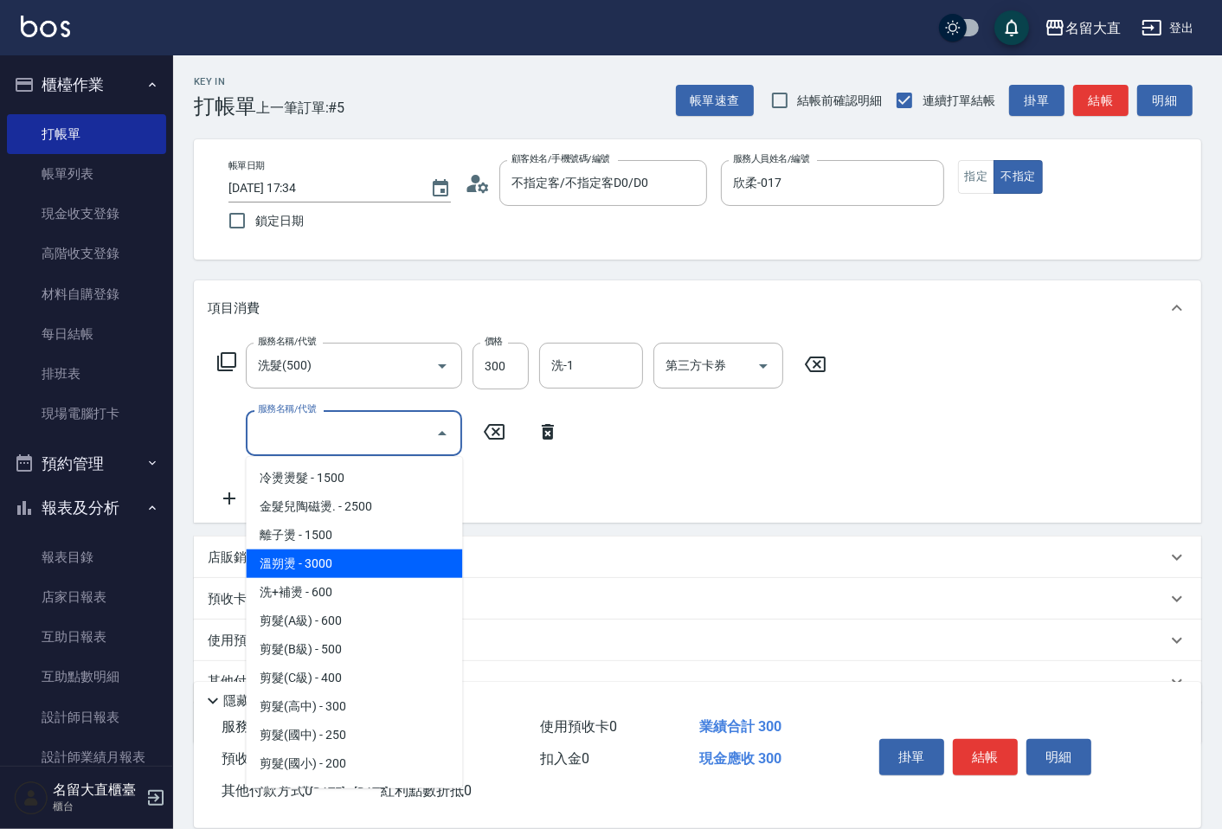
click at [323, 573] on span "溫朔燙 - 3000" at bounding box center [354, 564] width 216 height 29
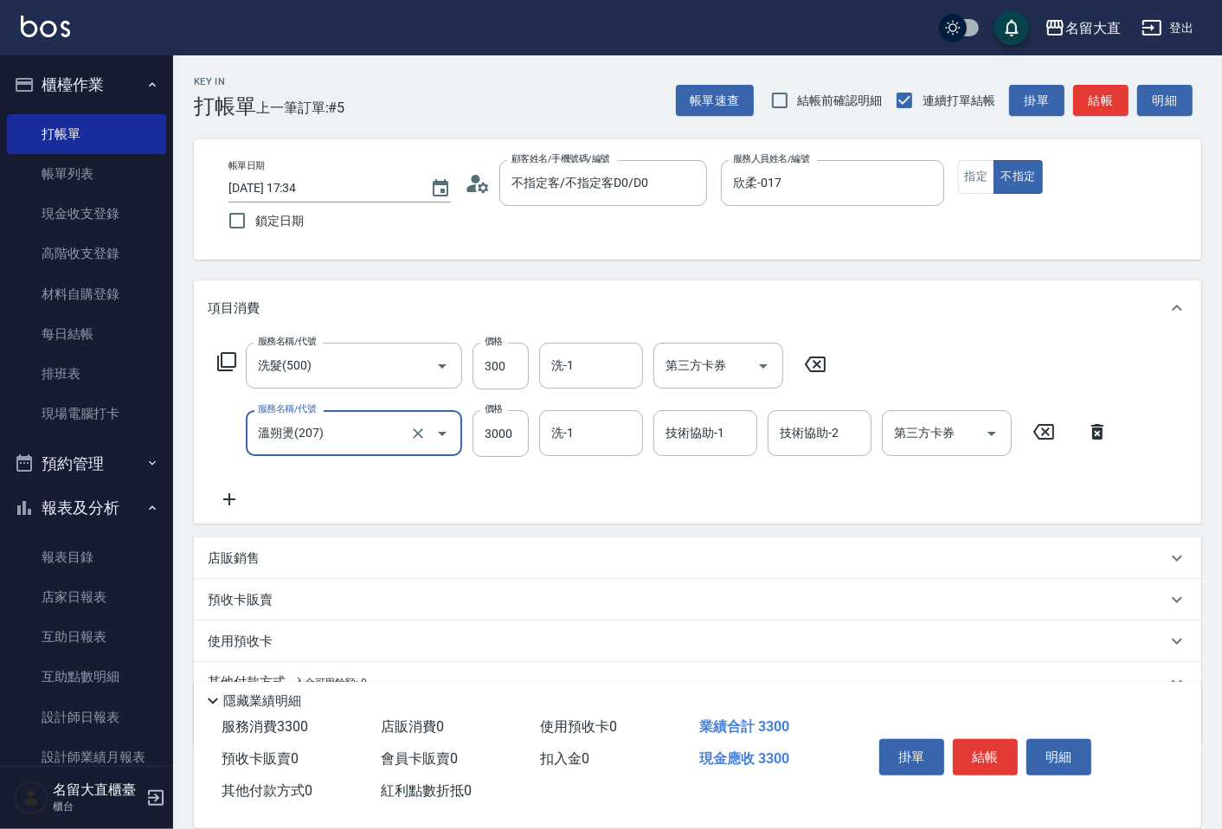
click at [338, 454] on div "[PERSON_NAME]燙(207) 服務名稱/代號" at bounding box center [354, 433] width 216 height 46
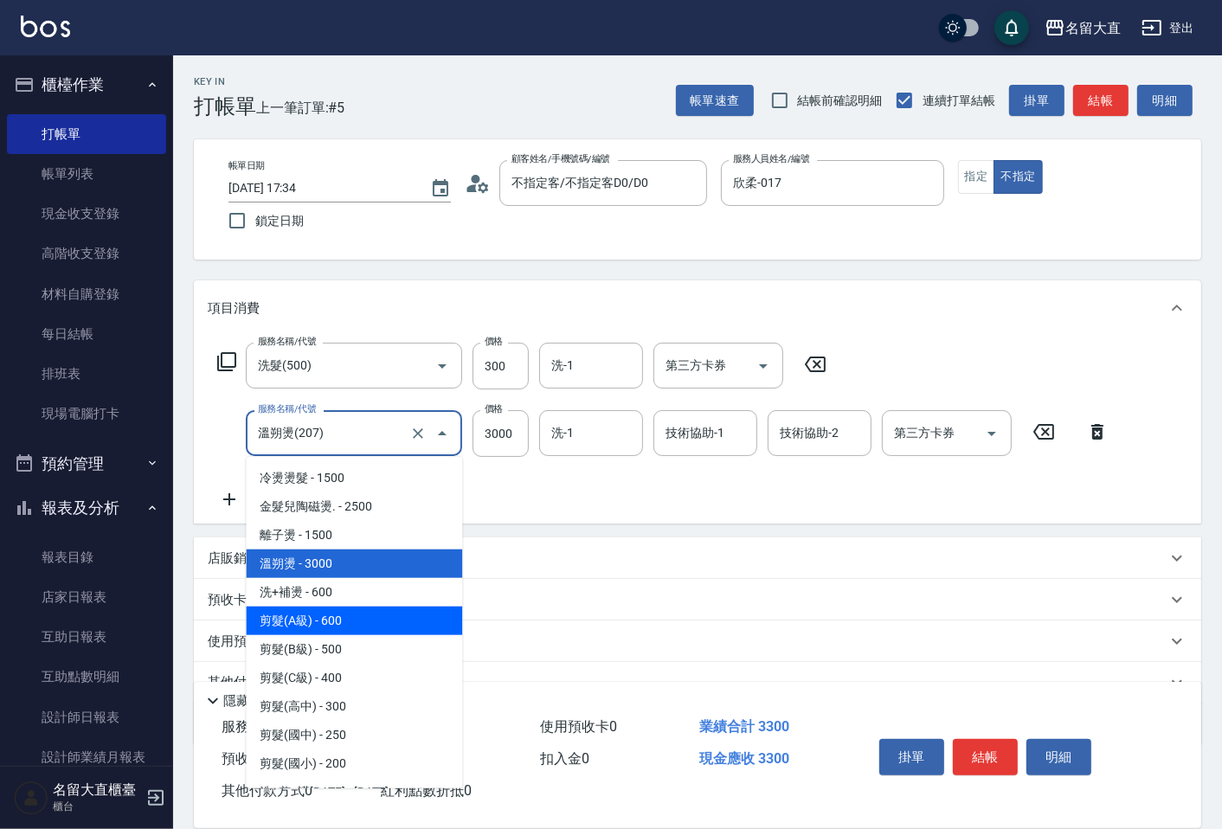
click at [312, 610] on span "剪髮(A級) - 600" at bounding box center [354, 621] width 216 height 29
type input "剪髮(A級)(301)"
type input "600"
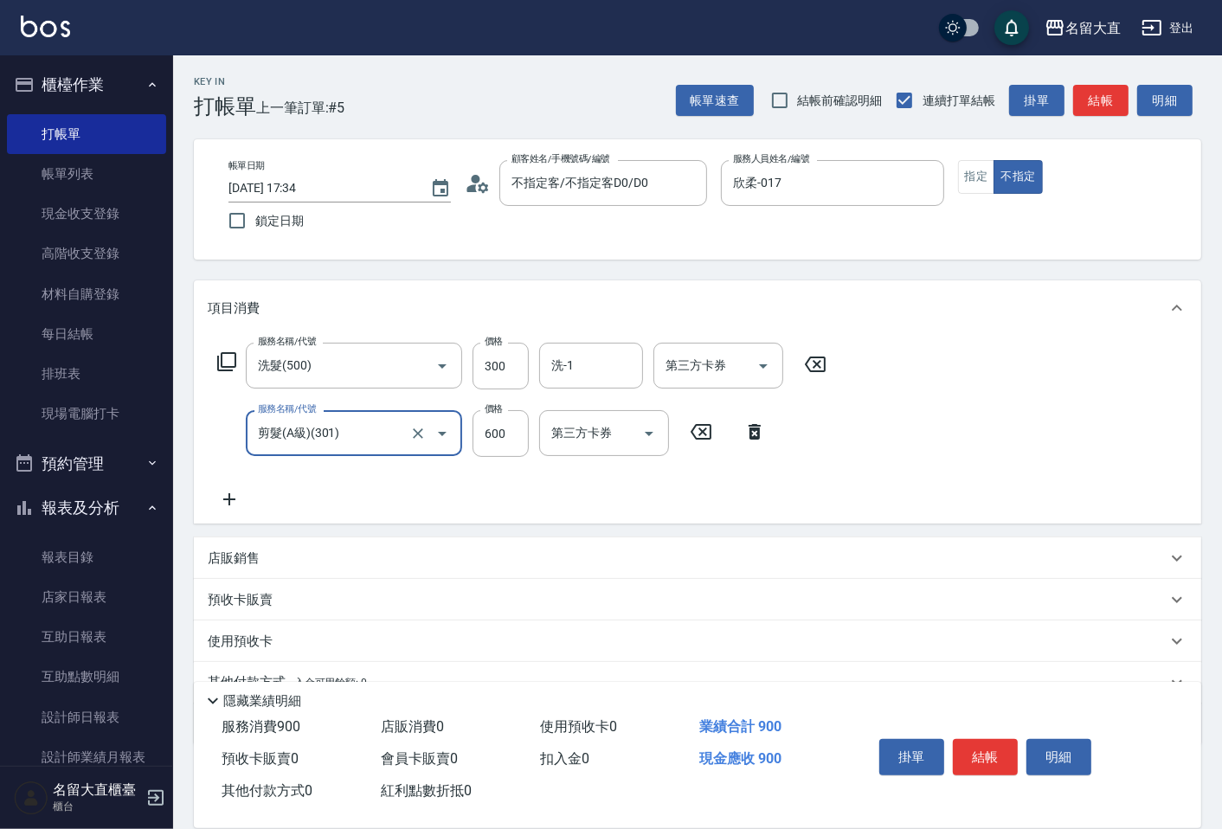
click at [289, 439] on input "剪髮(A級)(301)" at bounding box center [330, 433] width 152 height 30
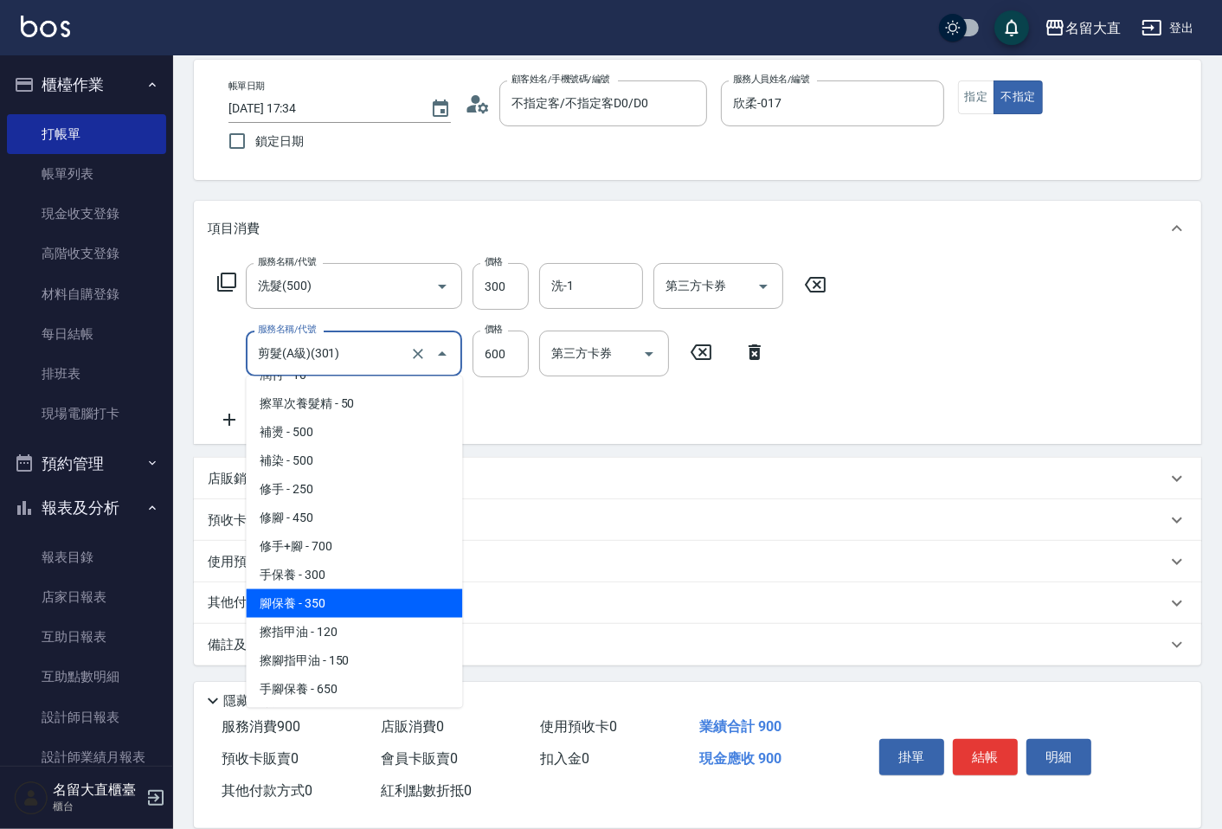
scroll to position [1485, 0]
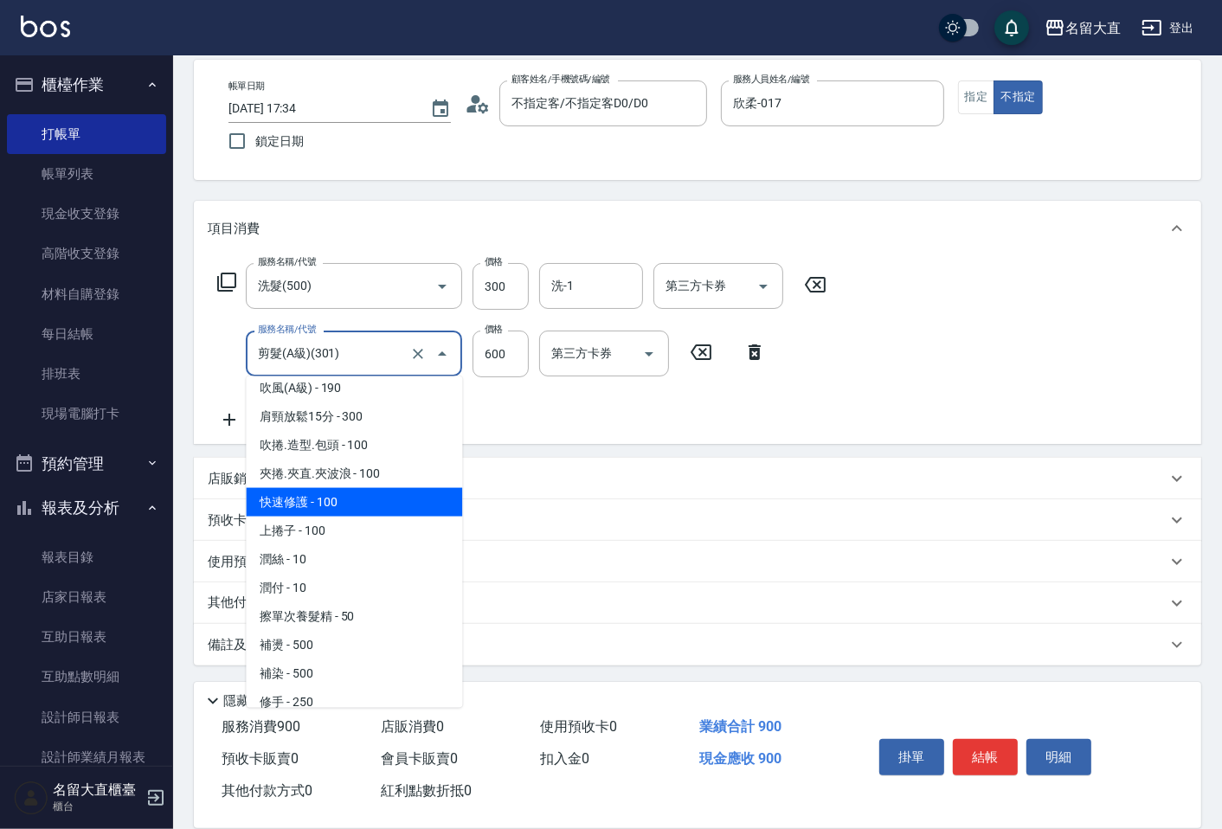
click at [301, 488] on span "快速修護 - 100" at bounding box center [354, 502] width 216 height 29
type input "快速修護(800)"
type input "100"
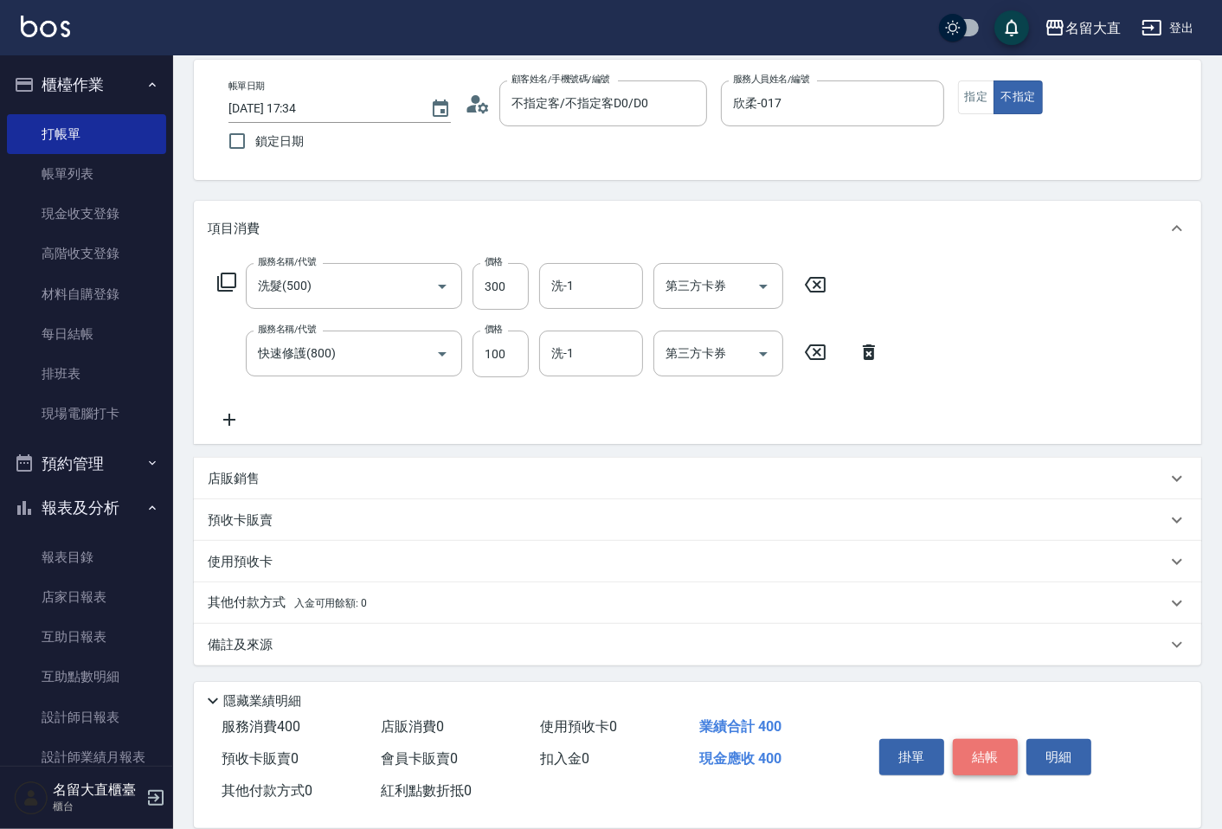
click at [984, 755] on button "結帳" at bounding box center [985, 757] width 65 height 36
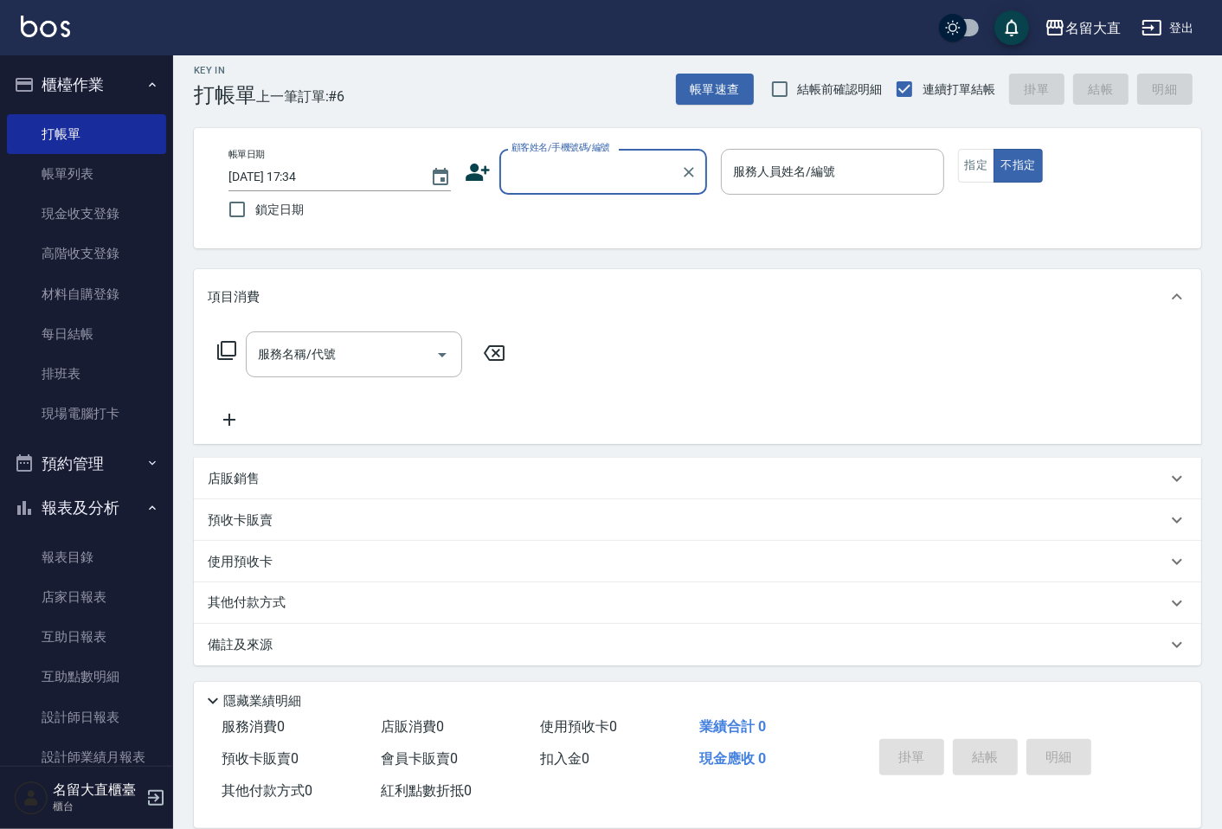
click at [984, 751] on div "掛單 結帳 明細" at bounding box center [986, 759] width 226 height 55
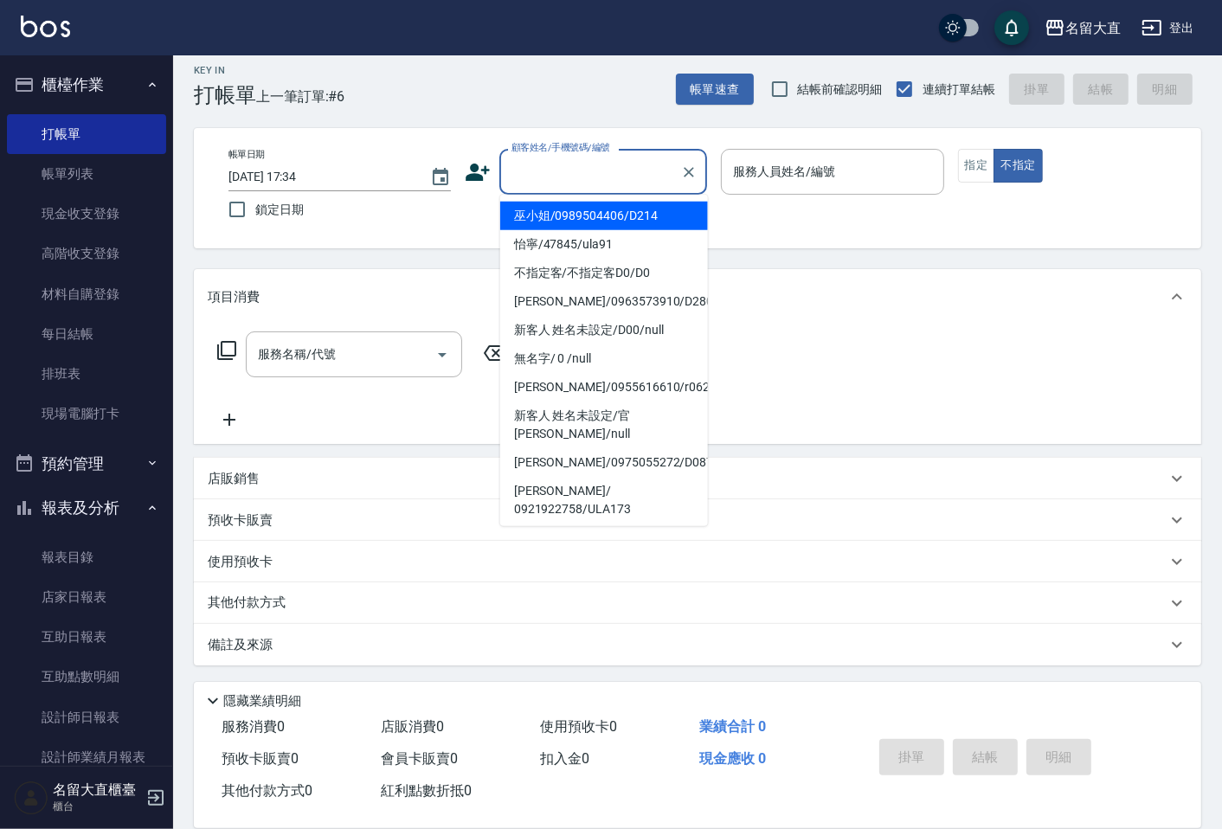
click at [526, 176] on input "顧客姓名/手機號碼/編號" at bounding box center [590, 172] width 166 height 30
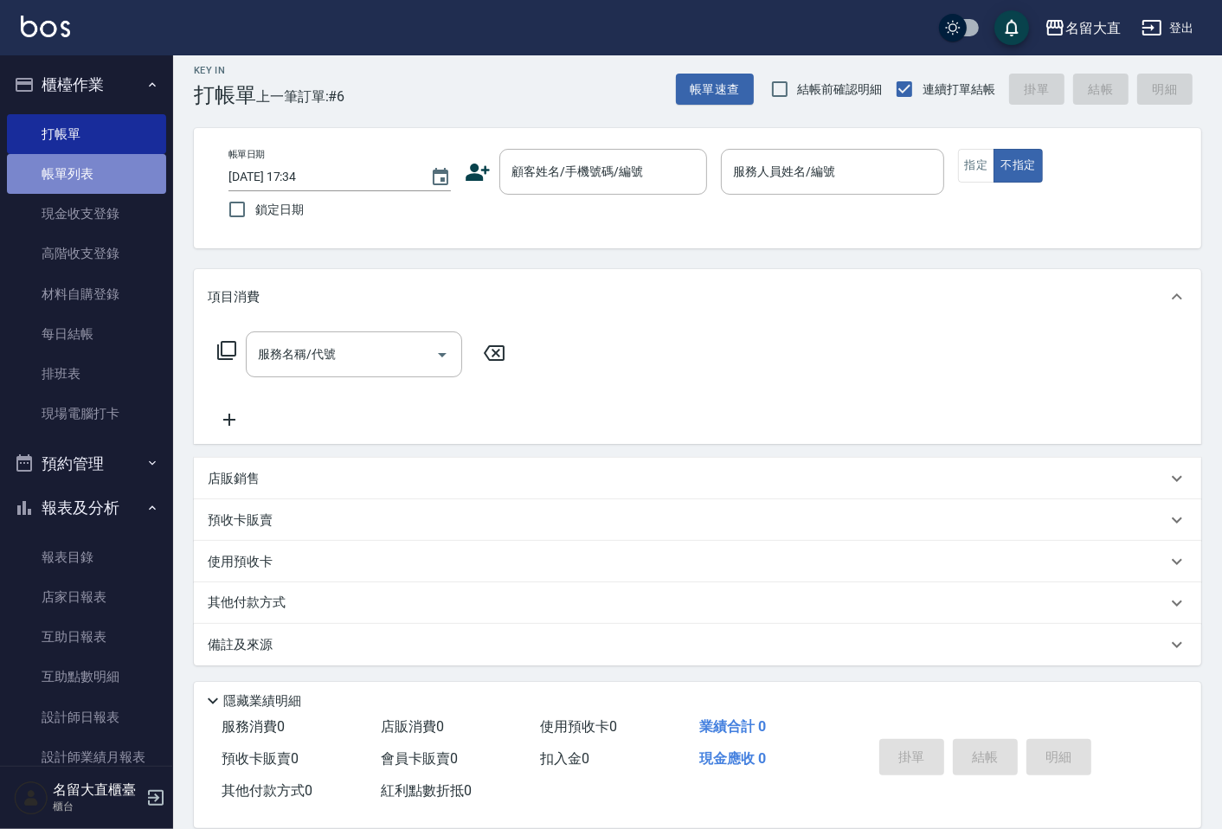
click at [106, 164] on link "帳單列表" at bounding box center [86, 174] width 159 height 40
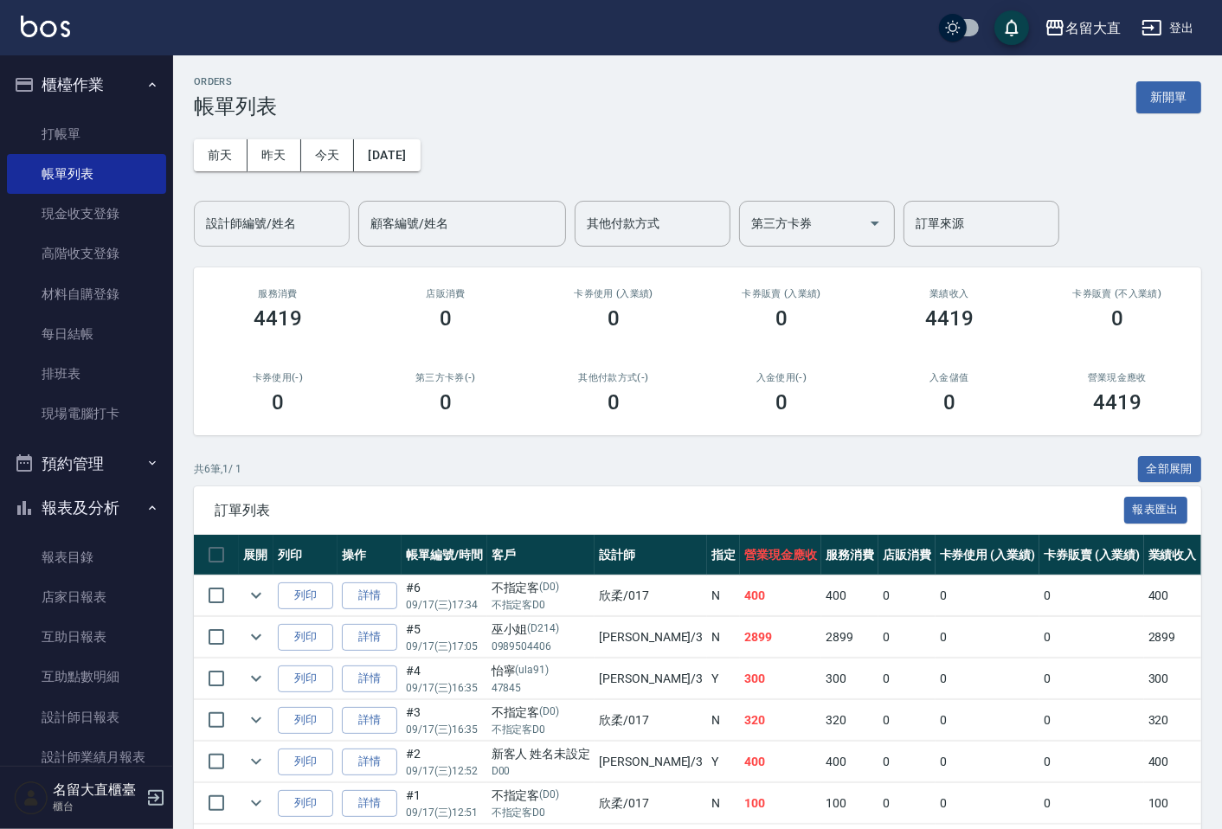
click at [297, 210] on input "設計師編號/姓名" at bounding box center [272, 224] width 140 height 30
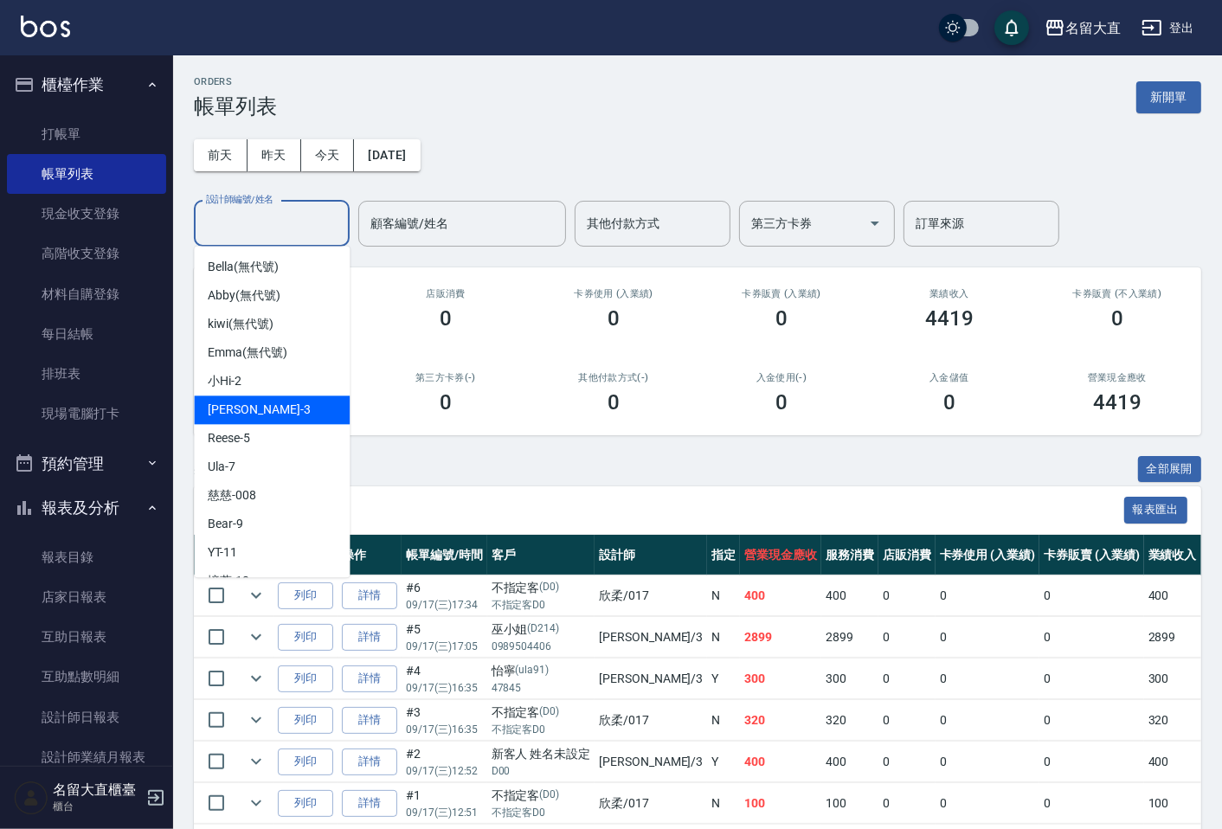
click at [262, 399] on div "[PERSON_NAME]3" at bounding box center [272, 410] width 156 height 29
type input "[PERSON_NAME]3"
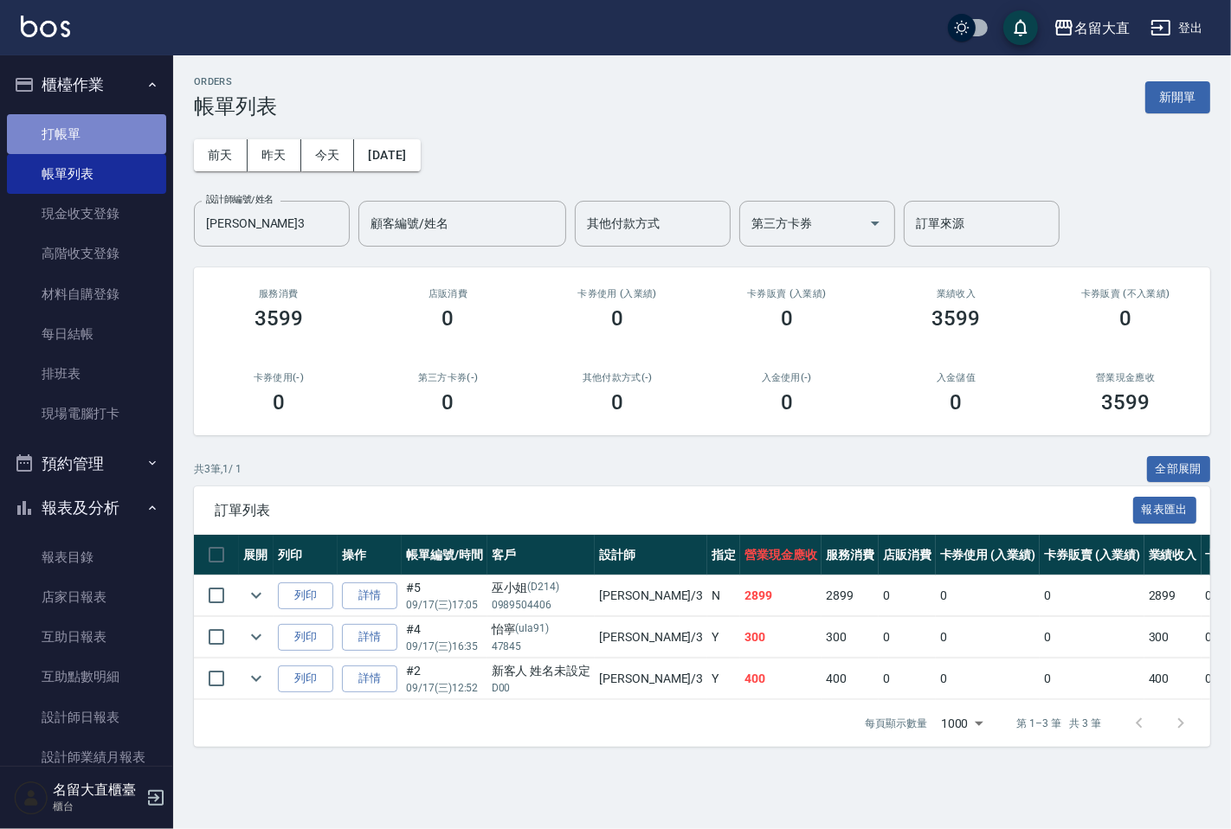
click at [113, 151] on link "打帳單" at bounding box center [86, 134] width 159 height 40
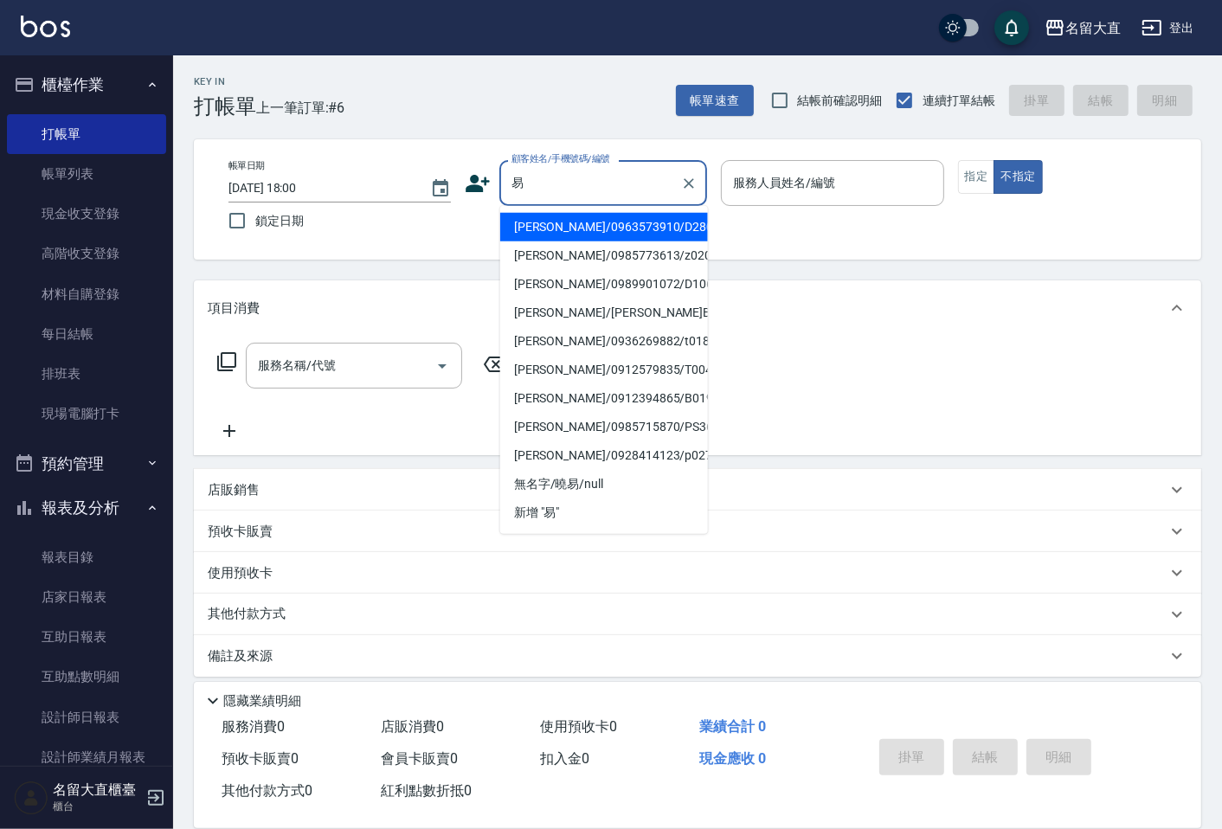
type input "[PERSON_NAME]/0963573910/D280"
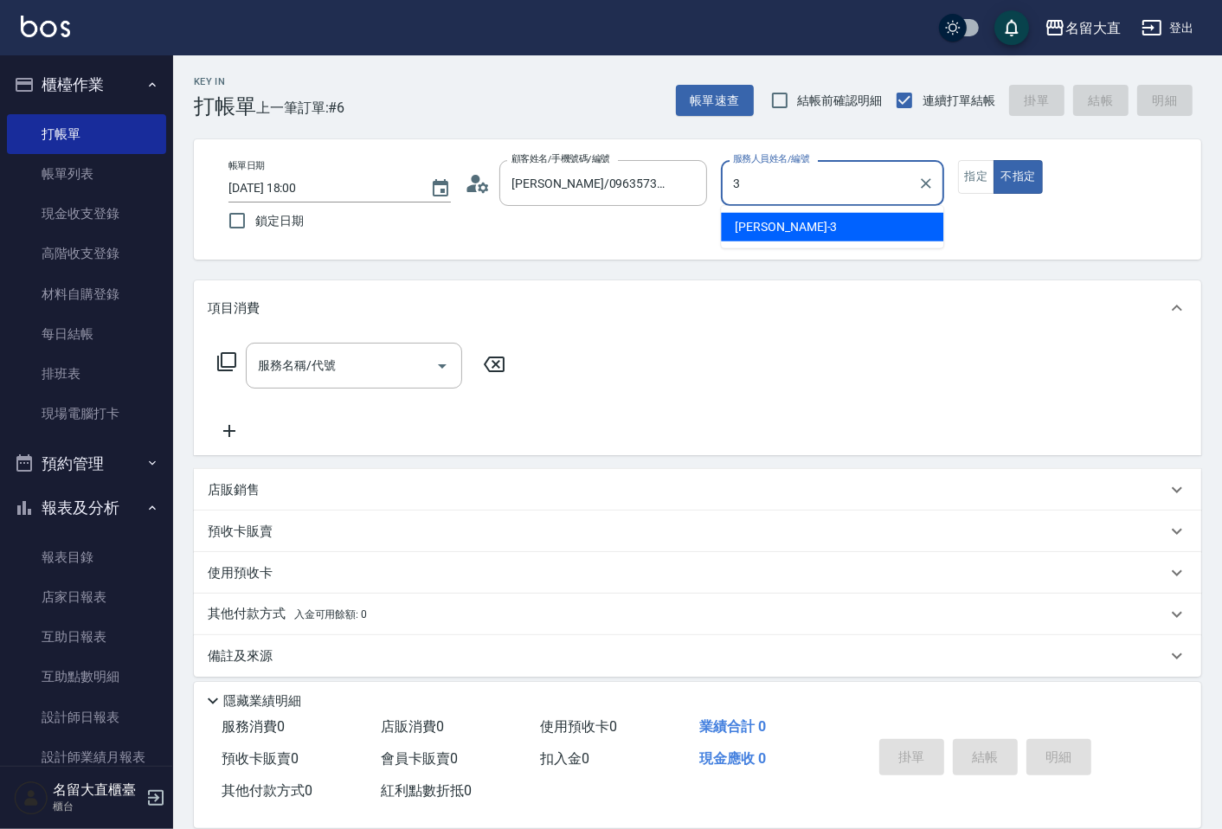
type input "[PERSON_NAME]3"
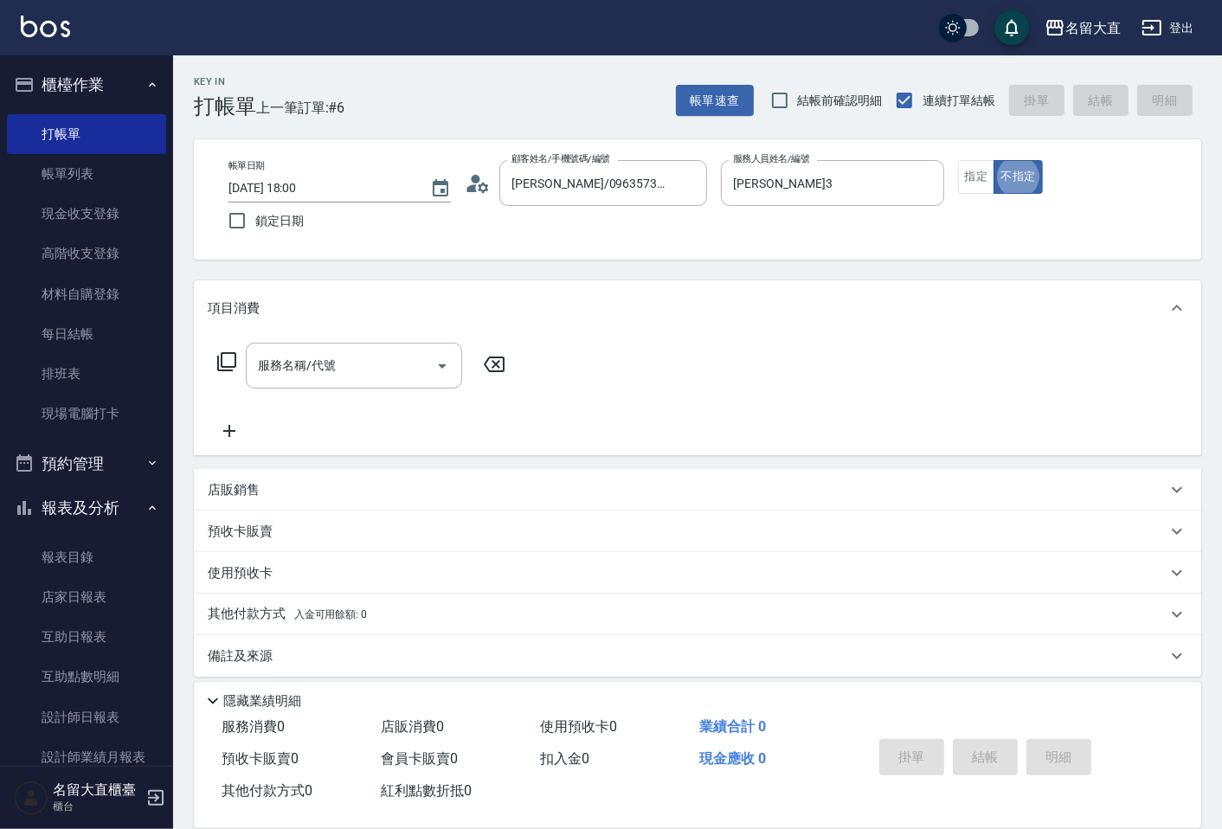
type button "false"
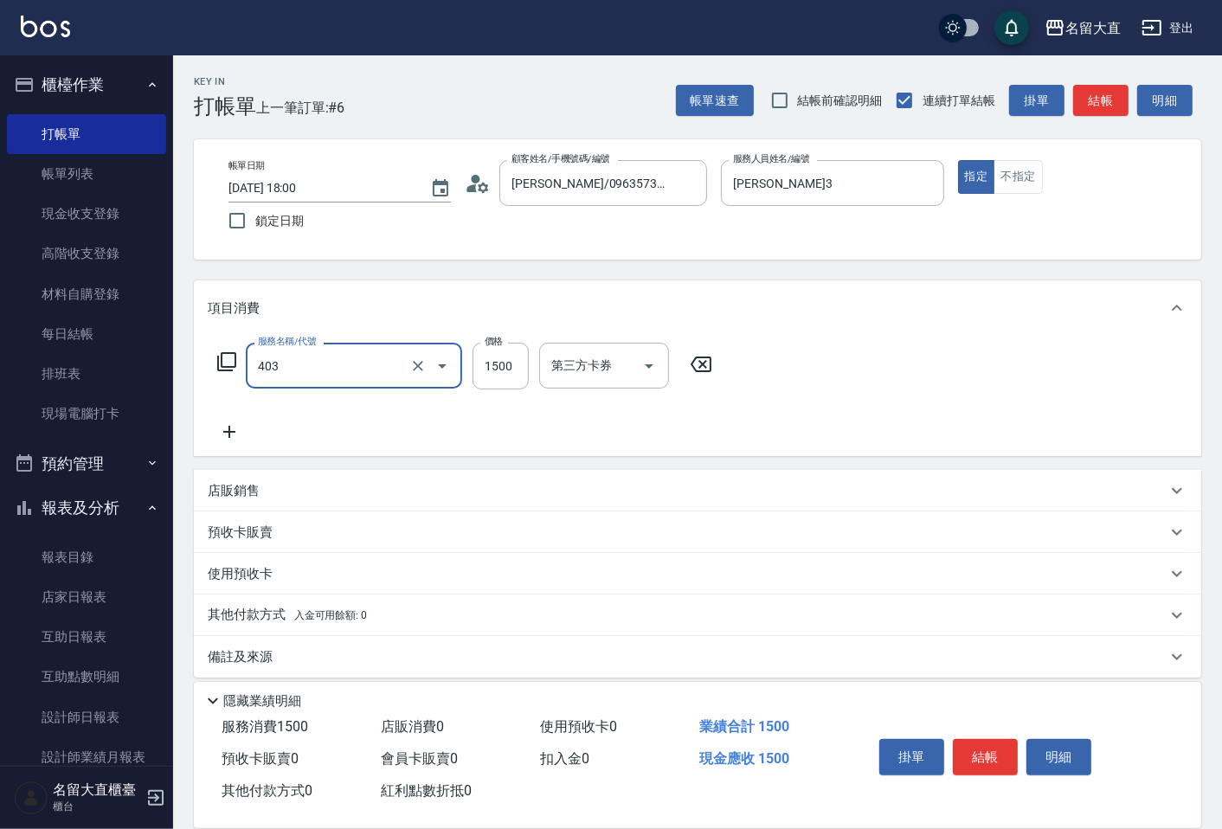
type input "染髮(403)"
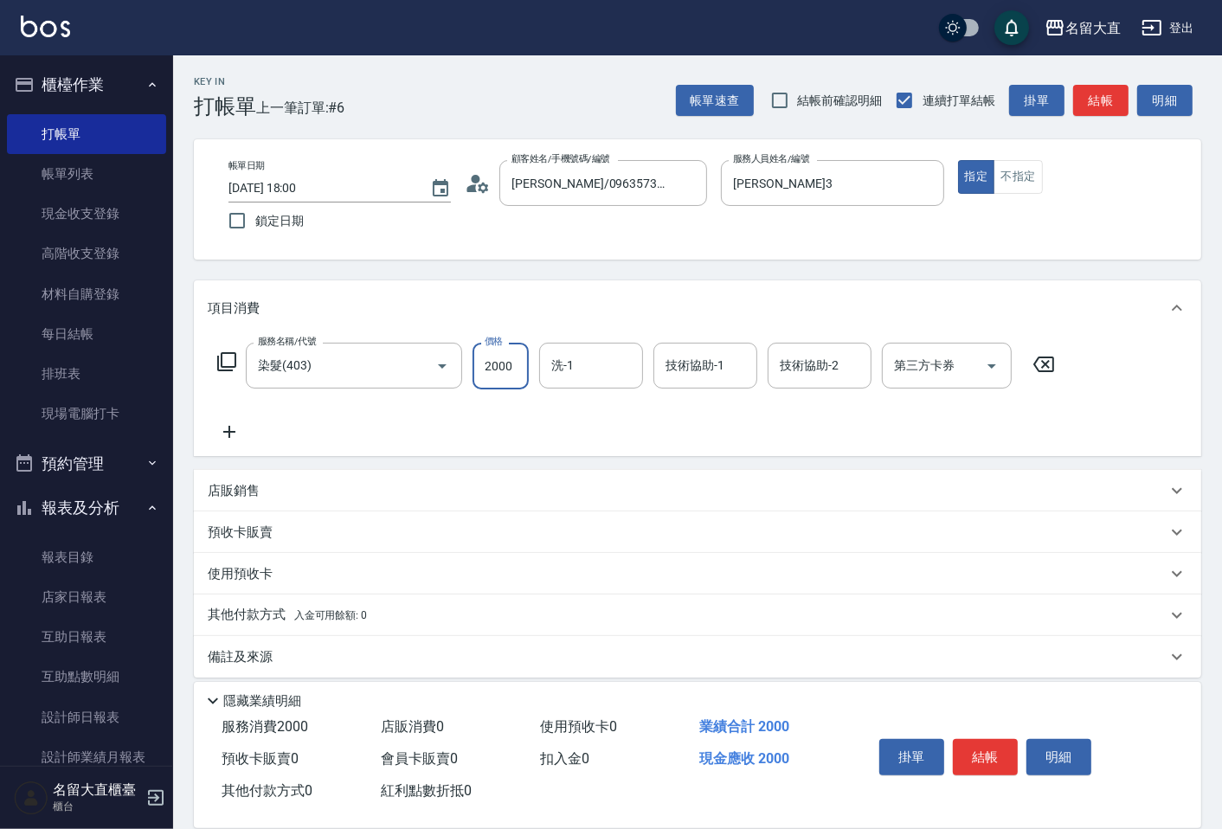
type input "2000"
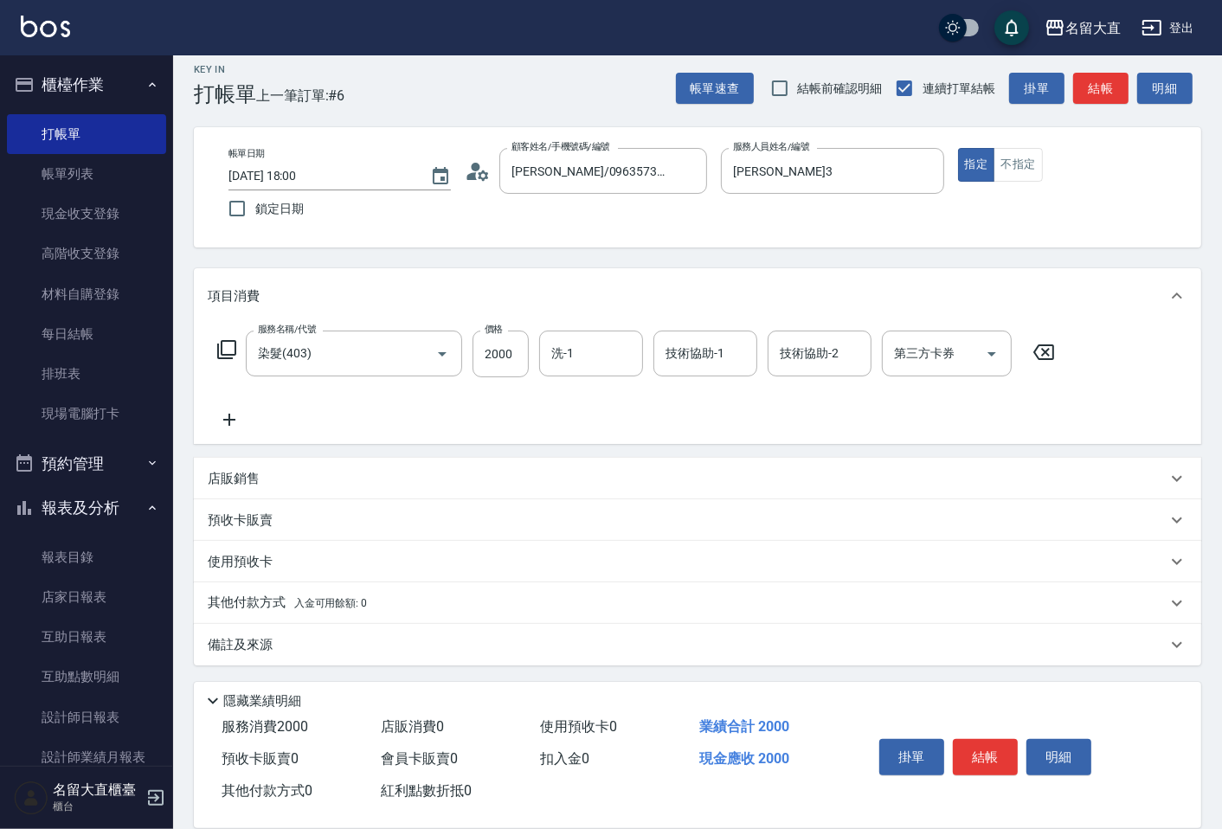
click at [256, 648] on p "備註及來源" at bounding box center [240, 645] width 65 height 18
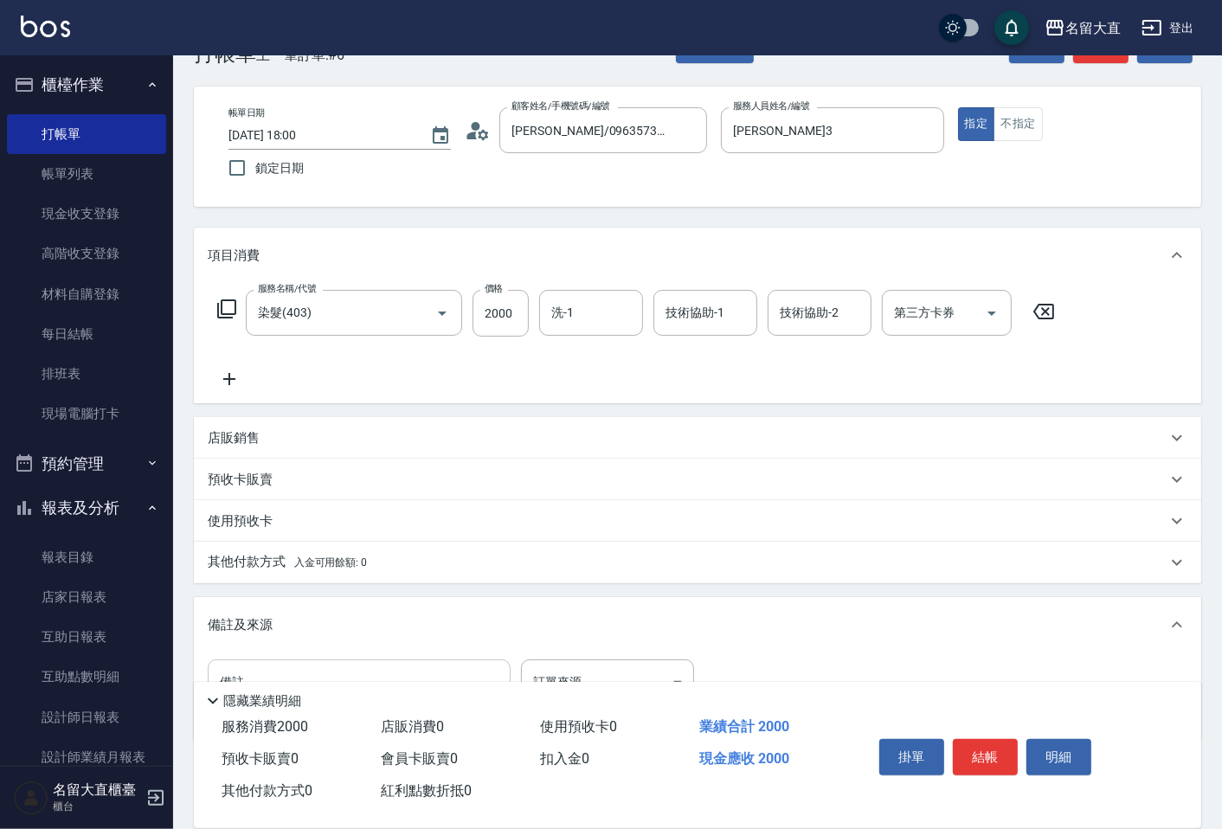
scroll to position [127, 0]
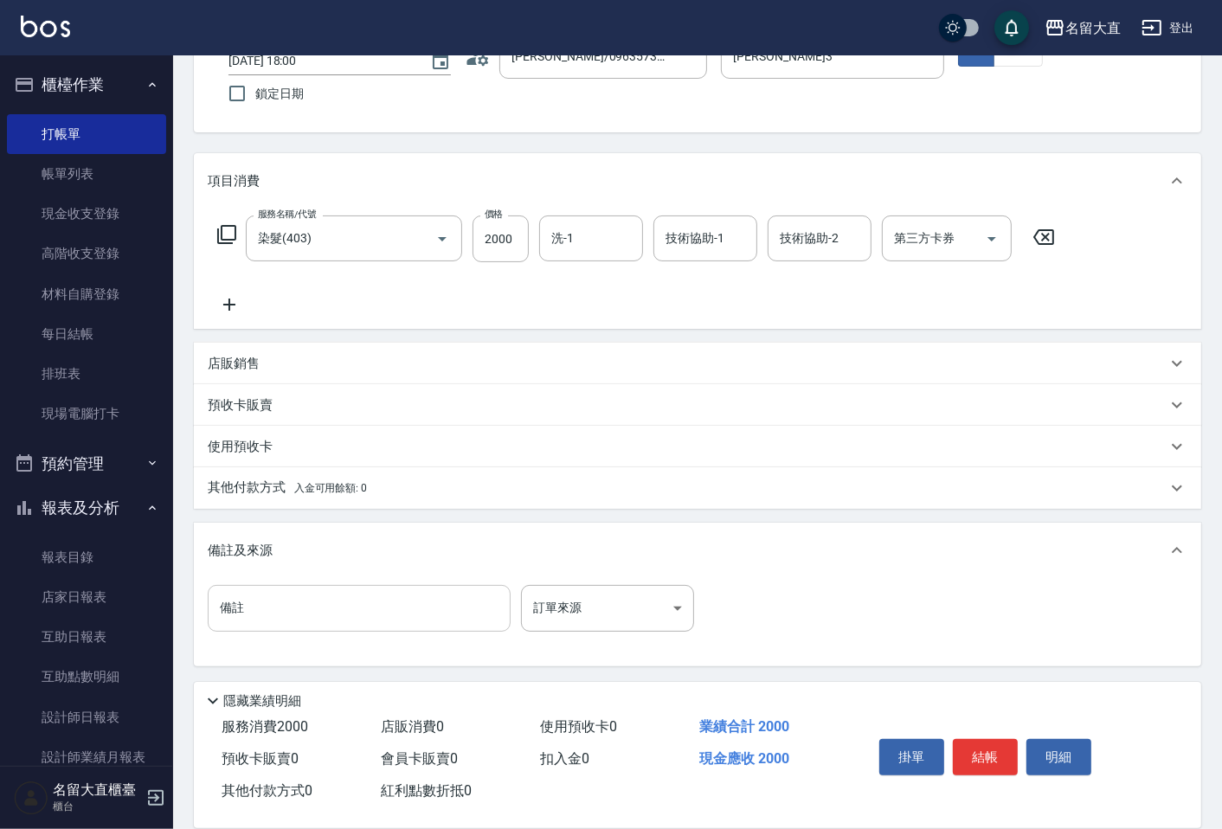
click at [287, 607] on input "備註" at bounding box center [359, 608] width 303 height 47
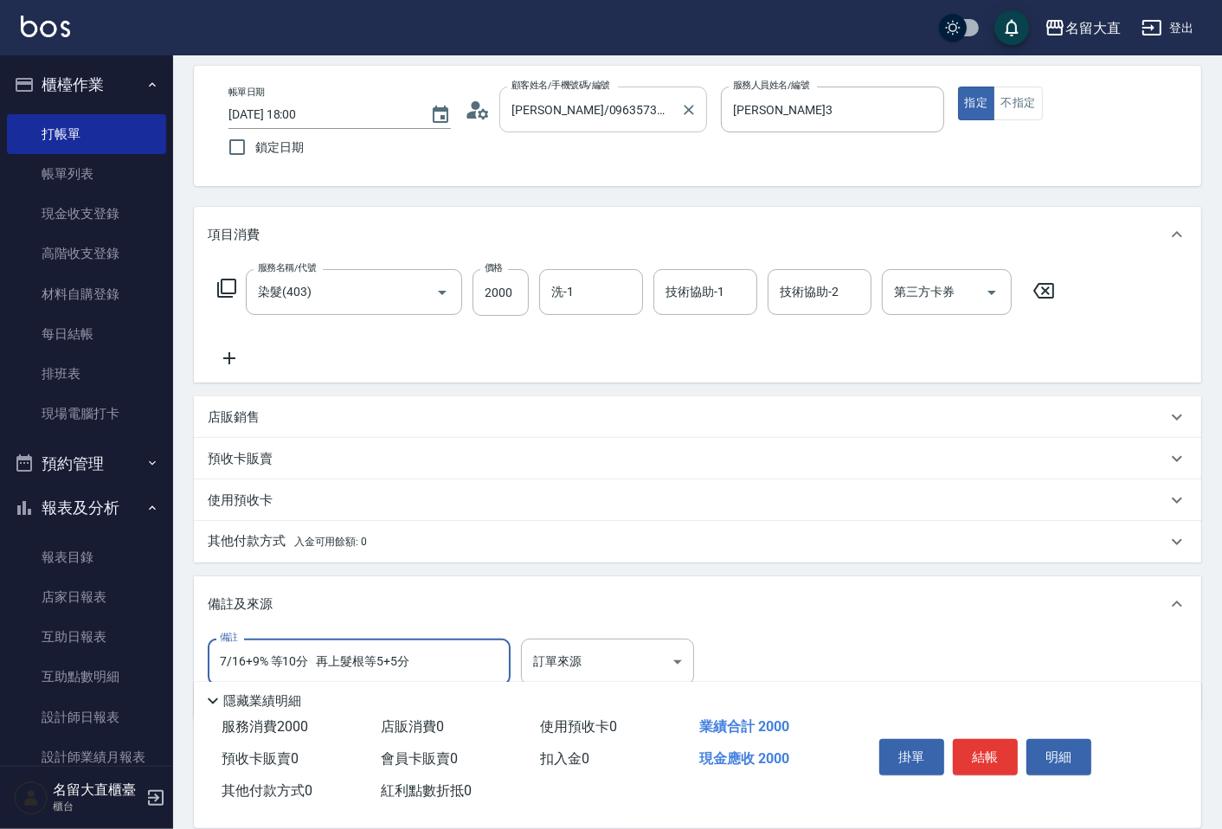
scroll to position [0, 0]
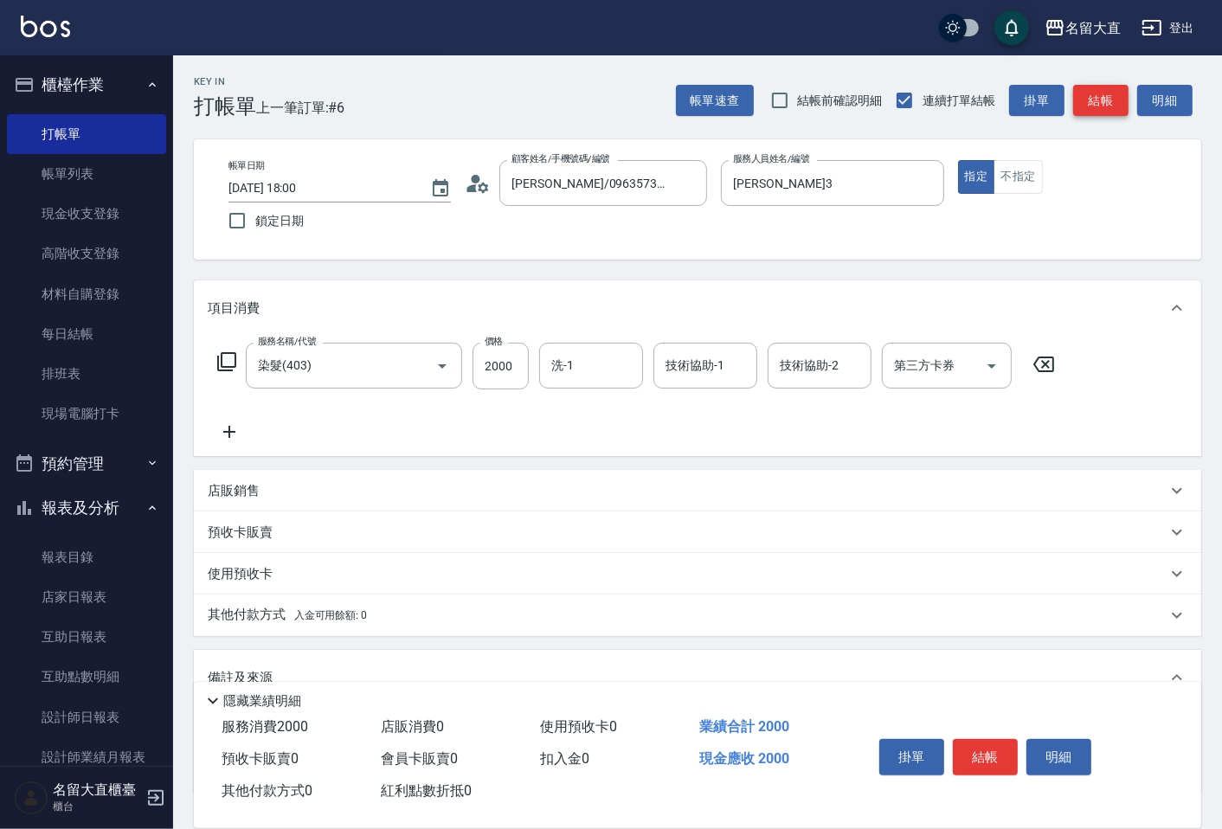
type input "7/16+9% 等10分 再上髮根等5+5分"
click at [1092, 89] on button "結帳" at bounding box center [1101, 101] width 55 height 32
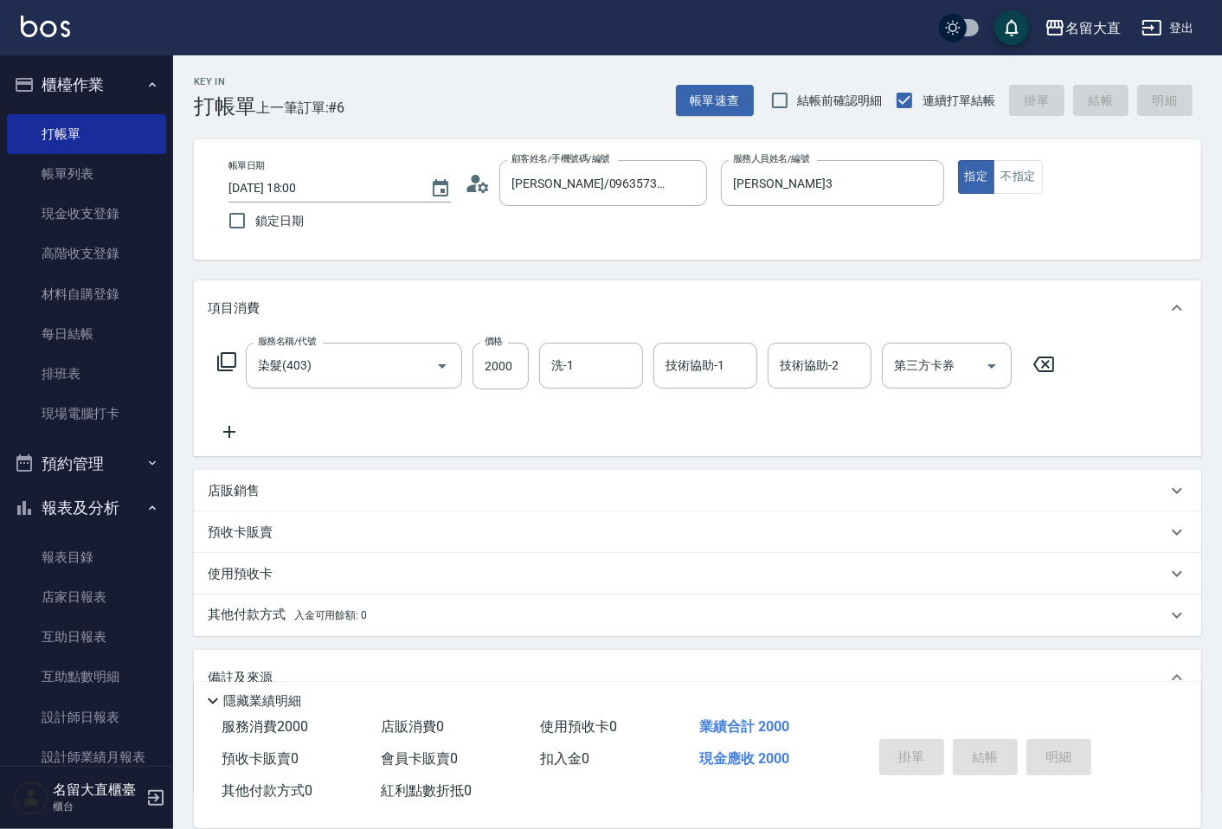
type input "[DATE] 18:01"
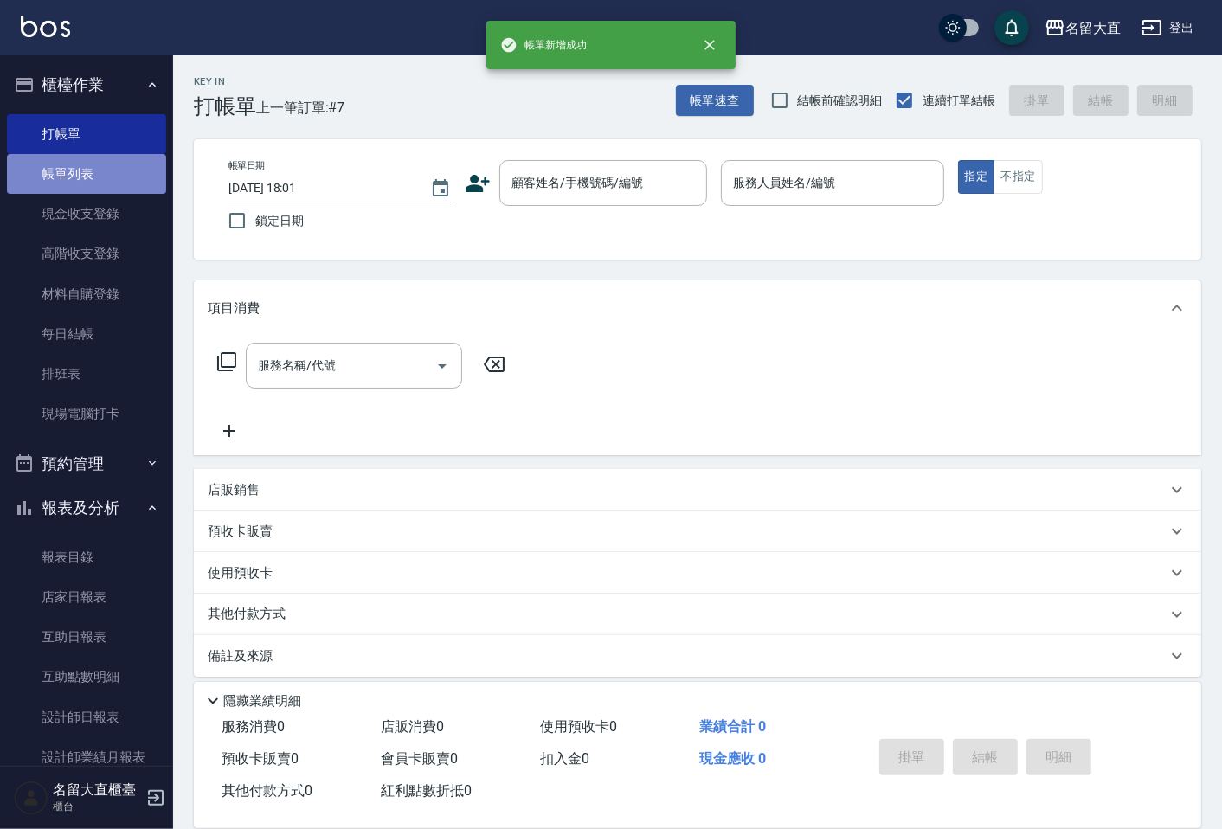
click at [104, 174] on link "帳單列表" at bounding box center [86, 174] width 159 height 40
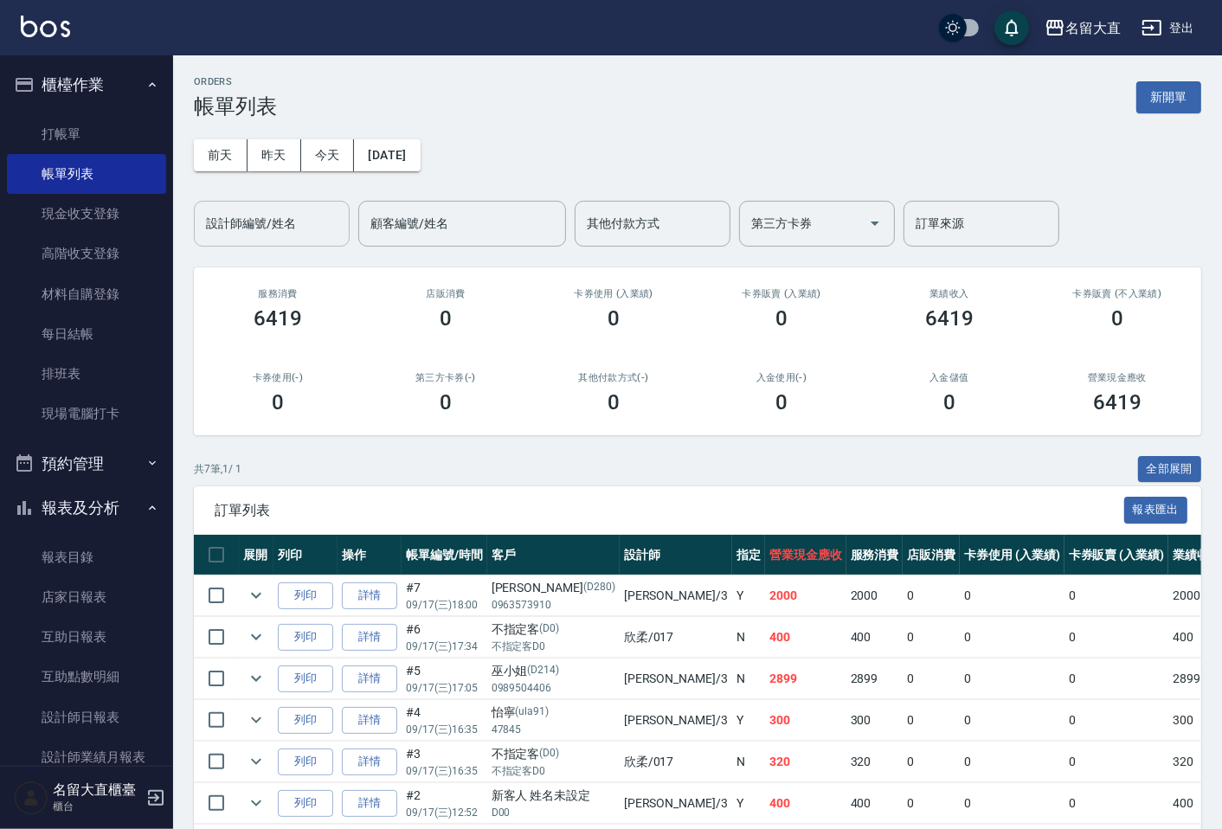
click at [283, 235] on input "設計師編號/姓名" at bounding box center [272, 224] width 140 height 30
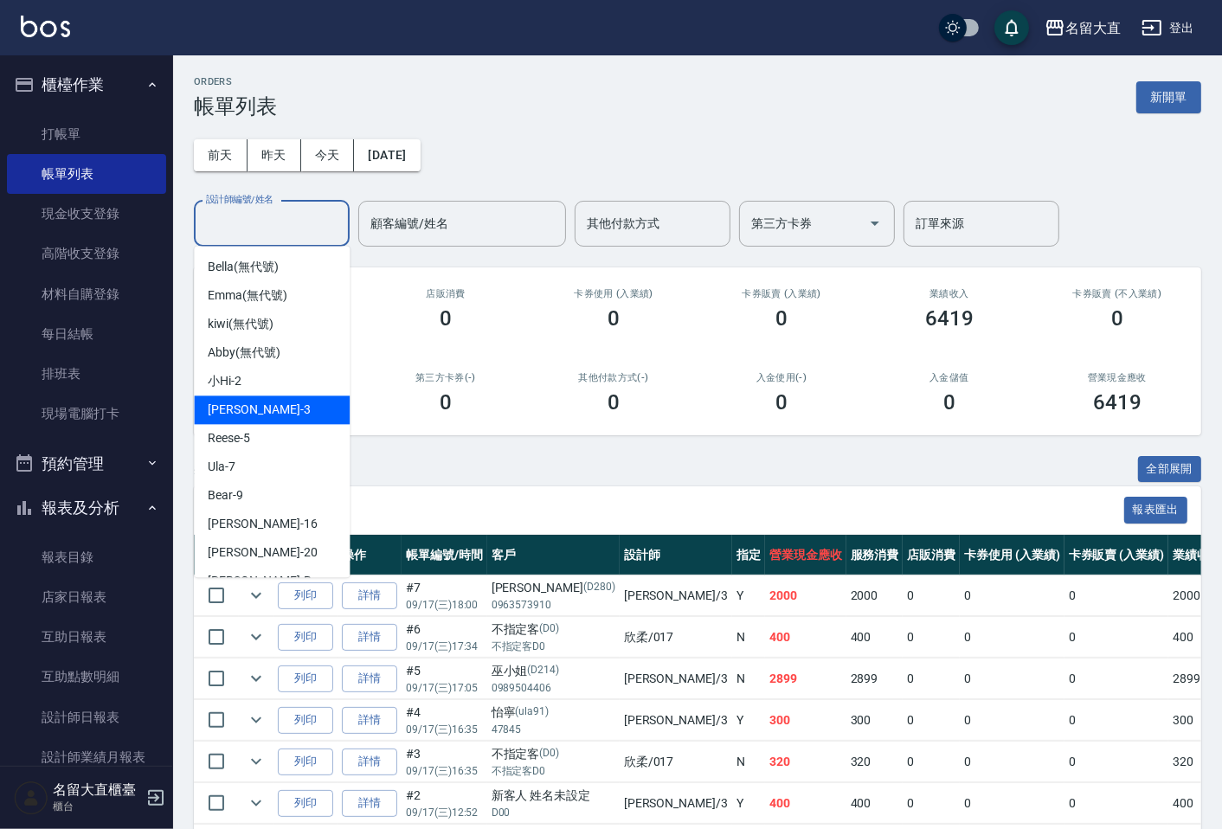
click at [298, 401] on div "[PERSON_NAME]3" at bounding box center [272, 410] width 156 height 29
type input "[PERSON_NAME]3"
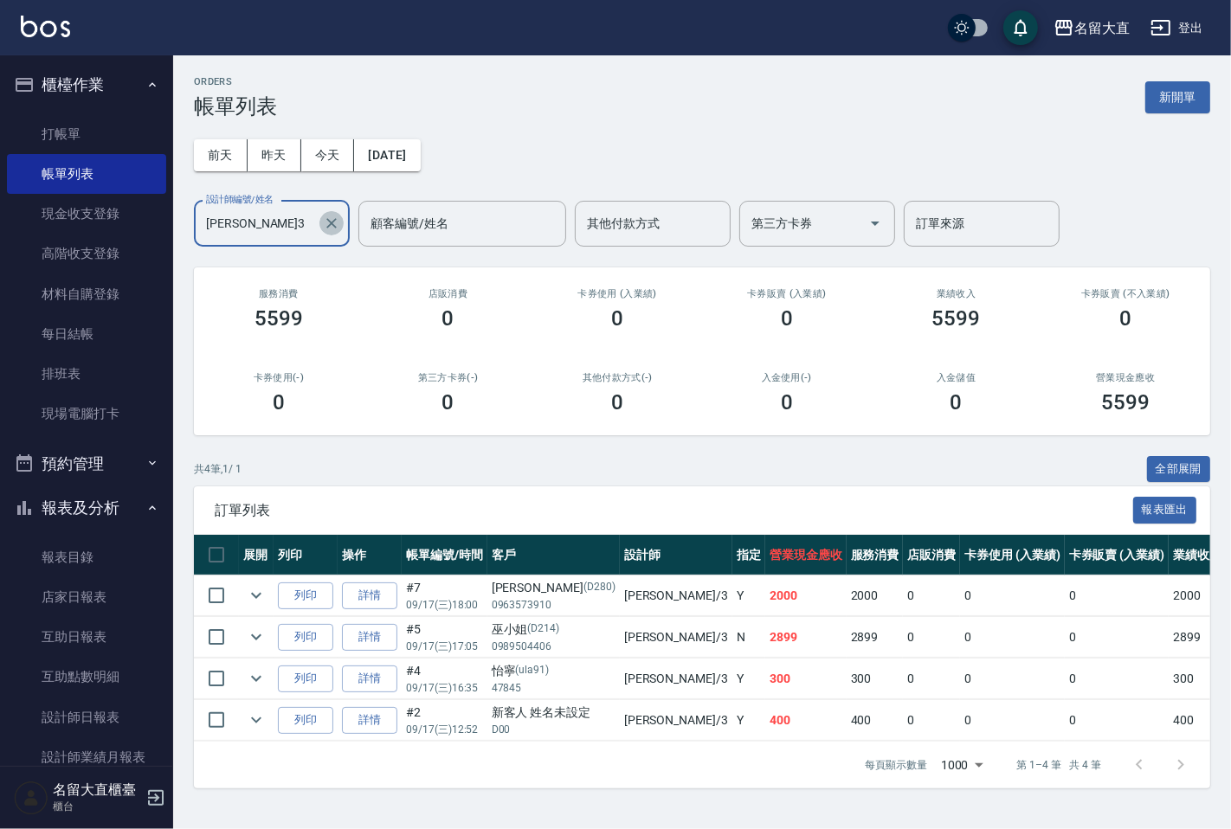
click at [339, 220] on icon "Clear" at bounding box center [331, 223] width 17 height 17
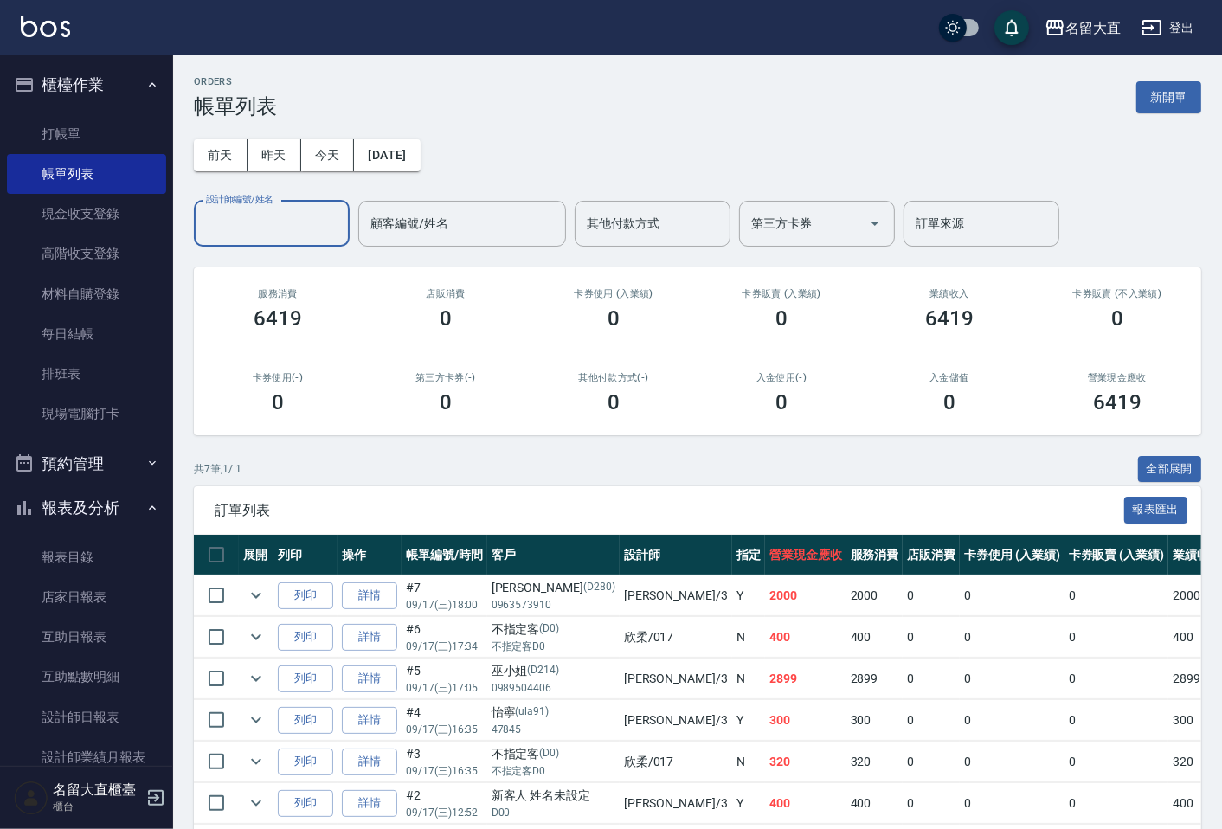
scroll to position [288, 0]
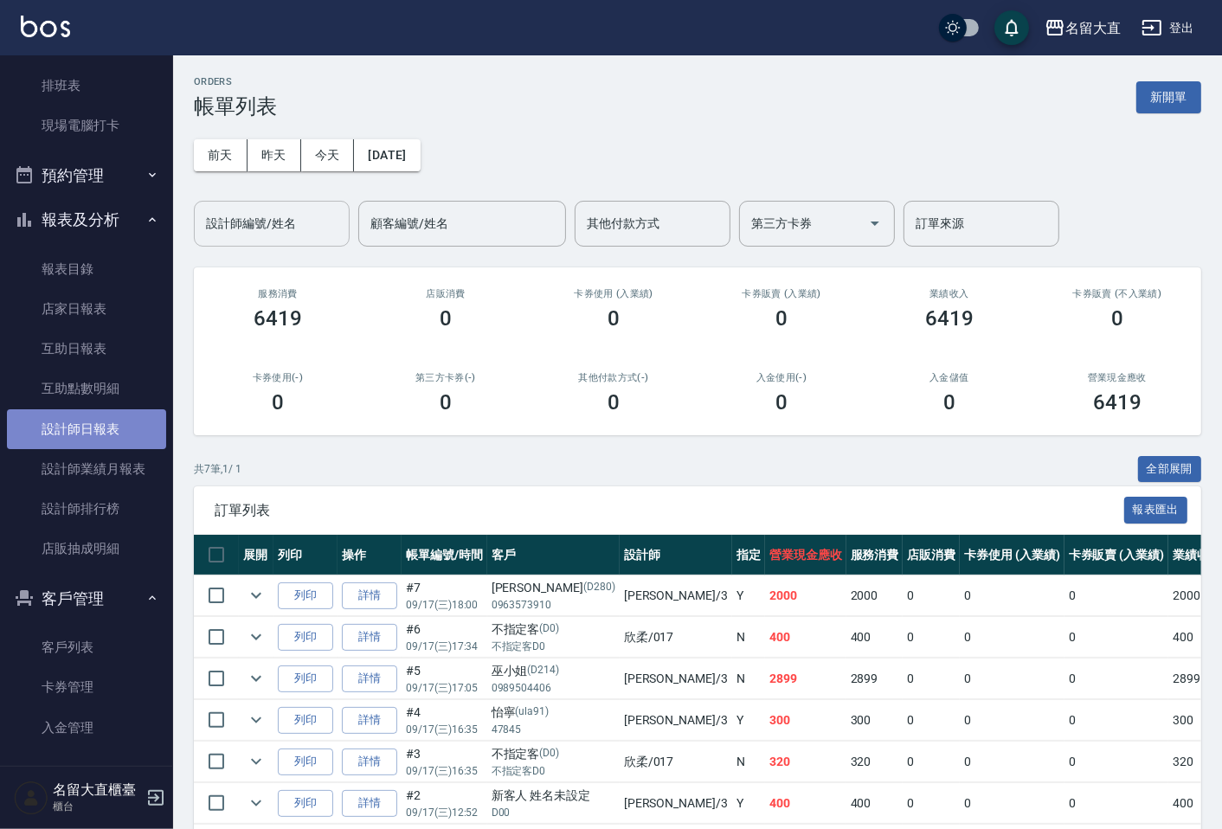
click at [97, 424] on link "設計師日報表" at bounding box center [86, 430] width 159 height 40
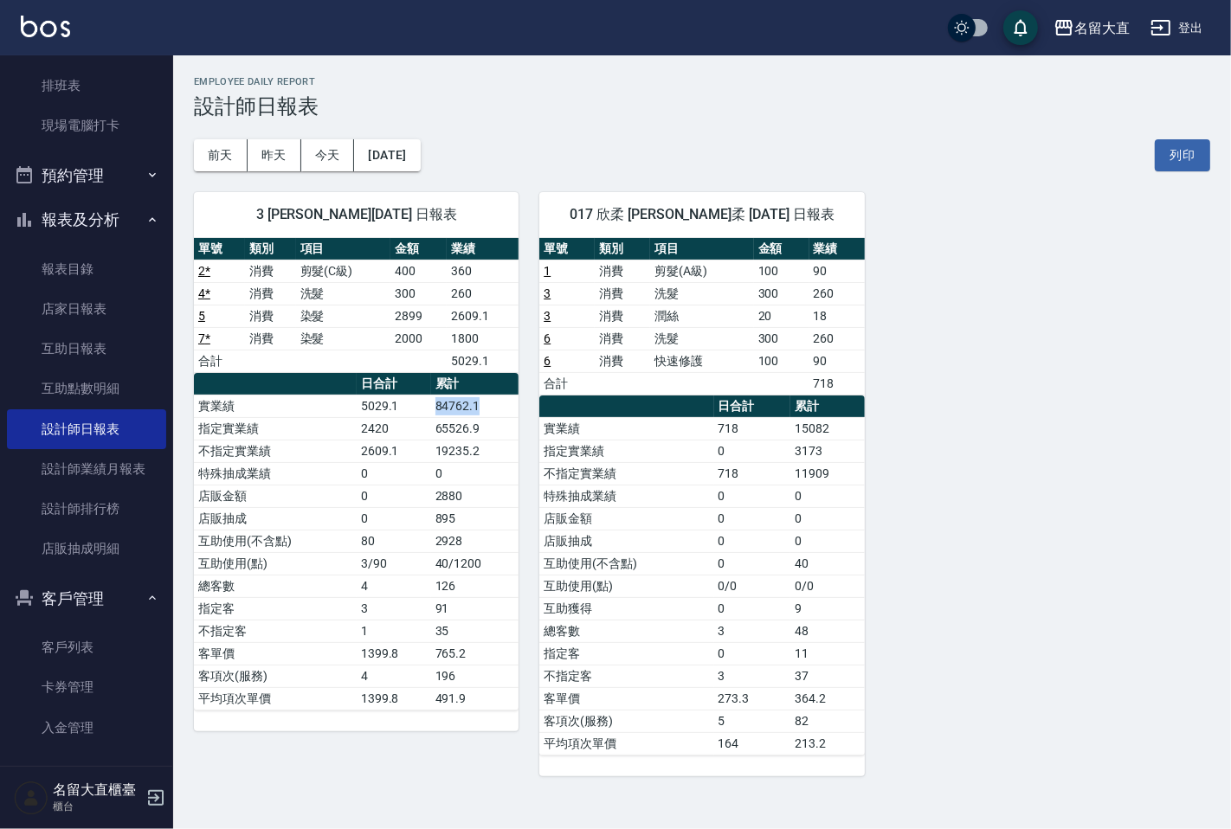
drag, startPoint x: 430, startPoint y: 403, endPoint x: 498, endPoint y: 405, distance: 67.6
click at [498, 405] on td "84762.1" at bounding box center [475, 406] width 88 height 23
click at [420, 153] on button "[DATE]" at bounding box center [387, 155] width 66 height 32
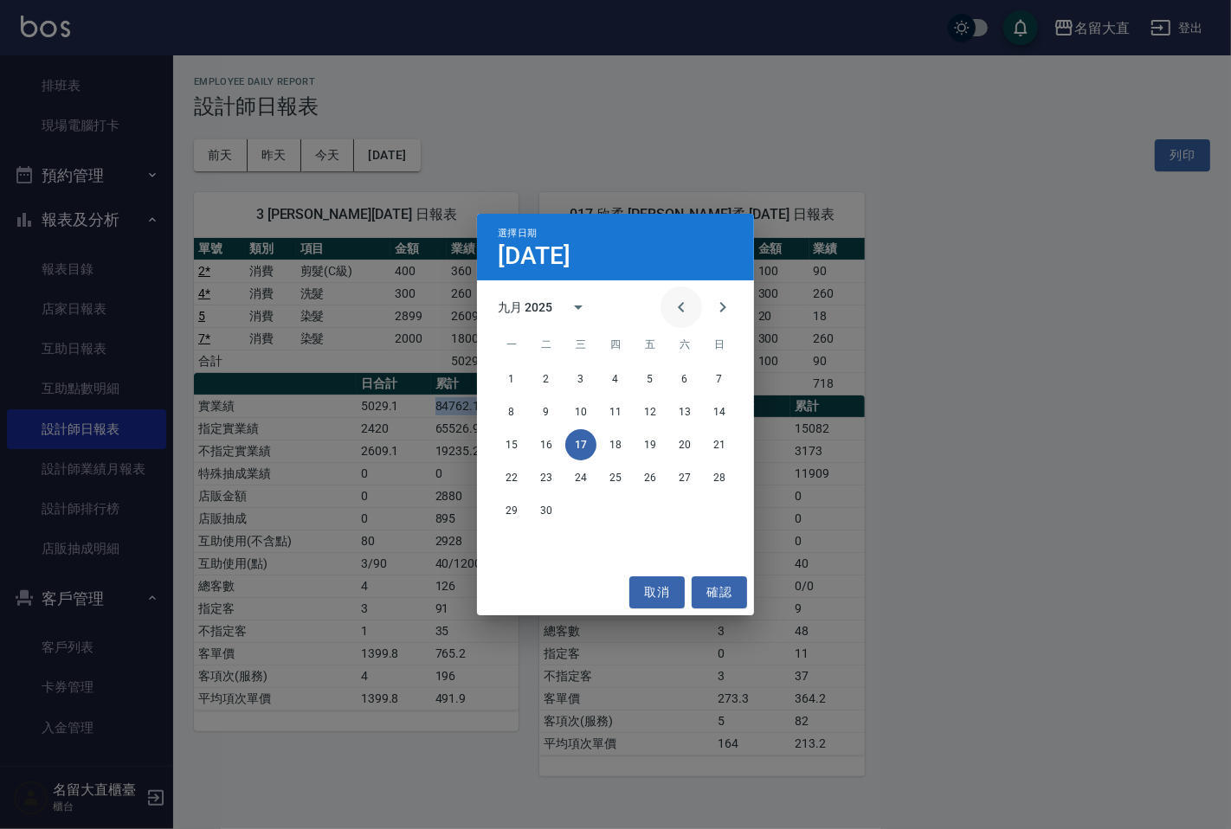
click at [679, 303] on icon "Previous month" at bounding box center [681, 307] width 21 height 21
click at [719, 444] on button "17" at bounding box center [719, 444] width 31 height 31
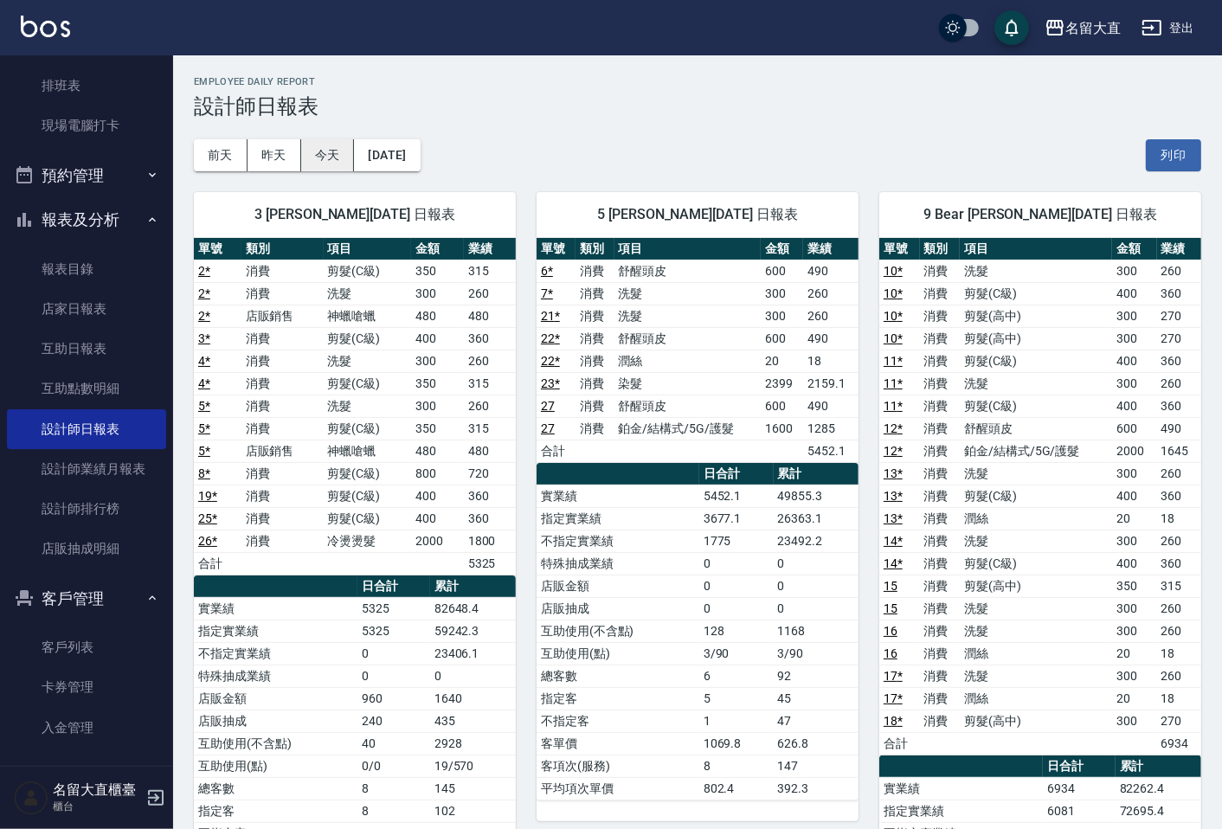
click at [317, 150] on button "今天" at bounding box center [328, 155] width 54 height 32
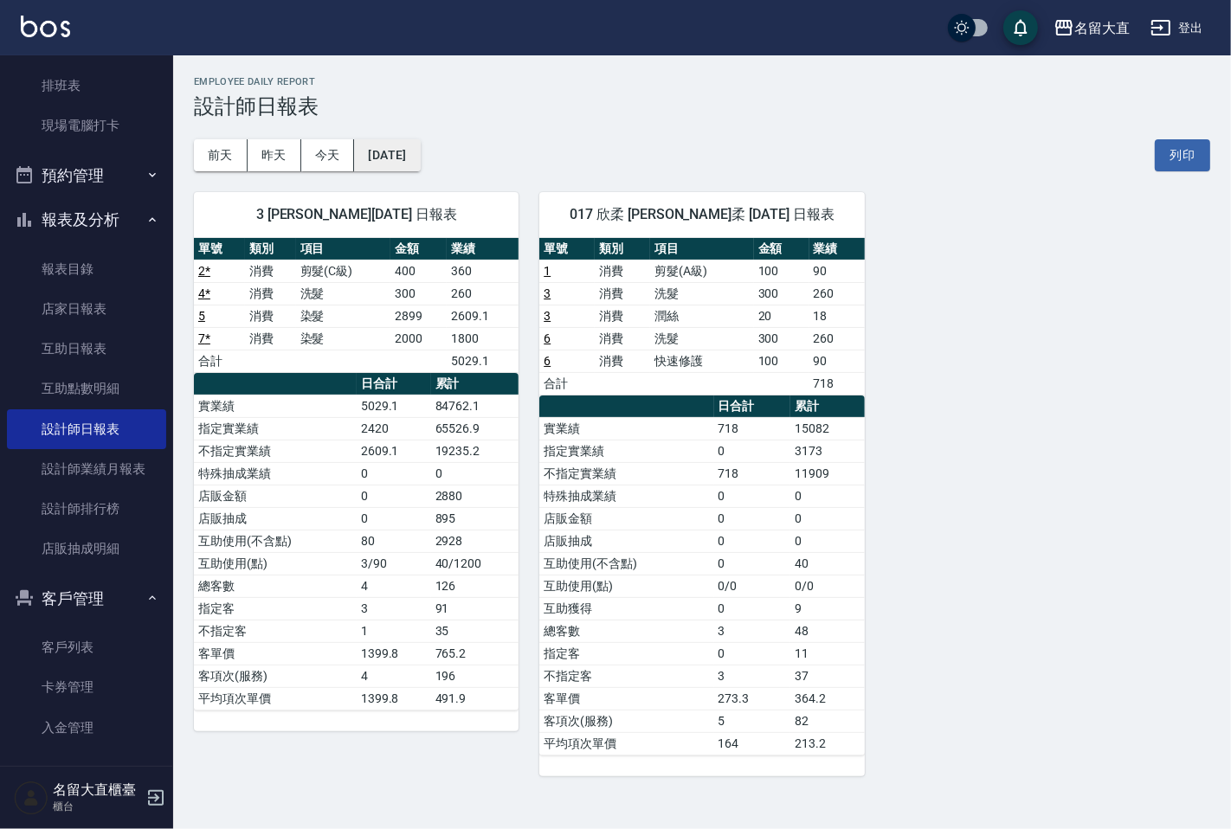
click at [411, 148] on button "[DATE]" at bounding box center [387, 155] width 66 height 32
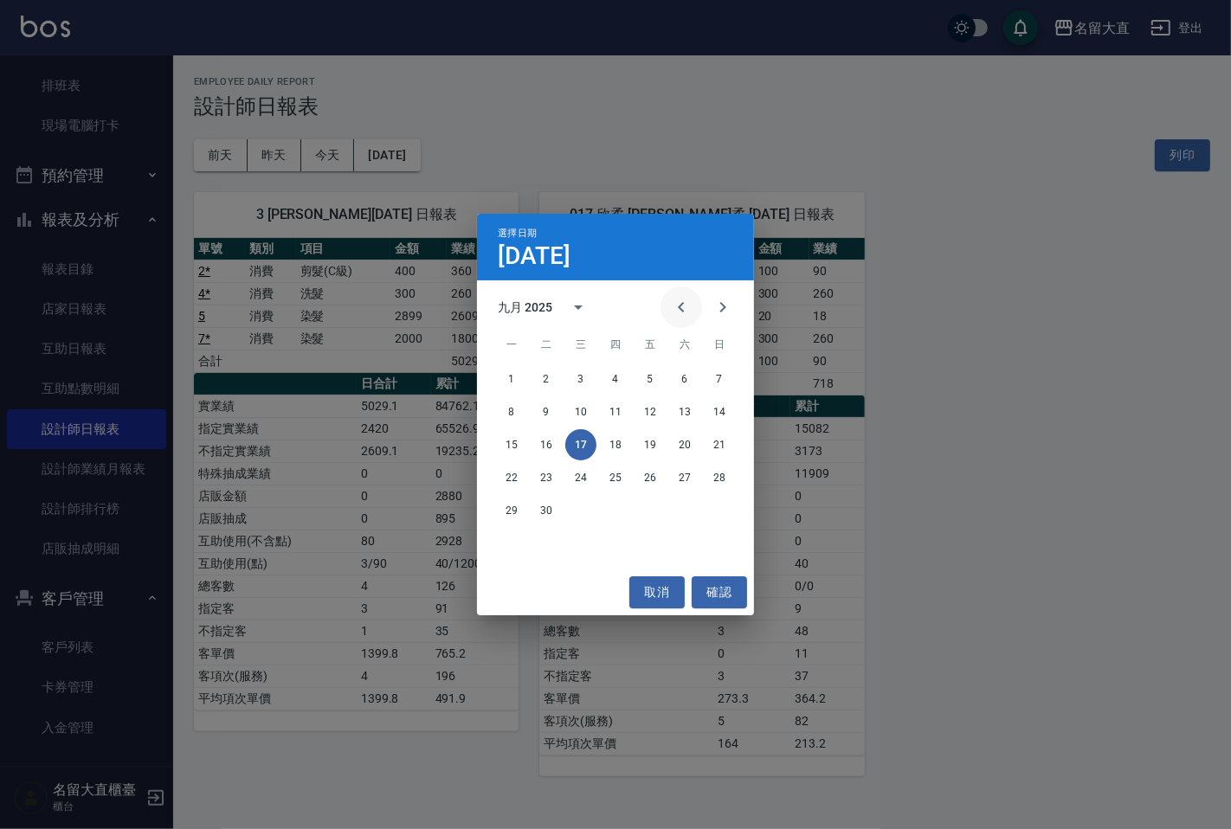
click at [679, 306] on icon "Previous month" at bounding box center [681, 307] width 21 height 21
click at [679, 305] on icon "Previous month" at bounding box center [681, 307] width 21 height 21
click at [617, 443] on button "17" at bounding box center [615, 444] width 31 height 31
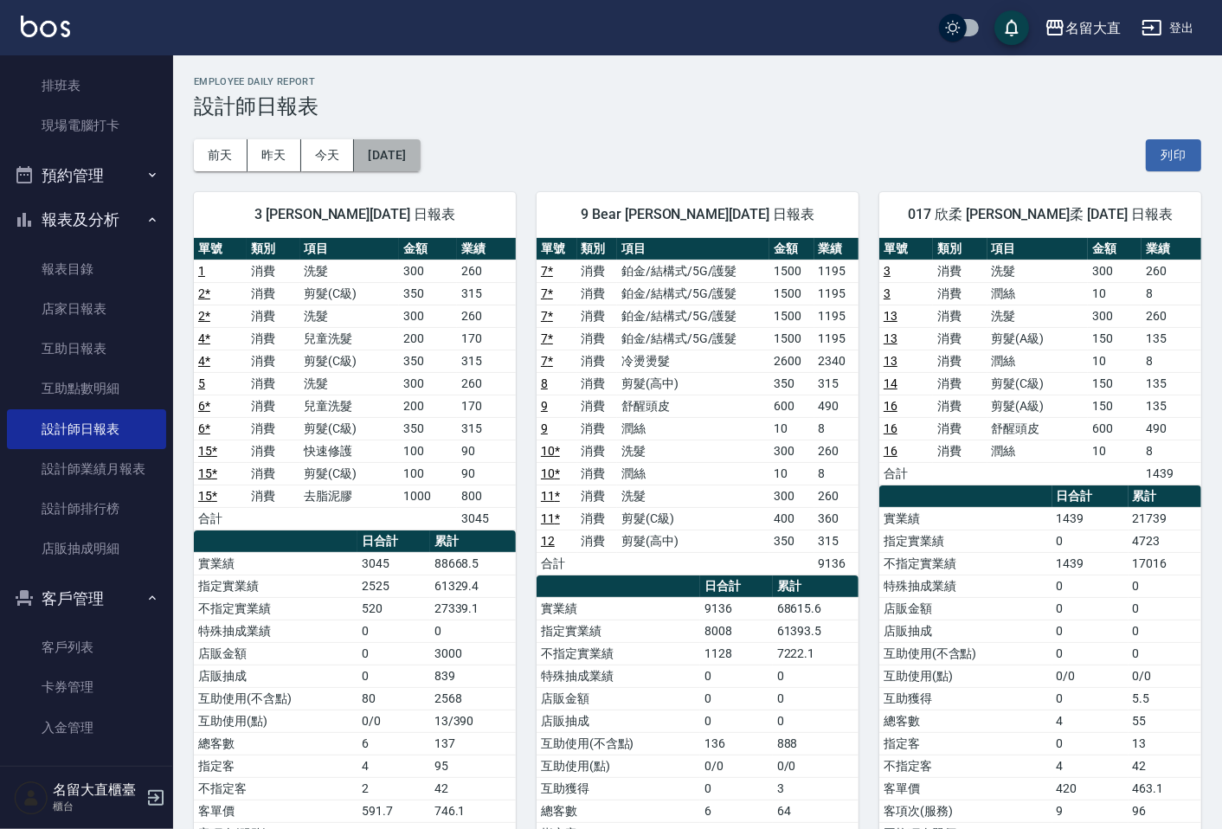
click at [420, 156] on button "[DATE]" at bounding box center [387, 155] width 66 height 32
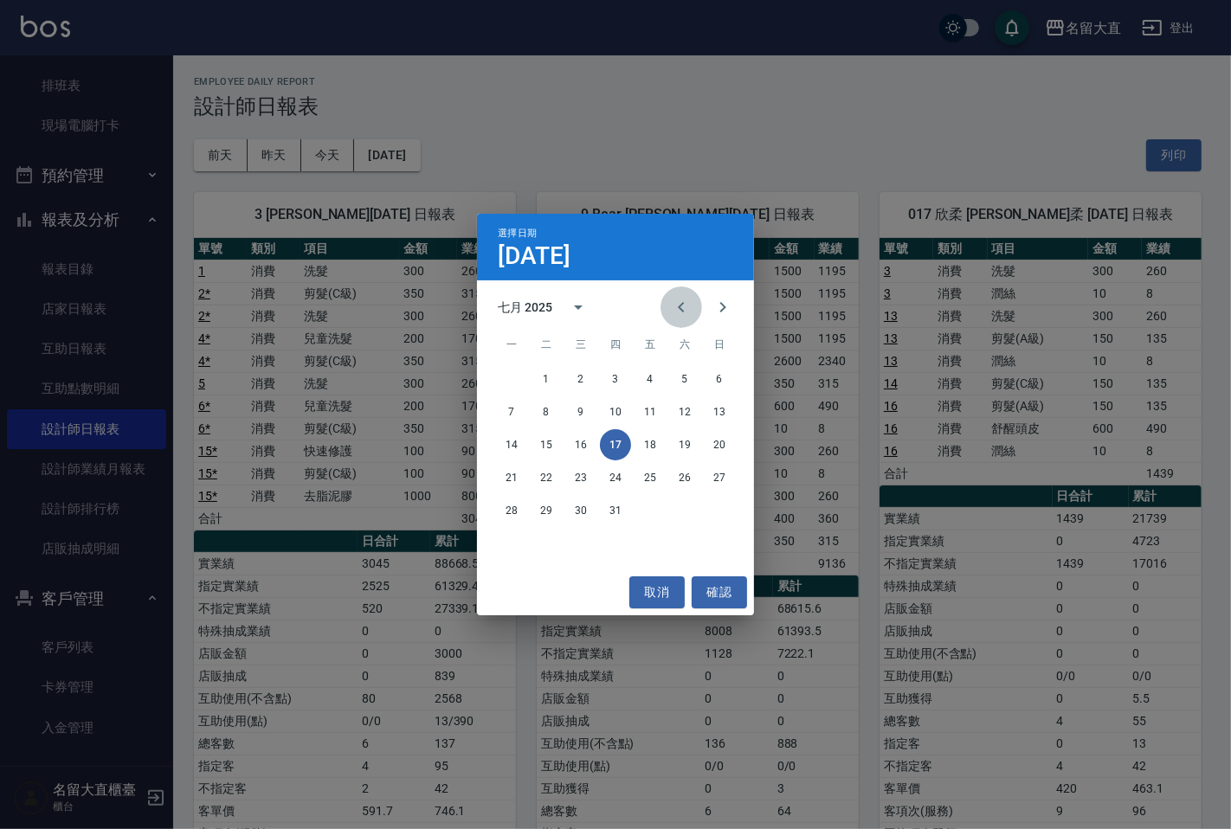
click at [682, 306] on icon "Previous month" at bounding box center [681, 307] width 21 height 21
click at [548, 478] on button "17" at bounding box center [546, 477] width 31 height 31
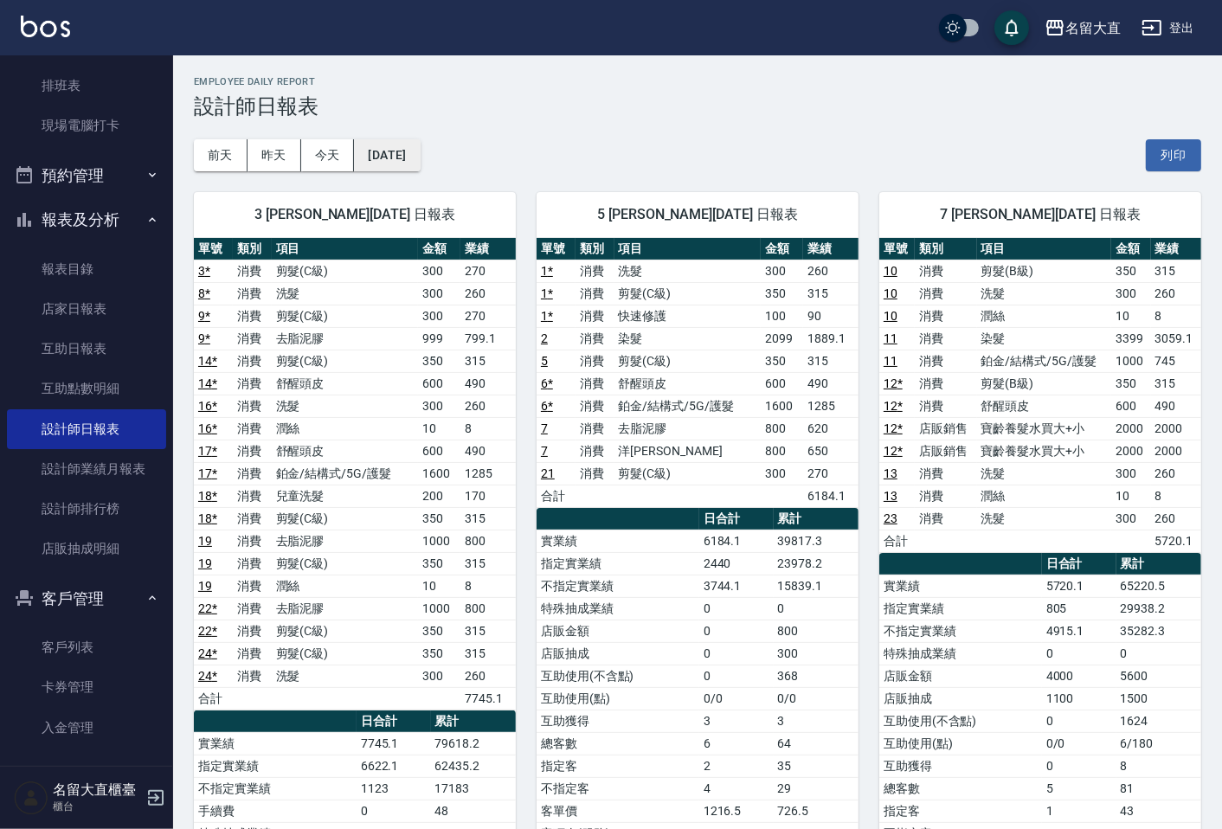
click at [420, 166] on button "[DATE]" at bounding box center [387, 155] width 66 height 32
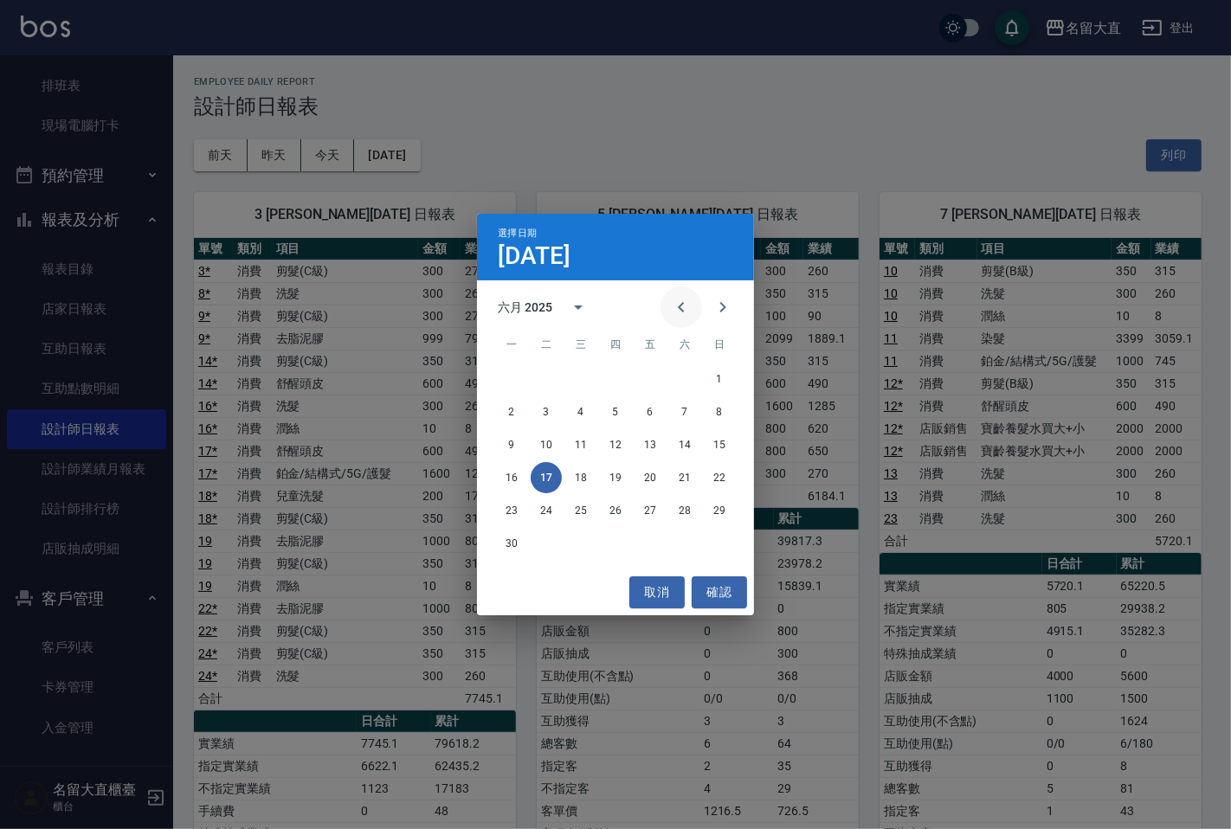
click at [679, 308] on icon "Previous month" at bounding box center [681, 307] width 6 height 10
click at [721, 308] on icon "Next month" at bounding box center [723, 307] width 21 height 21
click at [696, 438] on button "17" at bounding box center [684, 444] width 31 height 31
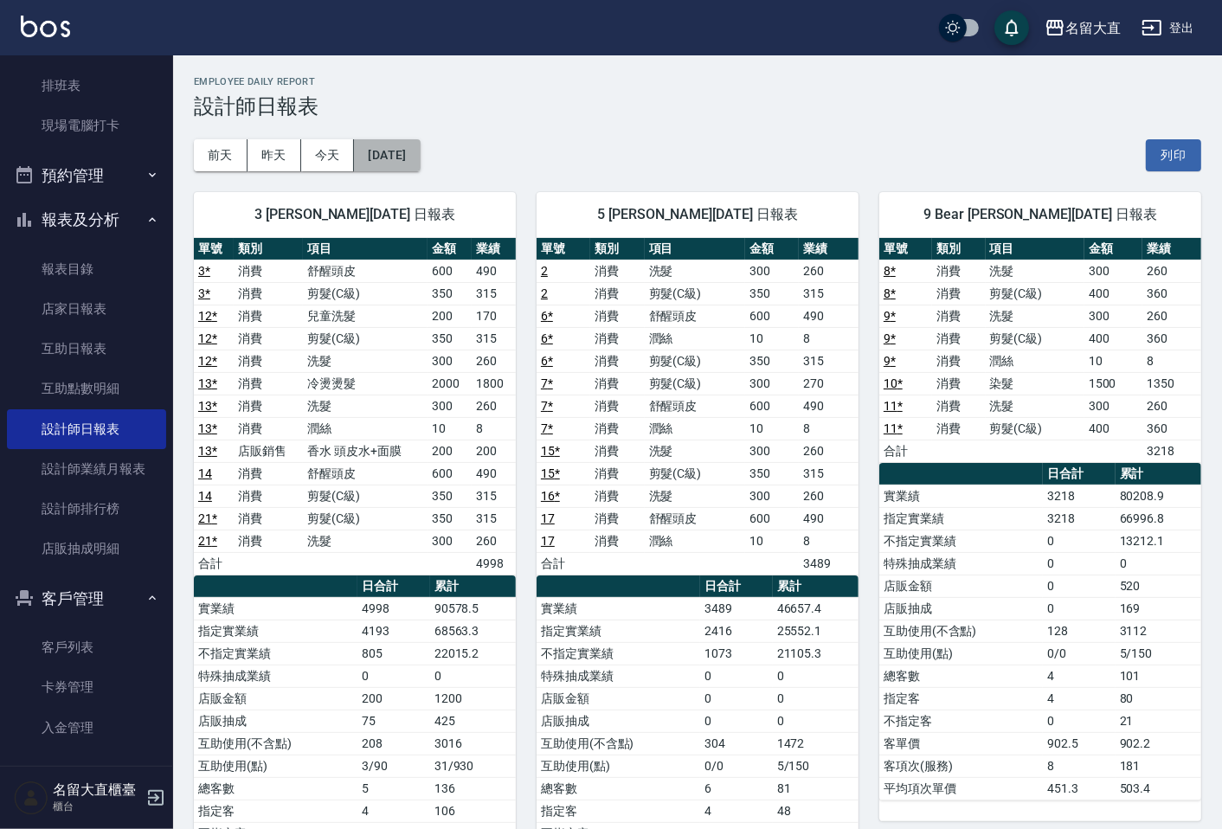
click at [420, 159] on button "[DATE]" at bounding box center [387, 155] width 66 height 32
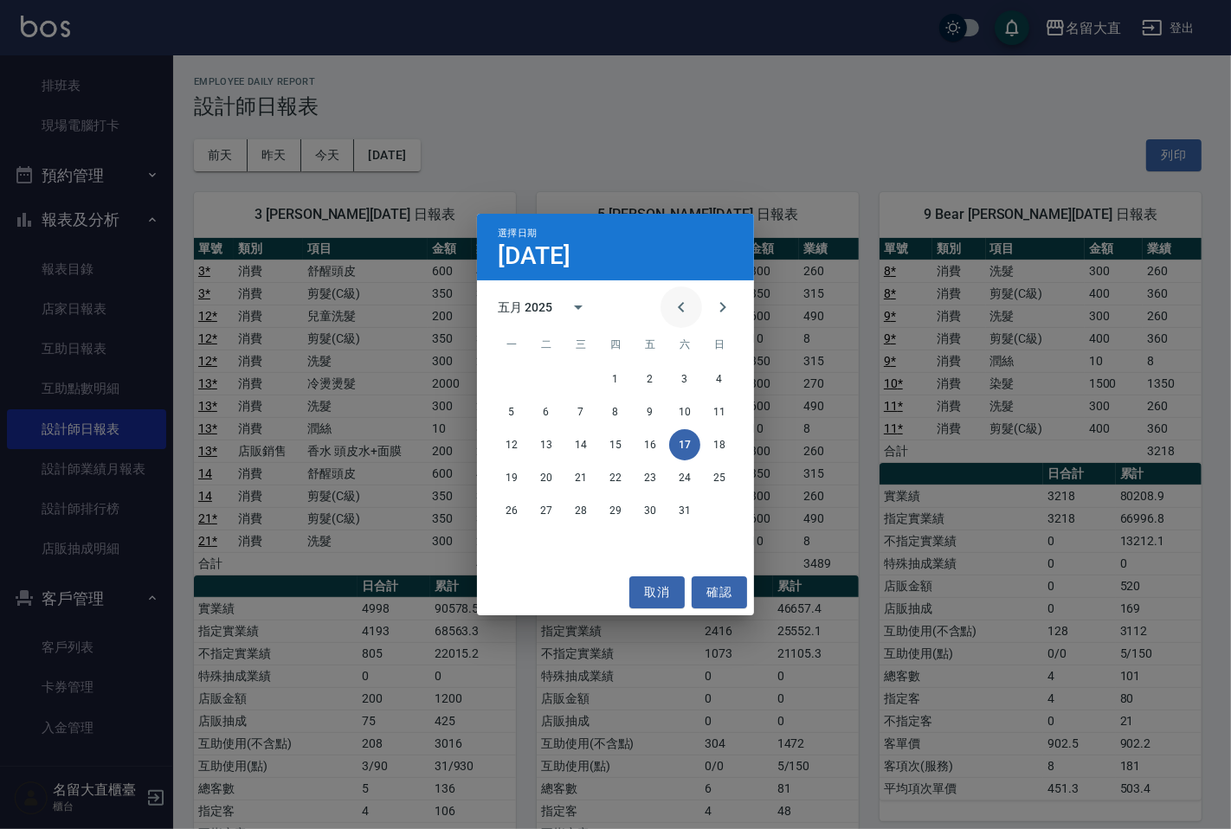
click at [679, 306] on icon "Previous month" at bounding box center [681, 307] width 21 height 21
click at [616, 442] on button "17" at bounding box center [615, 444] width 31 height 31
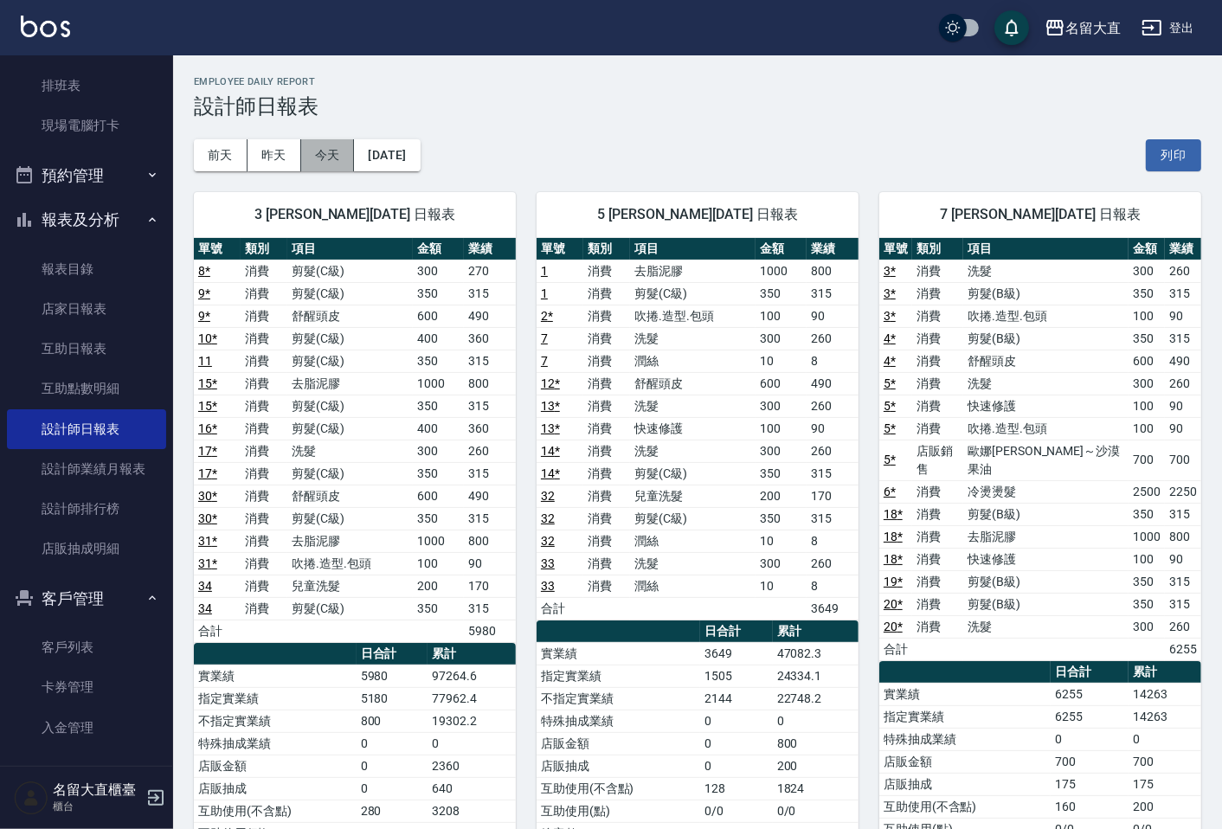
click at [339, 149] on button "今天" at bounding box center [328, 155] width 54 height 32
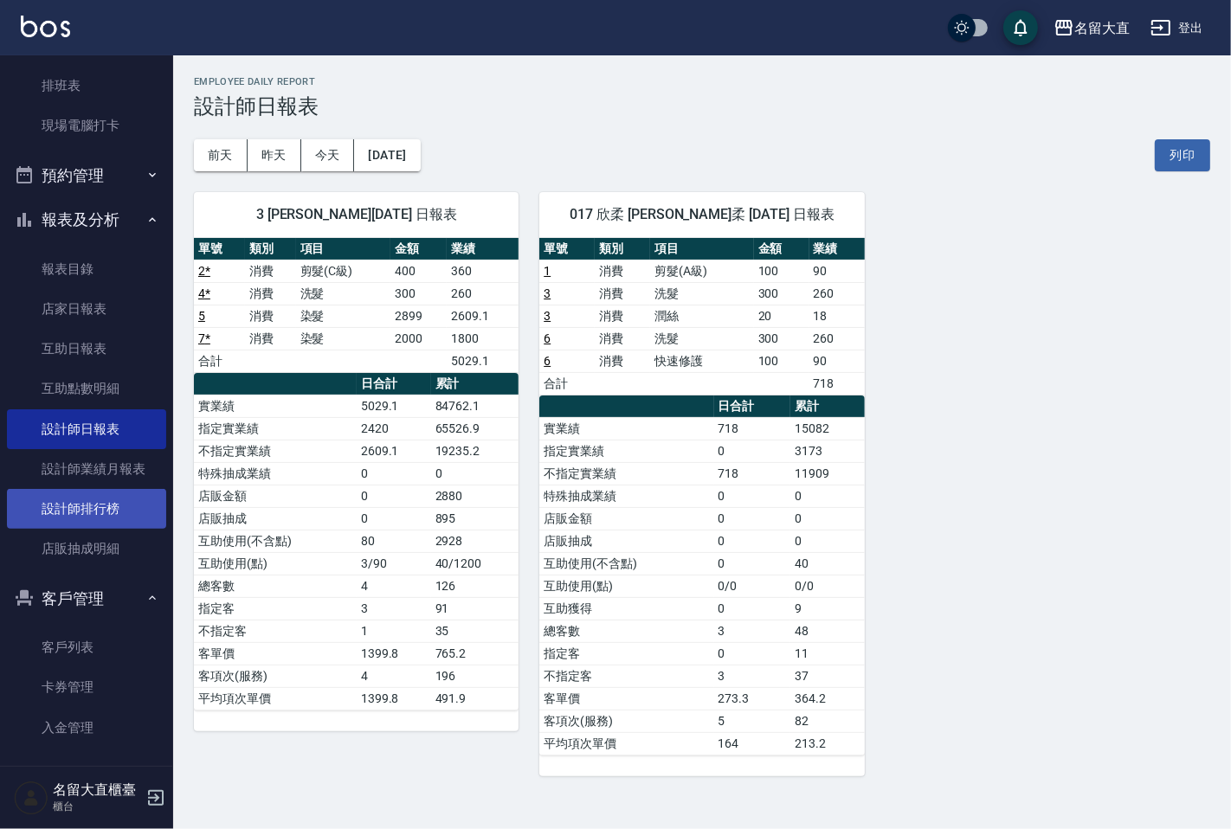
scroll to position [340, 0]
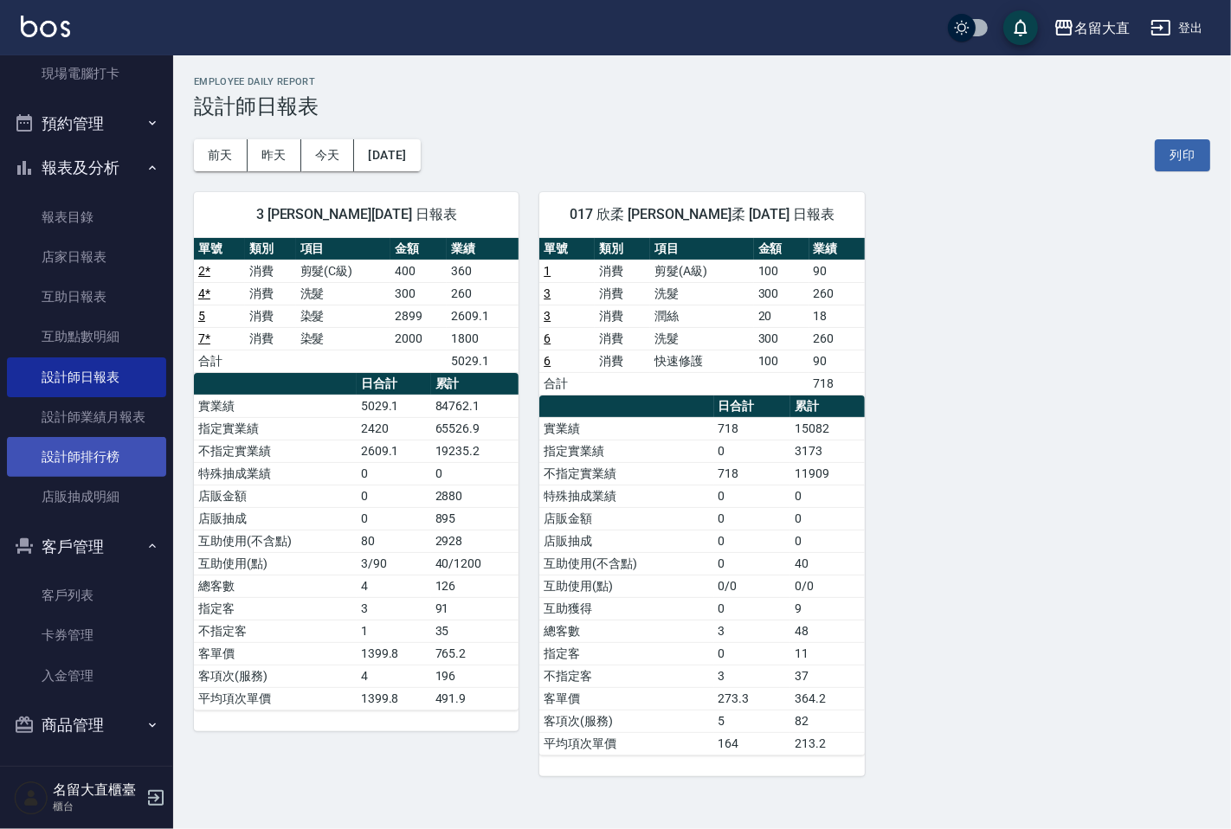
click at [95, 448] on link "設計師排行榜" at bounding box center [86, 457] width 159 height 40
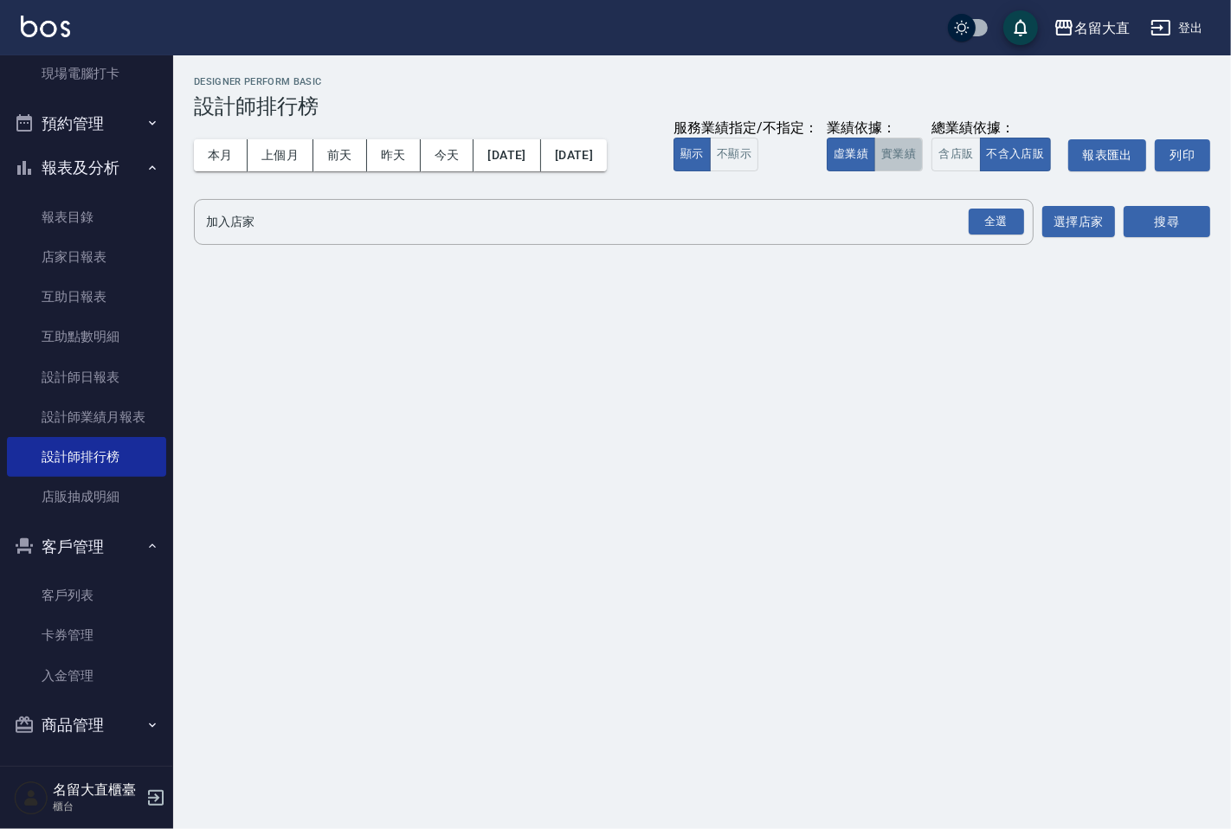
click at [910, 150] on button "實業績" at bounding box center [898, 155] width 48 height 34
click at [988, 218] on div "全選" at bounding box center [996, 222] width 55 height 27
click at [1152, 212] on button "搜尋" at bounding box center [1167, 223] width 87 height 32
